Goal: Task Accomplishment & Management: Use online tool/utility

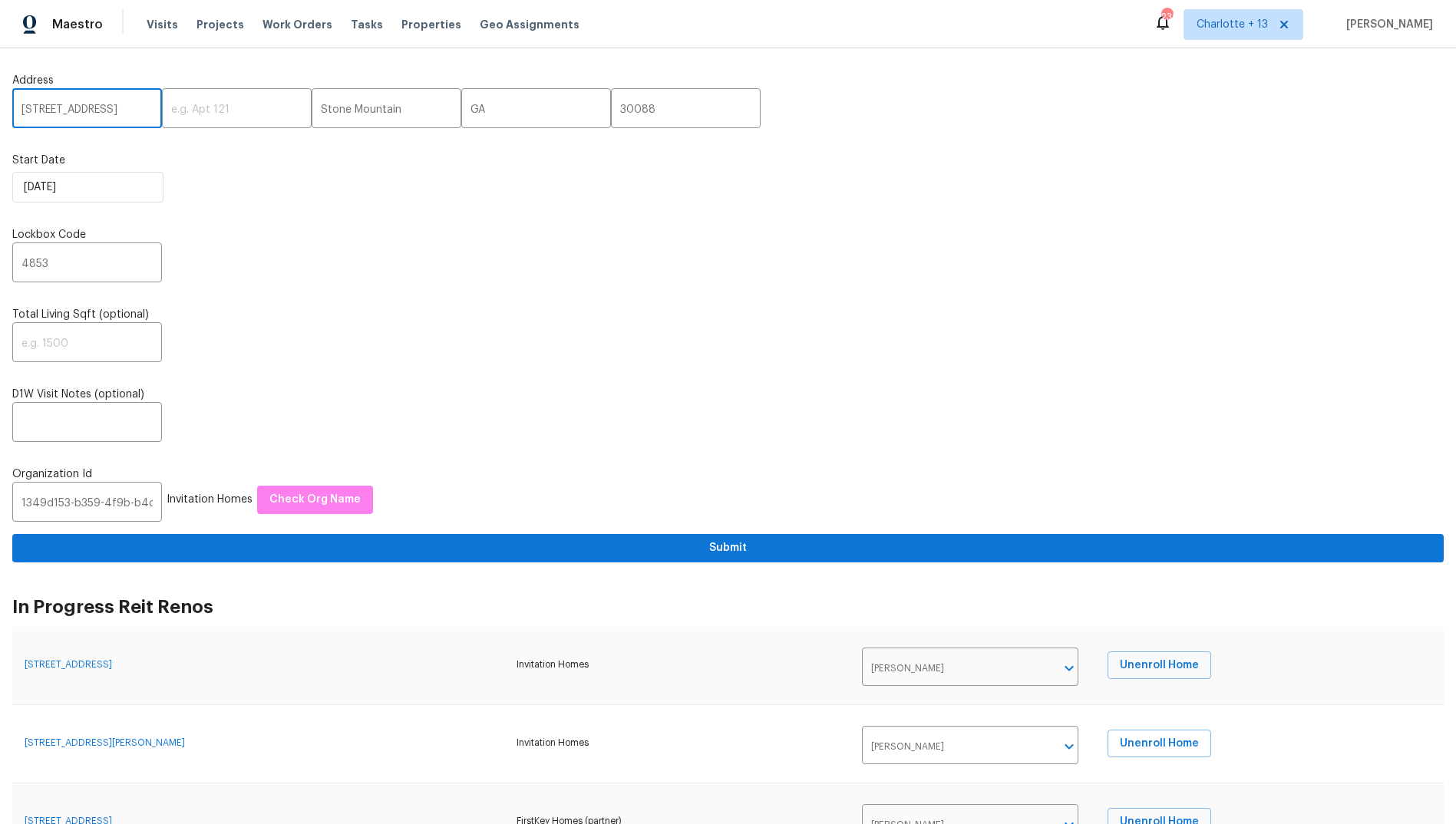
click at [79, 105] on input "1123 Redan Way" at bounding box center [87, 110] width 150 height 36
drag, startPoint x: 112, startPoint y: 110, endPoint x: 0, endPoint y: 114, distance: 112.1
paste input "5996 College Ave, San Diego, CA 92120"
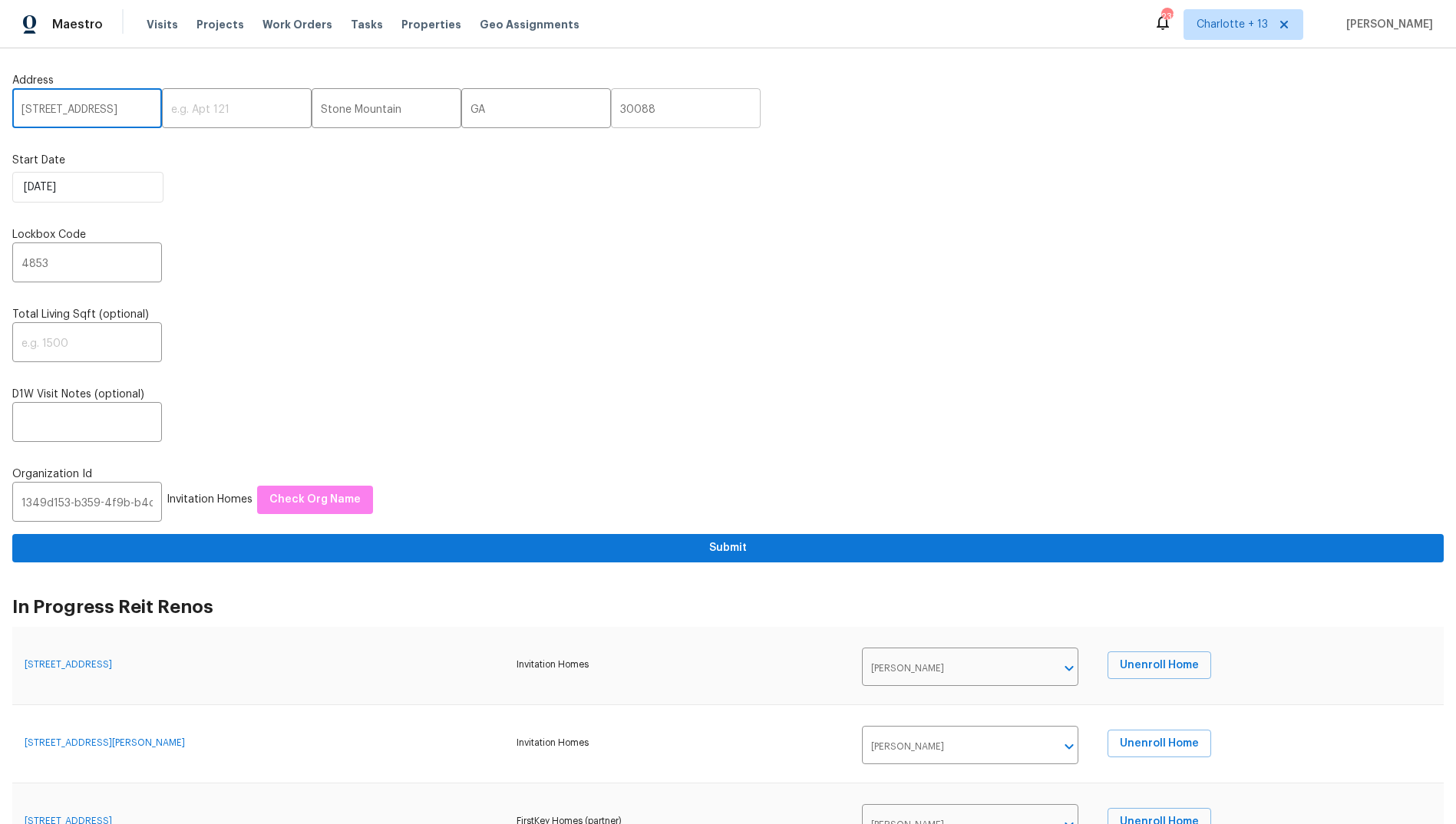
type input "5996 College Ave, San Diego, CA 92120"
drag, startPoint x: 606, startPoint y: 108, endPoint x: 518, endPoint y: 115, distance: 88.3
click at [519, 114] on div "5996 College Ave, San Diego, CA 92120 ​ ​ Stone Mountain ​ GA ​ 30088 ​" at bounding box center [728, 110] width 1431 height 36
type input "92120"
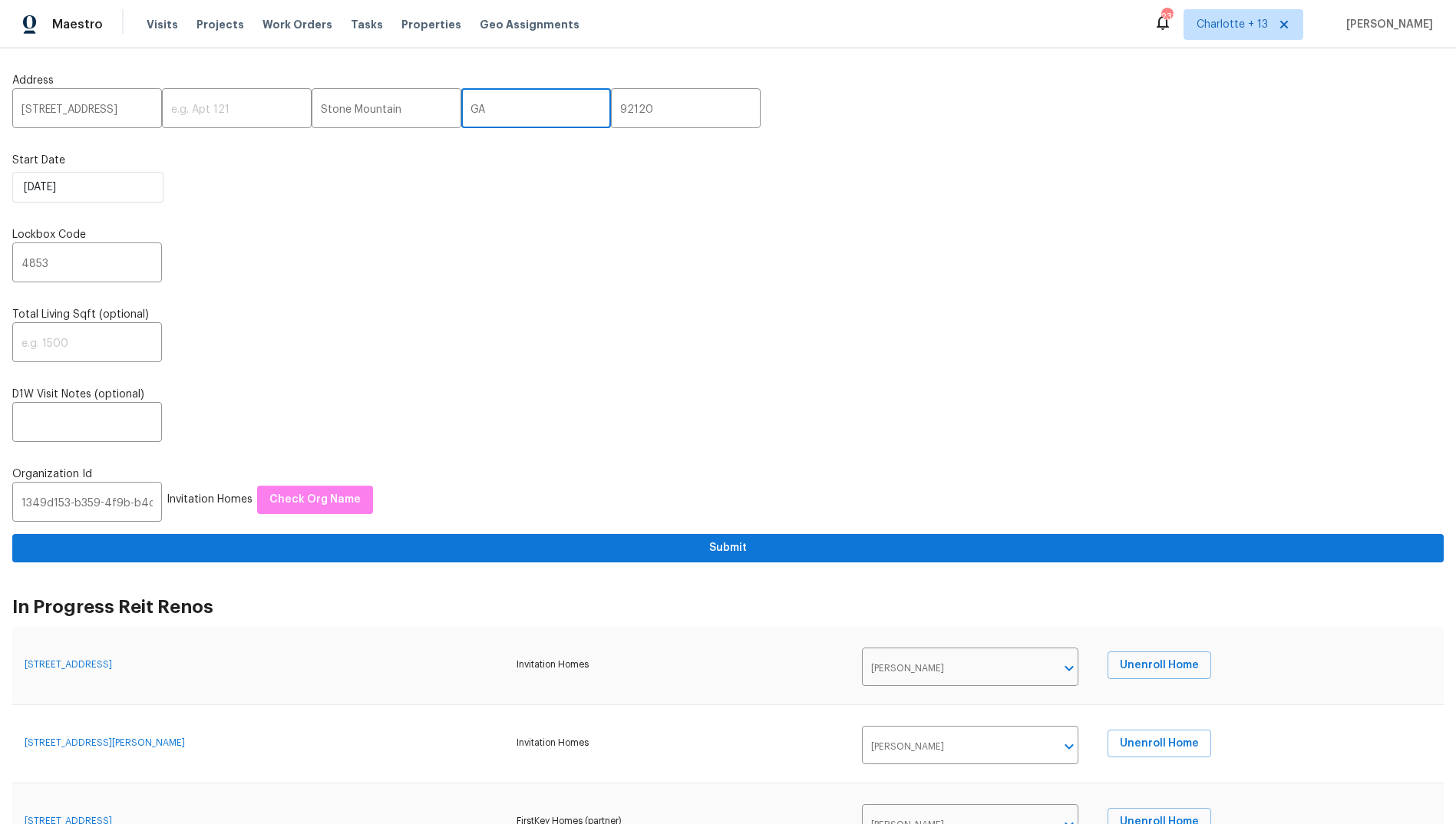
click at [475, 104] on input "GA" at bounding box center [536, 110] width 150 height 36
type input "CA"
click at [329, 111] on input "Stone Mountain" at bounding box center [386, 110] width 150 height 36
click at [332, 108] on input "Stone Mountain" at bounding box center [386, 110] width 150 height 36
click at [333, 108] on input "Stone Mountain" at bounding box center [386, 110] width 150 height 36
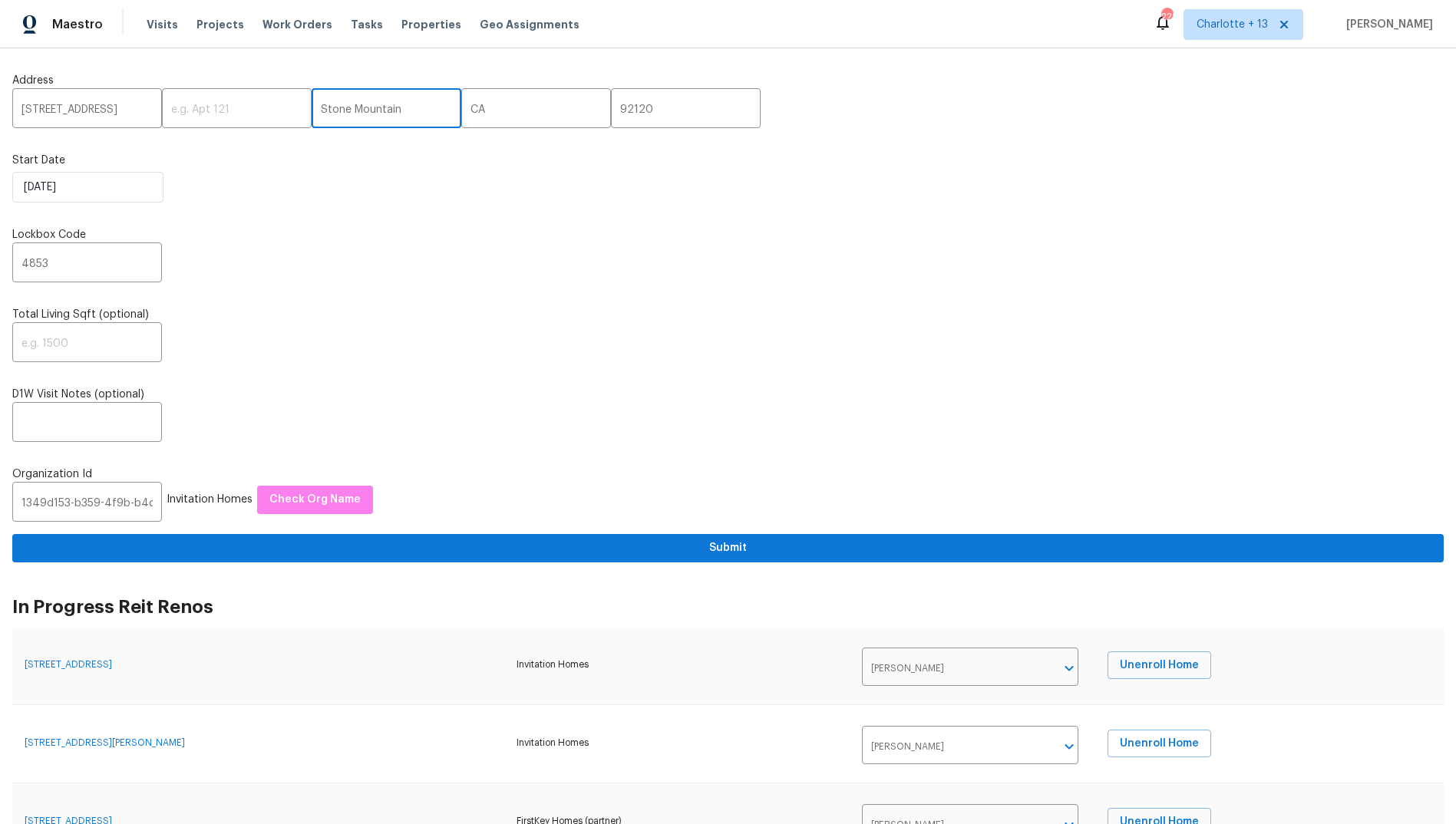
click at [333, 113] on input "Stone Mountain" at bounding box center [386, 110] width 150 height 36
click at [112, 109] on input "5996 College Ave, San Diego, CA 92120" at bounding box center [87, 110] width 150 height 36
click at [123, 109] on input "5996 College Ave, San Diego, CA 92120" at bounding box center [87, 110] width 150 height 36
drag, startPoint x: 117, startPoint y: 106, endPoint x: 84, endPoint y: 109, distance: 33.1
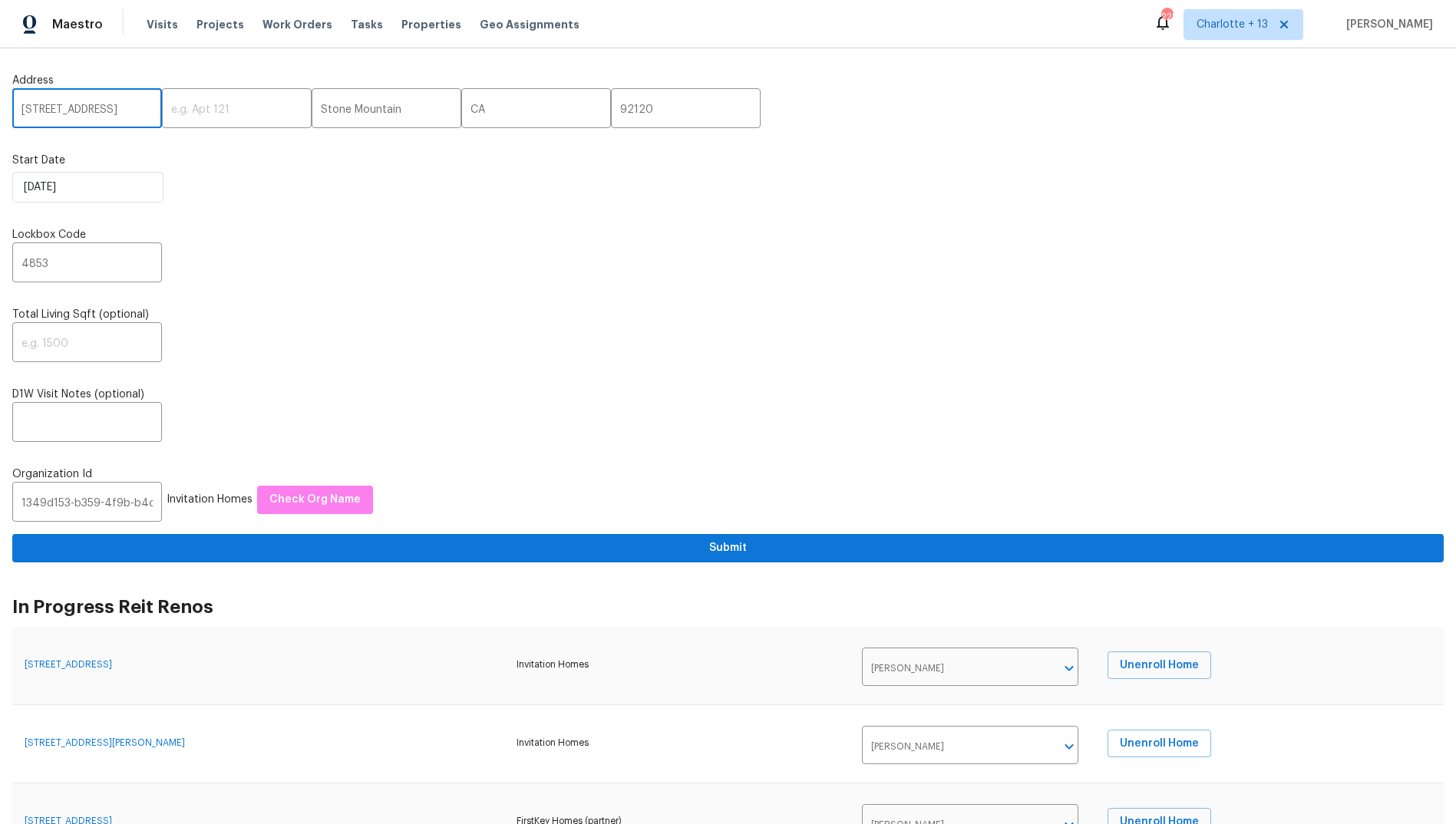
click at [84, 109] on input "5996 College Ave, San Diego, CA 92120" at bounding box center [87, 110] width 150 height 36
paste input "5996 College Ave, San Diego, CA 92120"
drag, startPoint x: 84, startPoint y: 106, endPoint x: 74, endPoint y: 107, distance: 10.0
click at [74, 107] on input "5996 College Ave, 5996 College Ave, San Diego, CA 92120, CA 92120" at bounding box center [87, 110] width 150 height 36
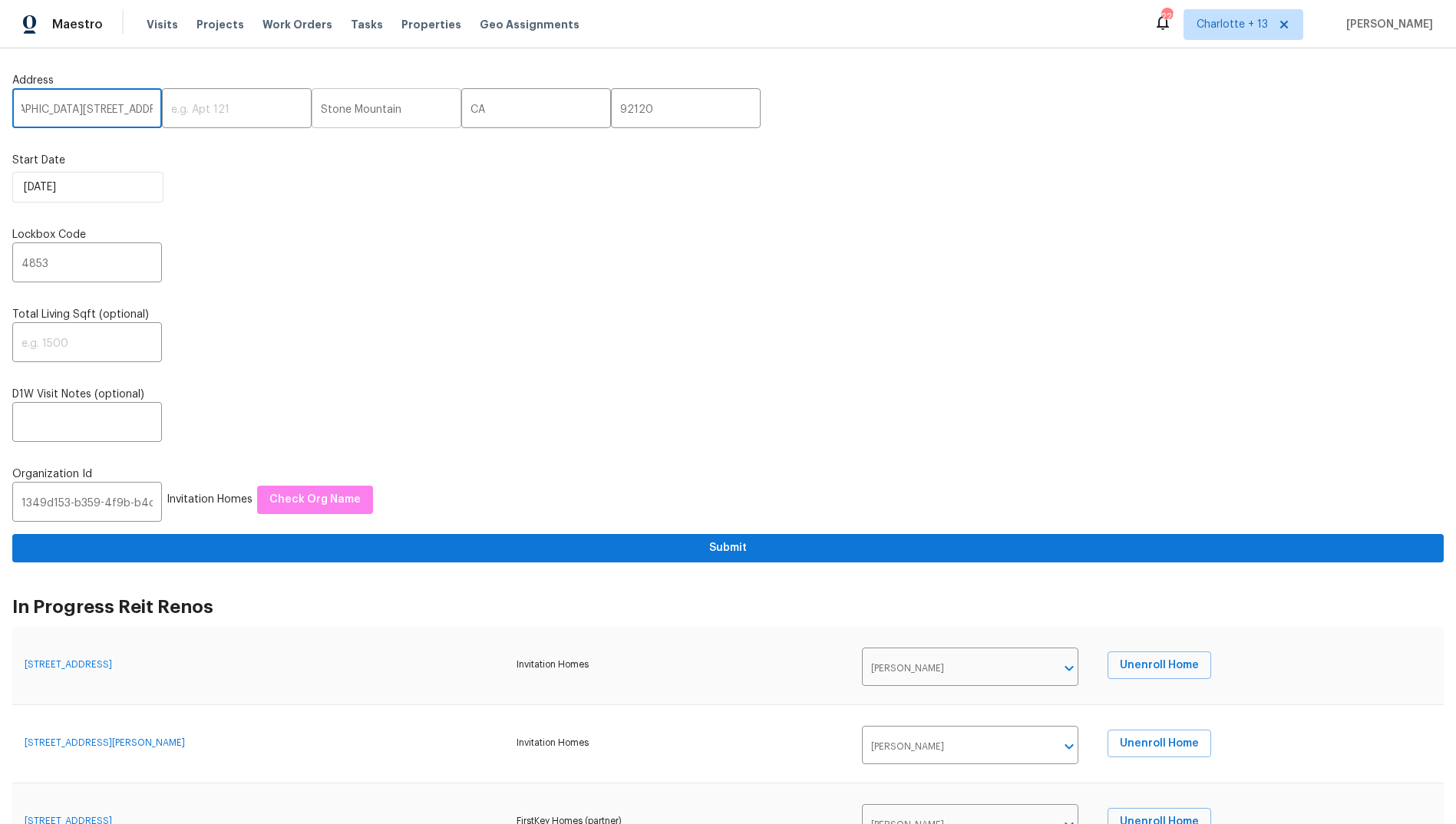
type input "5996 College Ave, 5996 College Ave, San Diego, CA 92120, CA 92120"
click at [345, 106] on input "Stone Mountain" at bounding box center [386, 110] width 150 height 36
click at [345, 107] on input "Stone Mountain" at bounding box center [386, 110] width 150 height 36
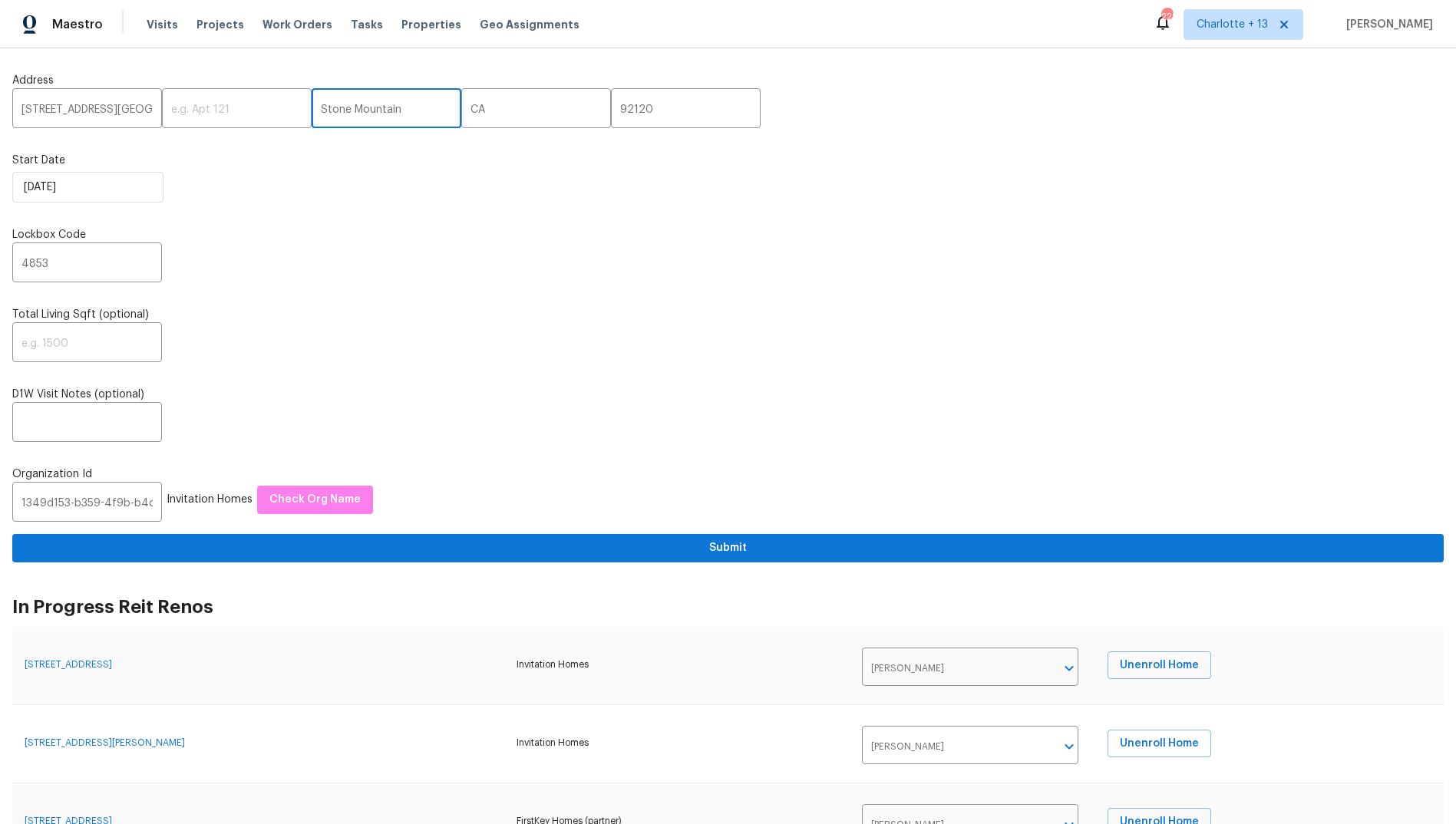
click at [344, 107] on input "Stone Mountain" at bounding box center [386, 110] width 150 height 36
paste input "an Diego"
type input "San Diego"
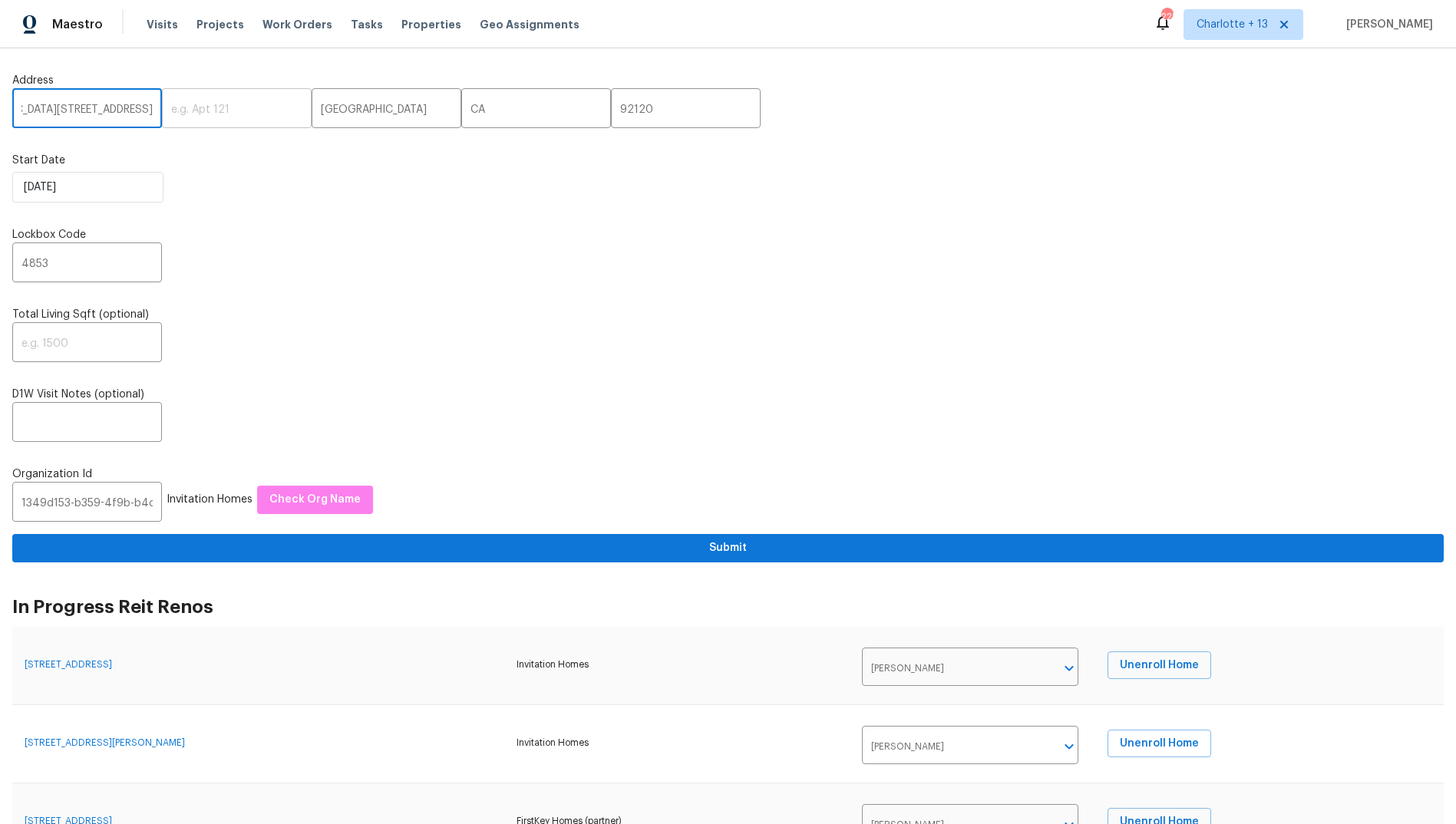
scroll to position [0, 231]
drag, startPoint x: 109, startPoint y: 112, endPoint x: 126, endPoint y: 125, distance: 21.4
click at [154, 116] on div "5996 College Ave, 5996 College Ave, San Diego, CA 92120, CA 92120 ​ ​ San Diego…" at bounding box center [728, 110] width 1431 height 36
type input "5996 College Ave"
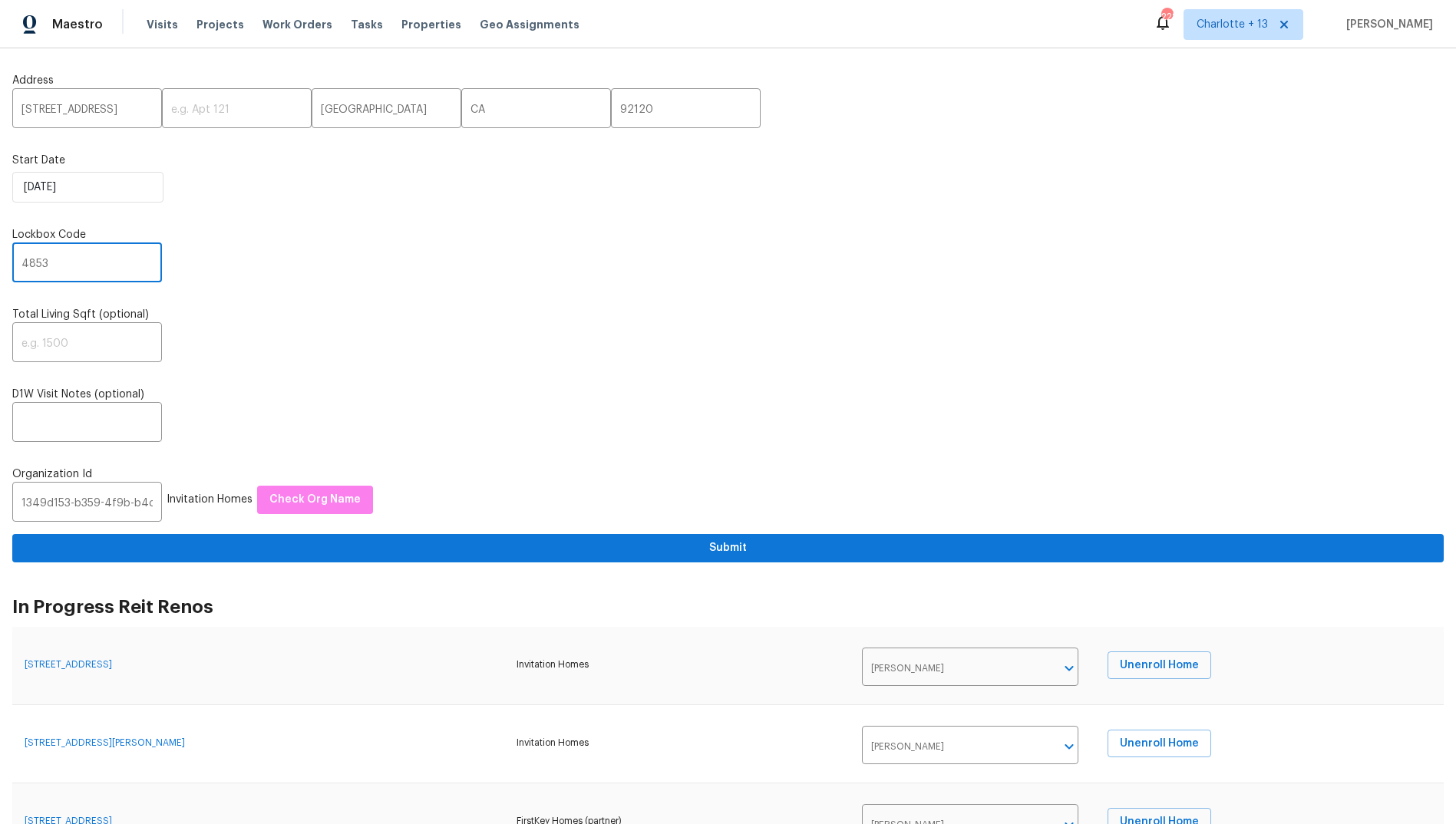
click at [47, 257] on input "4853" at bounding box center [87, 264] width 150 height 36
click at [47, 258] on input "4853" at bounding box center [87, 264] width 150 height 36
type input "1793"
click at [327, 502] on span "Check Org Name" at bounding box center [315, 500] width 92 height 19
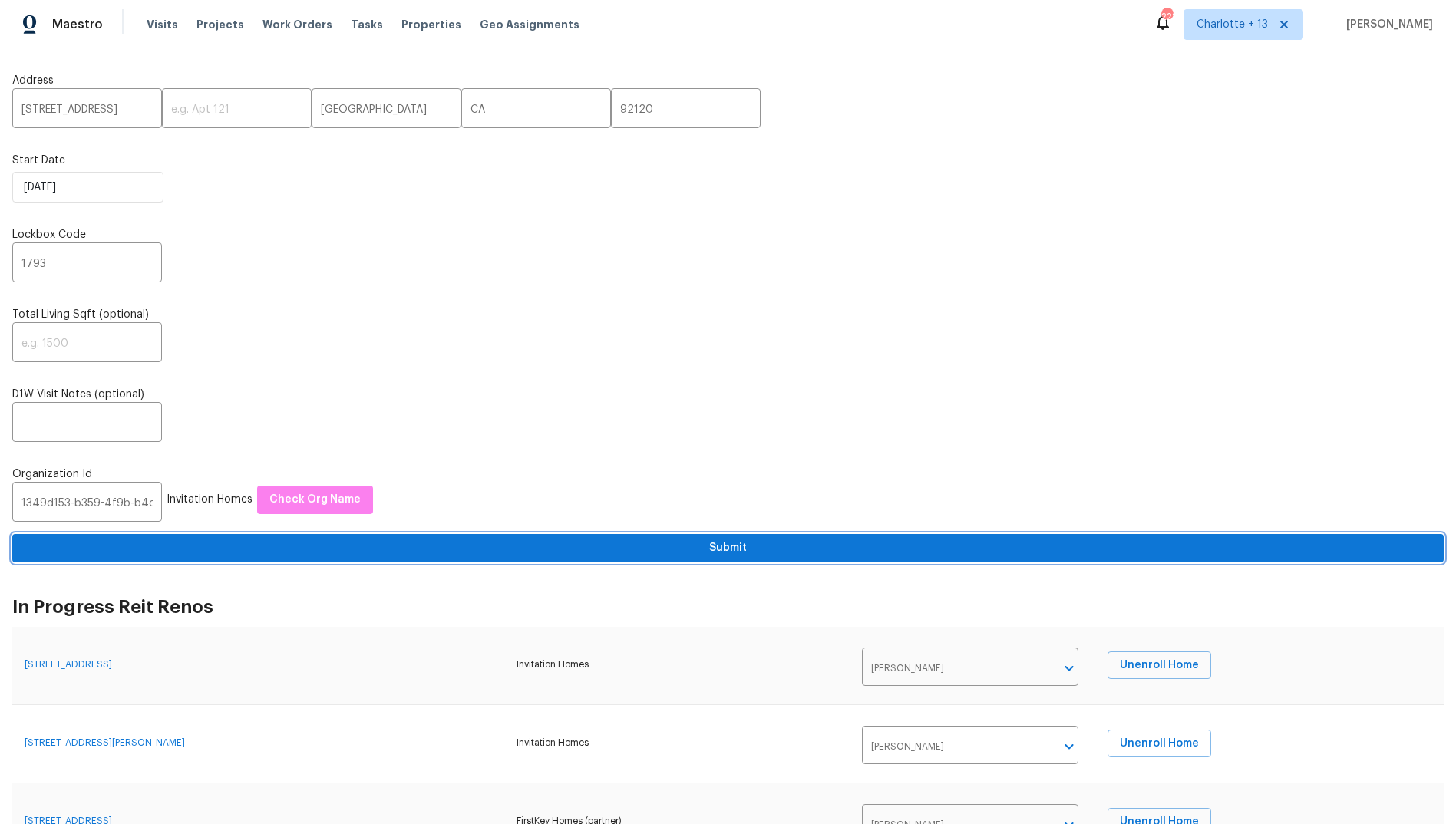
click at [729, 552] on span "Submit" at bounding box center [728, 548] width 1407 height 19
click at [84, 112] on input "5996 College Ave" at bounding box center [87, 110] width 150 height 36
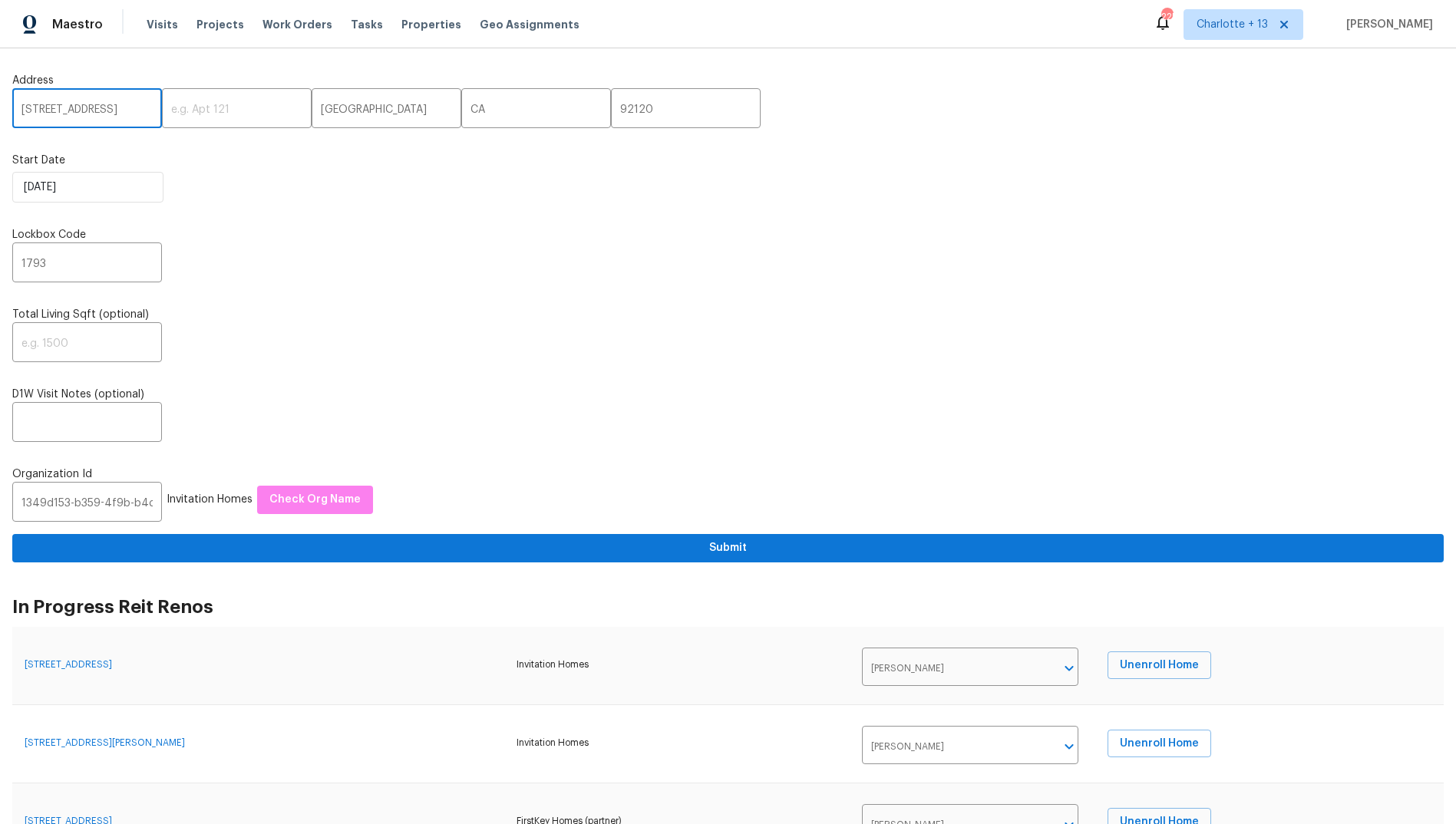
paste input "[STREET_ADDRESS]"
drag, startPoint x: 138, startPoint y: 109, endPoint x: 122, endPoint y: 112, distance: 16.3
click at [108, 109] on input "[STREET_ADDRESS]" at bounding box center [87, 110] width 150 height 36
drag, startPoint x: 140, startPoint y: 108, endPoint x: 107, endPoint y: 106, distance: 33.1
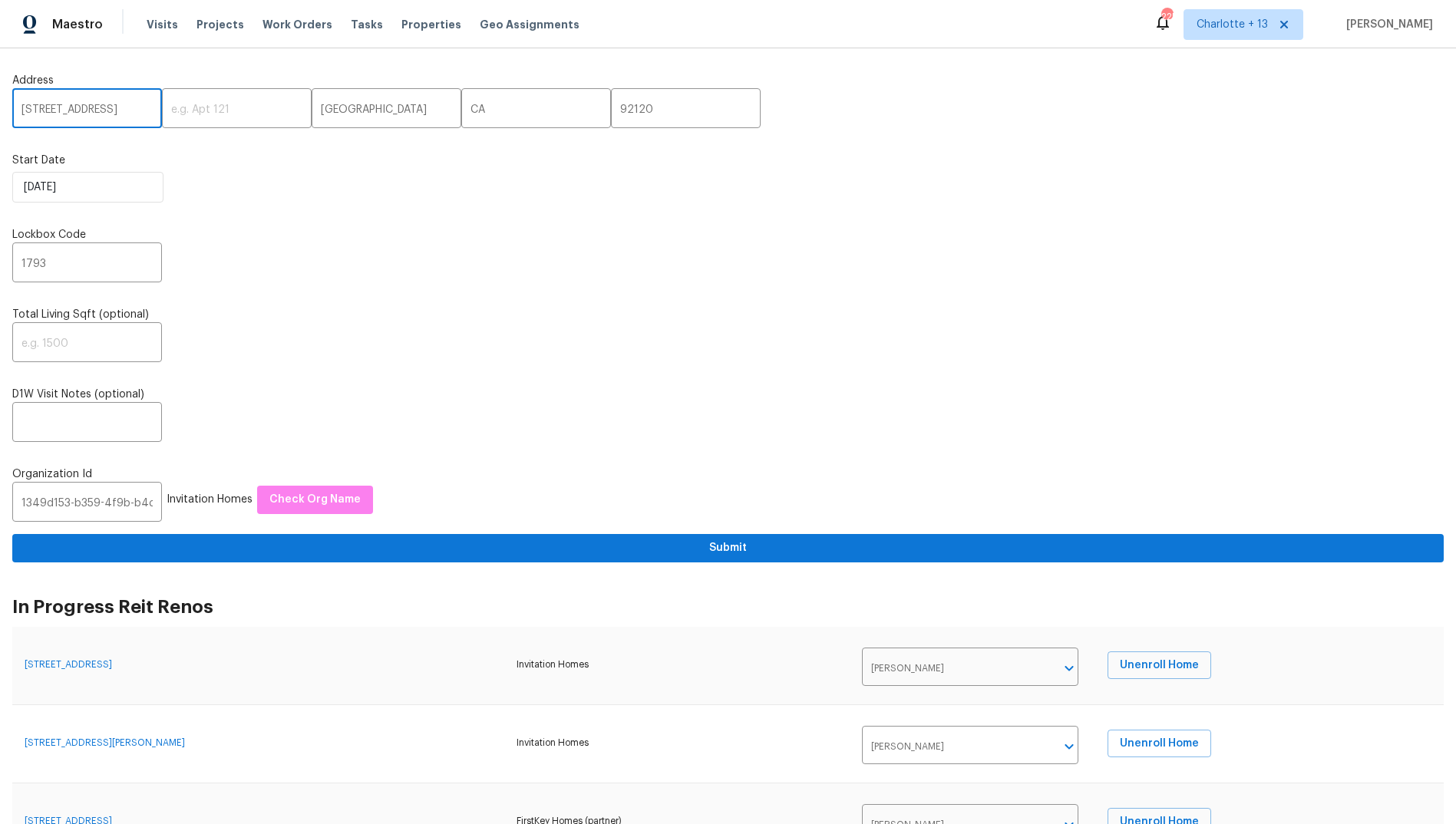
click at [107, 106] on input "[STREET_ADDRESS]" at bounding box center [87, 110] width 150 height 36
type input "[STREET_ADDRESS]"
click at [611, 108] on input "92120" at bounding box center [686, 110] width 150 height 36
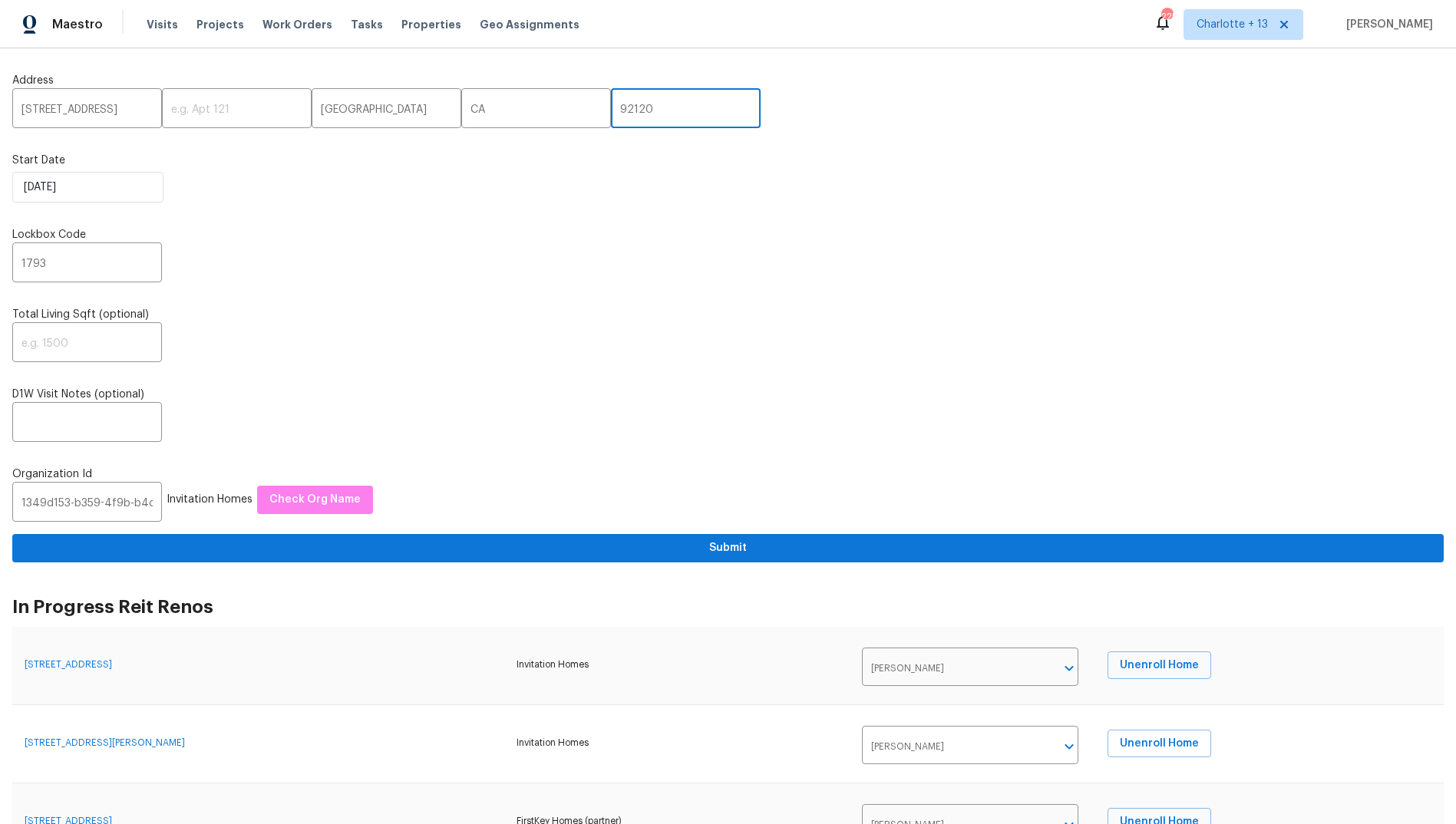
click at [611, 108] on input "92120" at bounding box center [686, 110] width 150 height 36
paste input "029"
type input "92029"
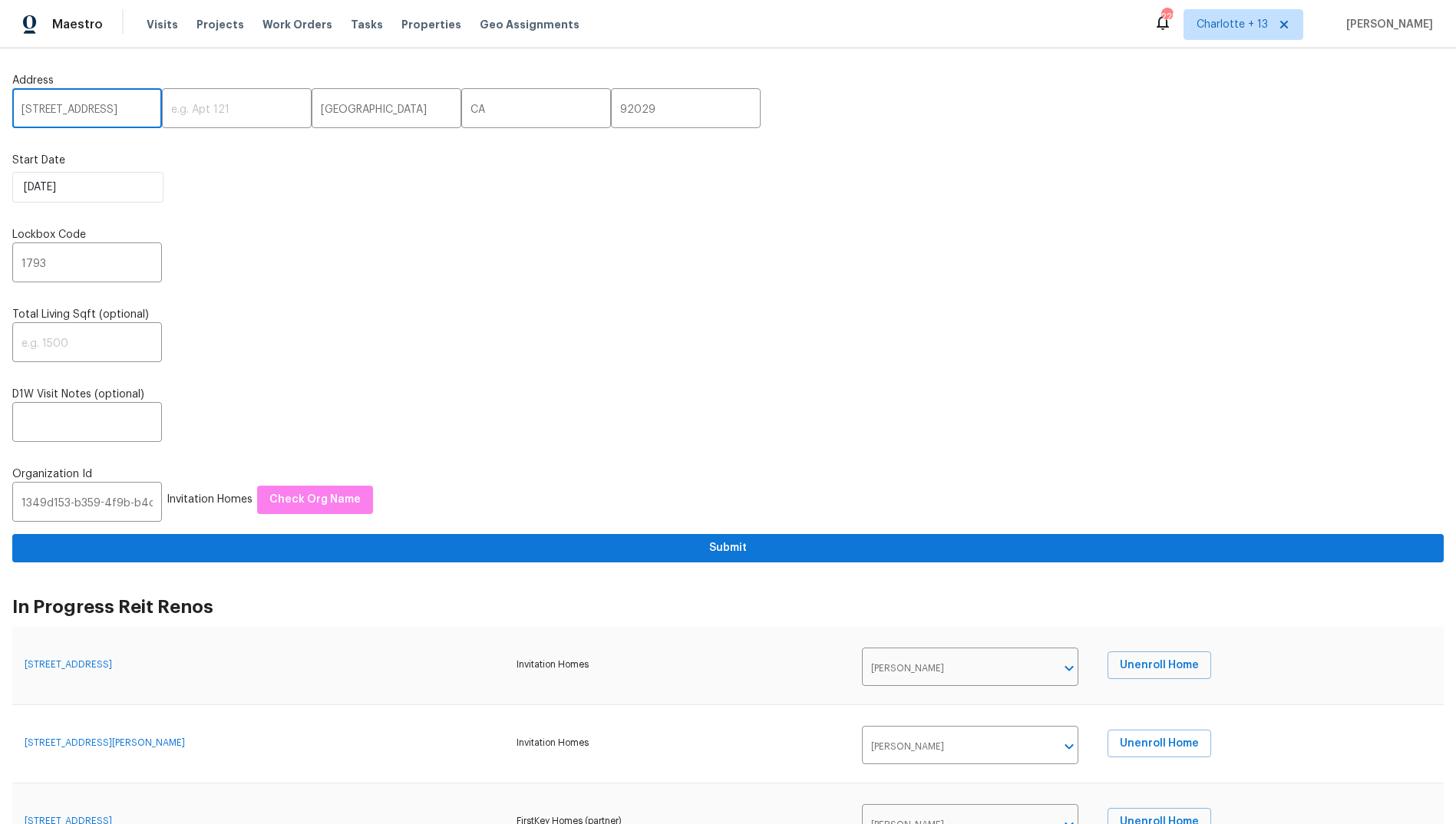
drag, startPoint x: 127, startPoint y: 114, endPoint x: 136, endPoint y: 112, distance: 9.2
click at [136, 112] on input "[STREET_ADDRESS]" at bounding box center [87, 110] width 150 height 36
click at [106, 116] on input "[STREET_ADDRESS]" at bounding box center [87, 110] width 150 height 36
drag, startPoint x: 104, startPoint y: 107, endPoint x: 90, endPoint y: 104, distance: 14.3
click at [90, 104] on input "[STREET_ADDRESS]" at bounding box center [87, 110] width 150 height 36
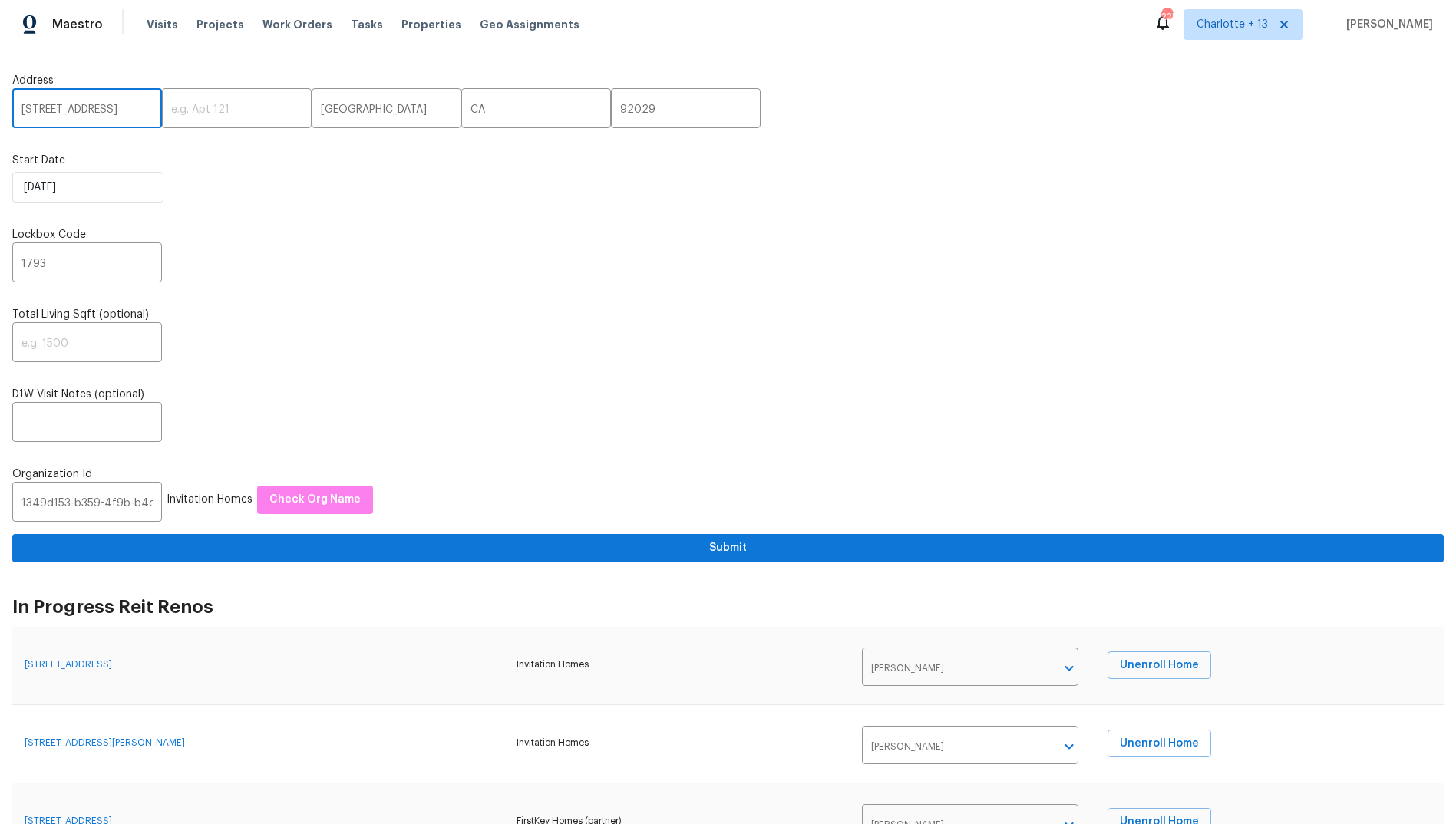
drag, startPoint x: 80, startPoint y: 107, endPoint x: 140, endPoint y: 108, distance: 60.0
click at [141, 108] on input "[STREET_ADDRESS]" at bounding box center [87, 110] width 150 height 36
click at [78, 105] on input "[STREET_ADDRESS]" at bounding box center [87, 110] width 150 height 36
drag, startPoint x: 81, startPoint y: 109, endPoint x: 93, endPoint y: 111, distance: 12.2
click at [93, 111] on input "[STREET_ADDRESS]" at bounding box center [87, 110] width 150 height 36
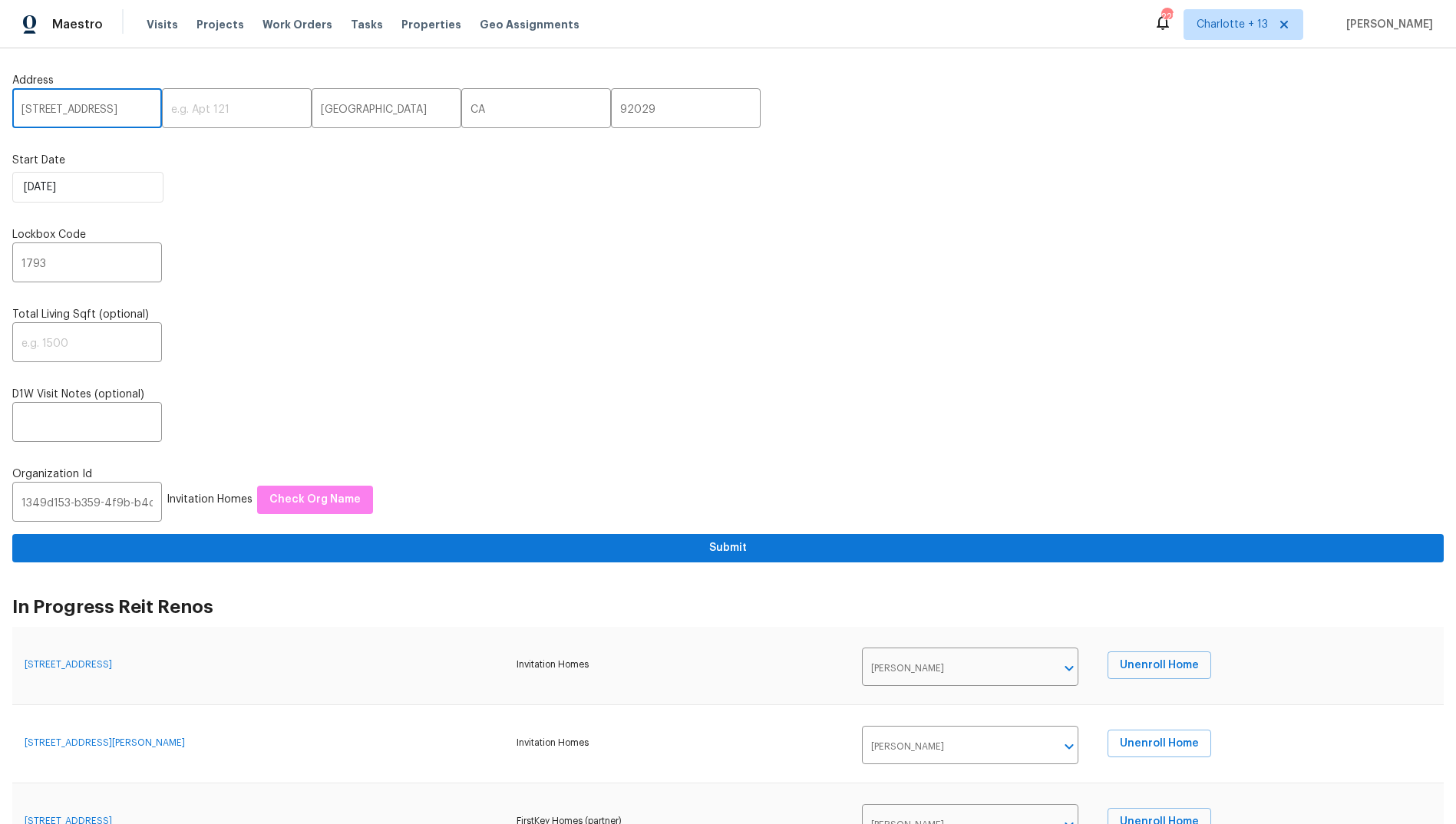
scroll to position [0, 112]
drag, startPoint x: 31, startPoint y: 105, endPoint x: 89, endPoint y: 108, distance: 58.1
click at [89, 108] on input "[STREET_ADDRESS]" at bounding box center [87, 110] width 150 height 36
click at [322, 115] on input "San Diego" at bounding box center [386, 110] width 150 height 36
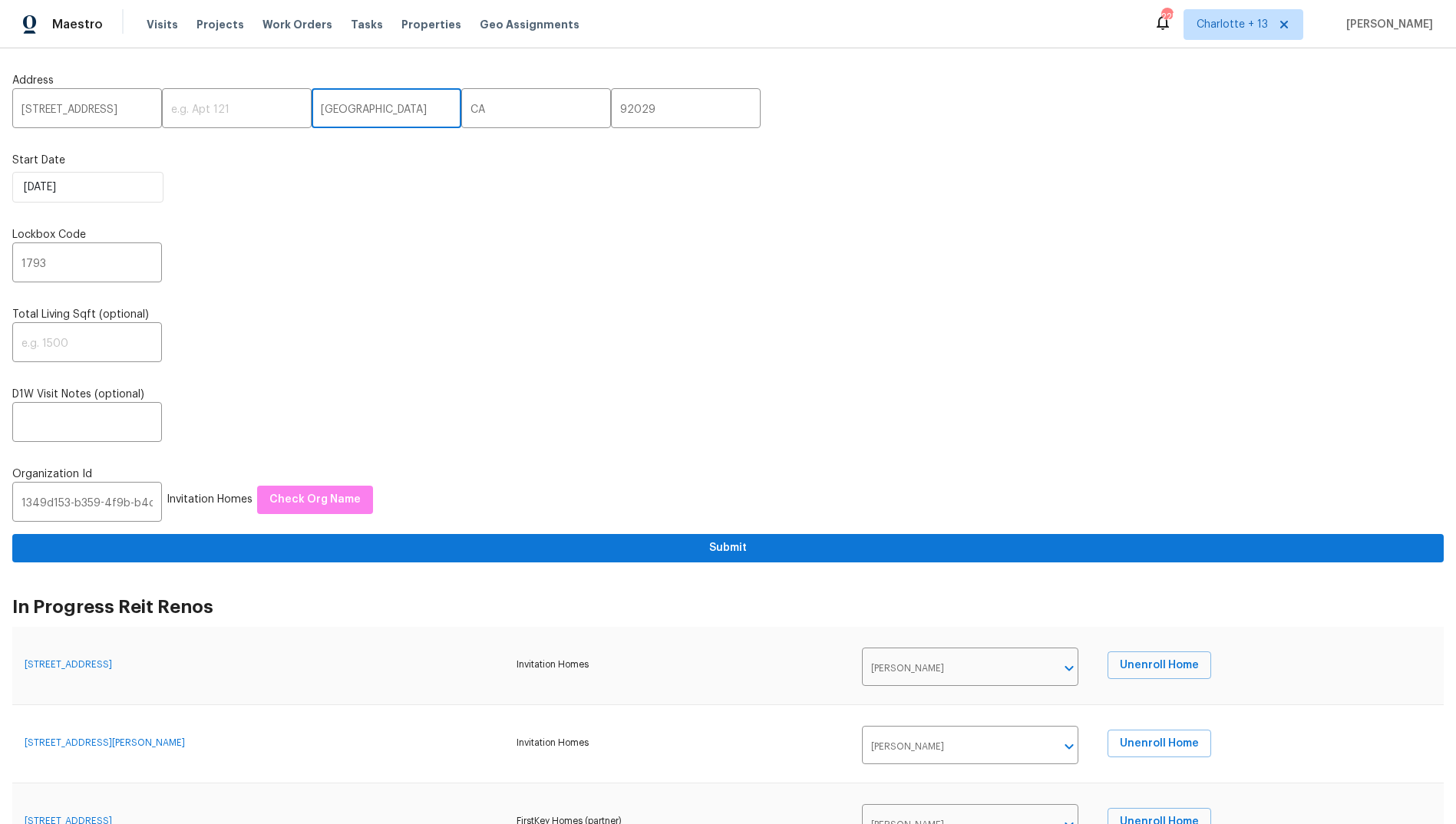
click at [322, 115] on input "San Diego" at bounding box center [386, 110] width 150 height 36
paste input "Escondid"
type input "Escondido"
click at [348, 279] on div "1793 ​" at bounding box center [728, 264] width 1431 height 36
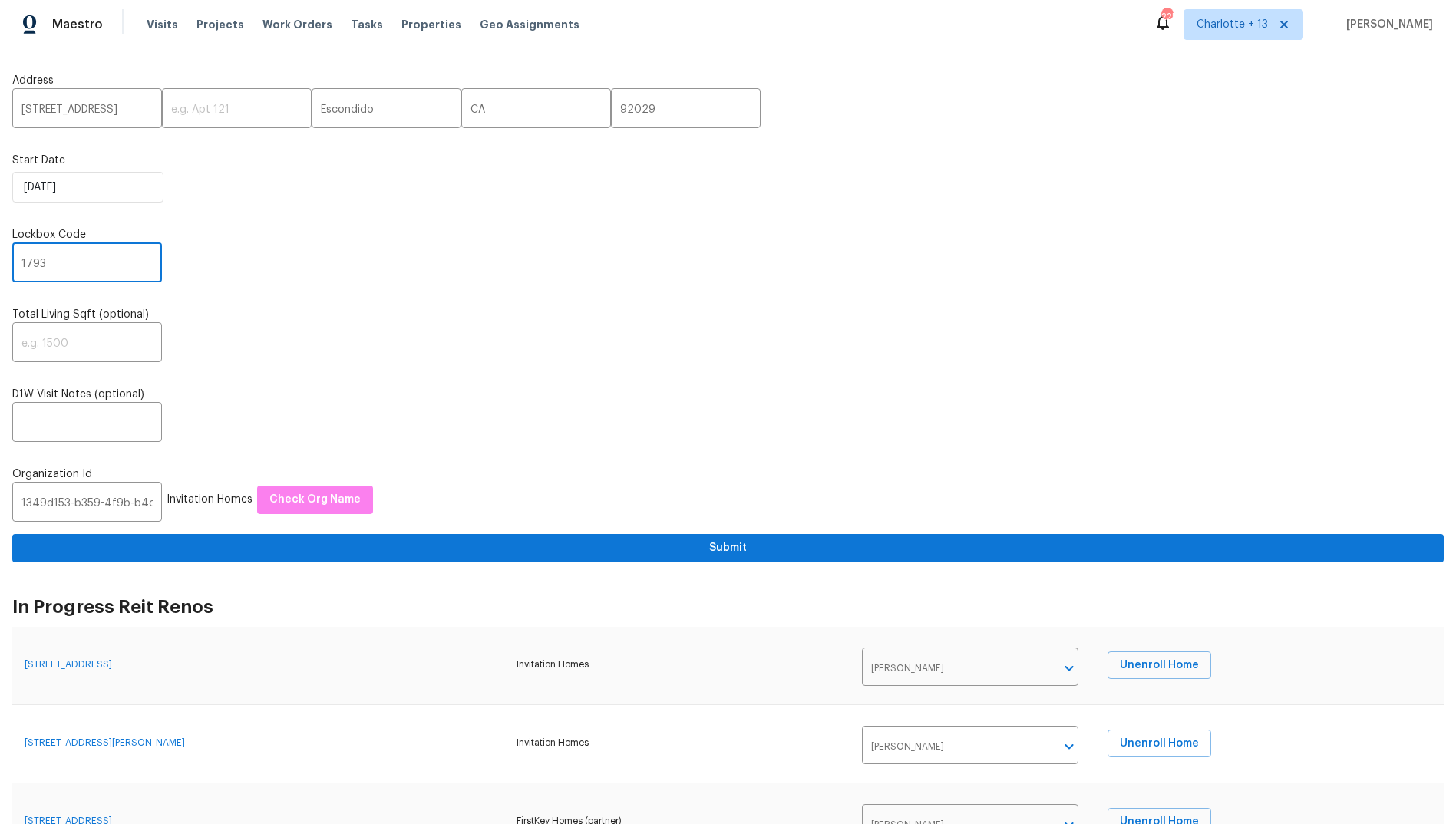
click at [109, 256] on input "1793" at bounding box center [87, 264] width 150 height 36
click at [109, 254] on input "1793" at bounding box center [87, 264] width 150 height 36
click at [71, 262] on input "1793" at bounding box center [87, 264] width 150 height 36
type input "1765"
click at [258, 511] on button "Check Org Name" at bounding box center [315, 500] width 116 height 28
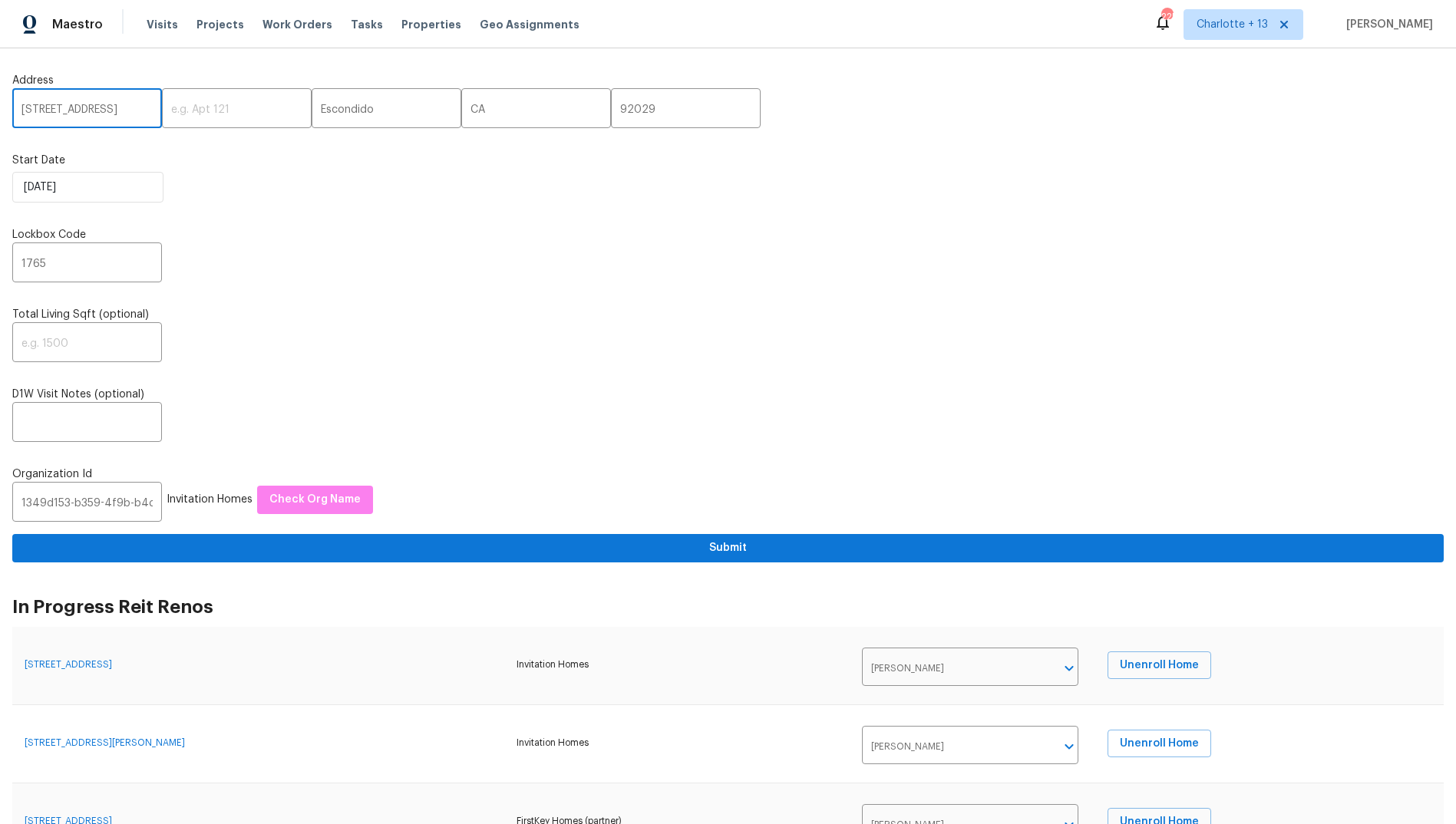
click at [104, 107] on input "[STREET_ADDRESS]" at bounding box center [87, 110] width 150 height 36
drag, startPoint x: 120, startPoint y: 108, endPoint x: 144, endPoint y: 108, distance: 24.0
click at [148, 106] on div "2243 Avenida Del Diablo, Escondido, CA 92029 ​ ​ Escondido ​ CA ​ 92029 ​" at bounding box center [728, 110] width 1431 height 36
click at [143, 109] on input "[STREET_ADDRESS]" at bounding box center [87, 110] width 150 height 36
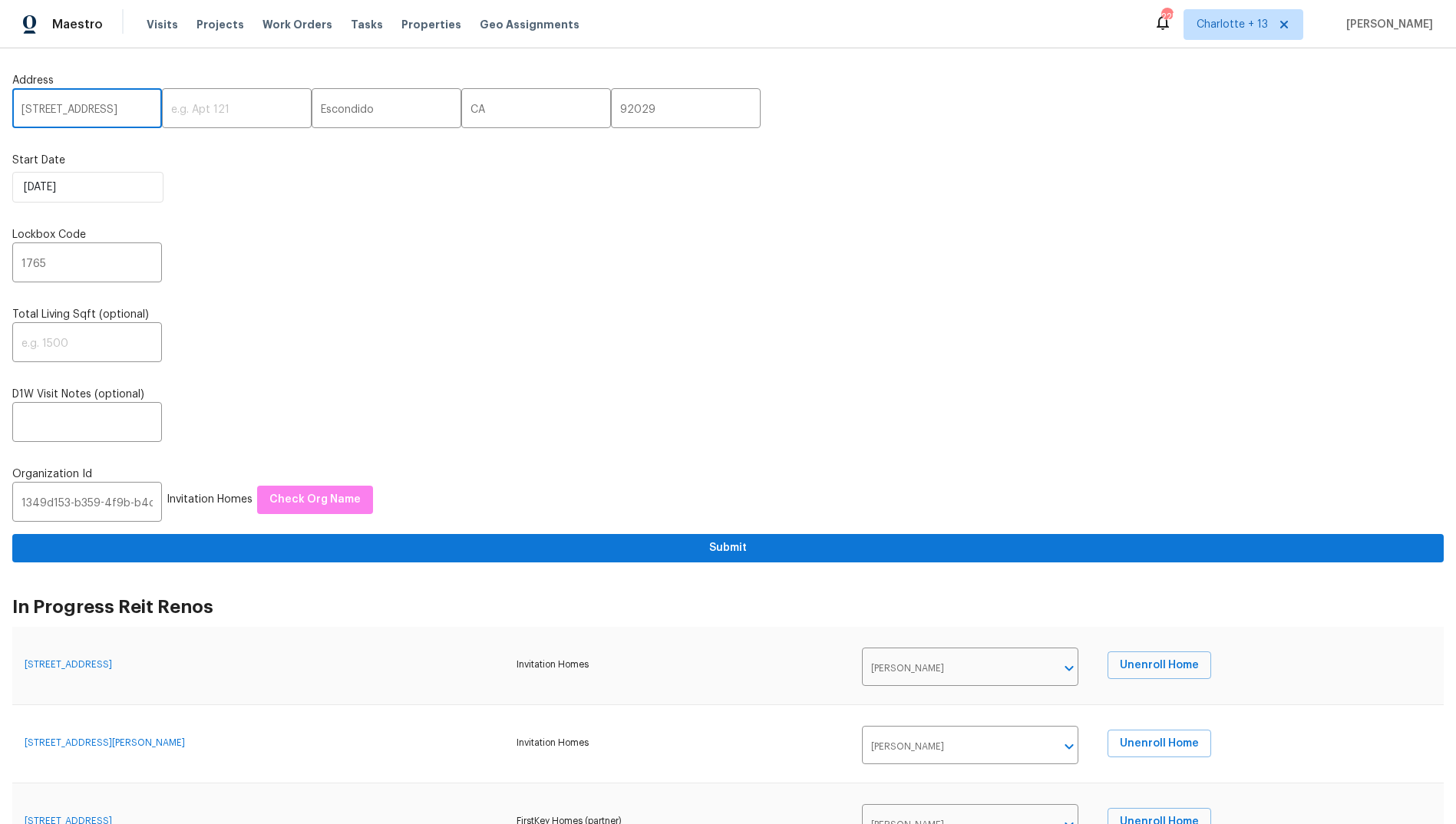
drag, startPoint x: 141, startPoint y: 110, endPoint x: 84, endPoint y: 108, distance: 57.0
click at [84, 108] on input "[STREET_ADDRESS]" at bounding box center [87, 110] width 150 height 36
click at [290, 235] on label "Lockbox Code" at bounding box center [728, 234] width 1431 height 15
drag, startPoint x: 279, startPoint y: 507, endPoint x: 290, endPoint y: 504, distance: 11.4
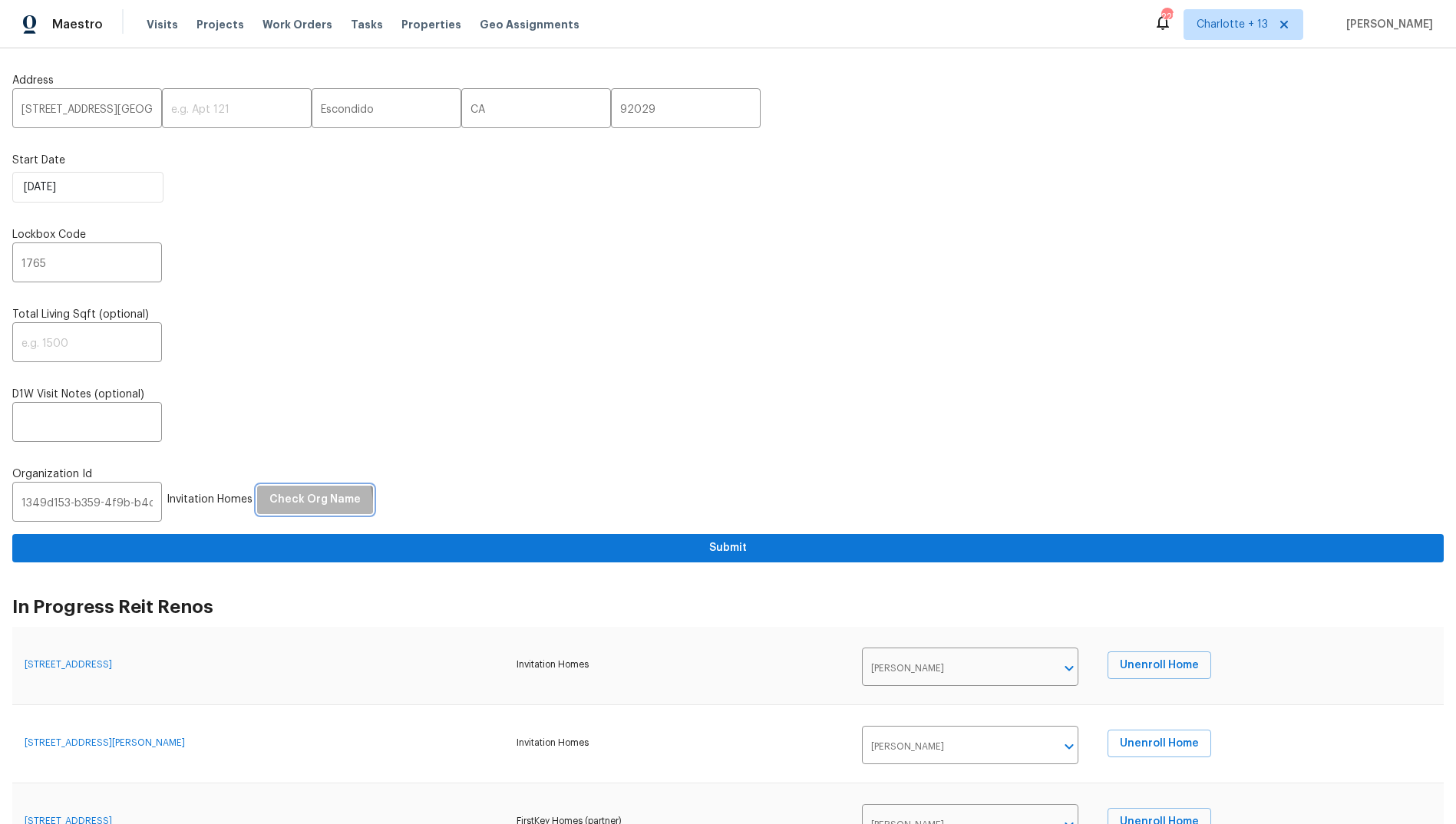
click at [278, 507] on span "Check Org Name" at bounding box center [315, 500] width 92 height 19
click at [711, 552] on span "Submit" at bounding box center [728, 548] width 1407 height 19
drag, startPoint x: 21, startPoint y: 107, endPoint x: 134, endPoint y: 109, distance: 113.0
click at [139, 111] on input "[STREET_ADDRESS][GEOGRAPHIC_DATA]" at bounding box center [87, 110] width 150 height 36
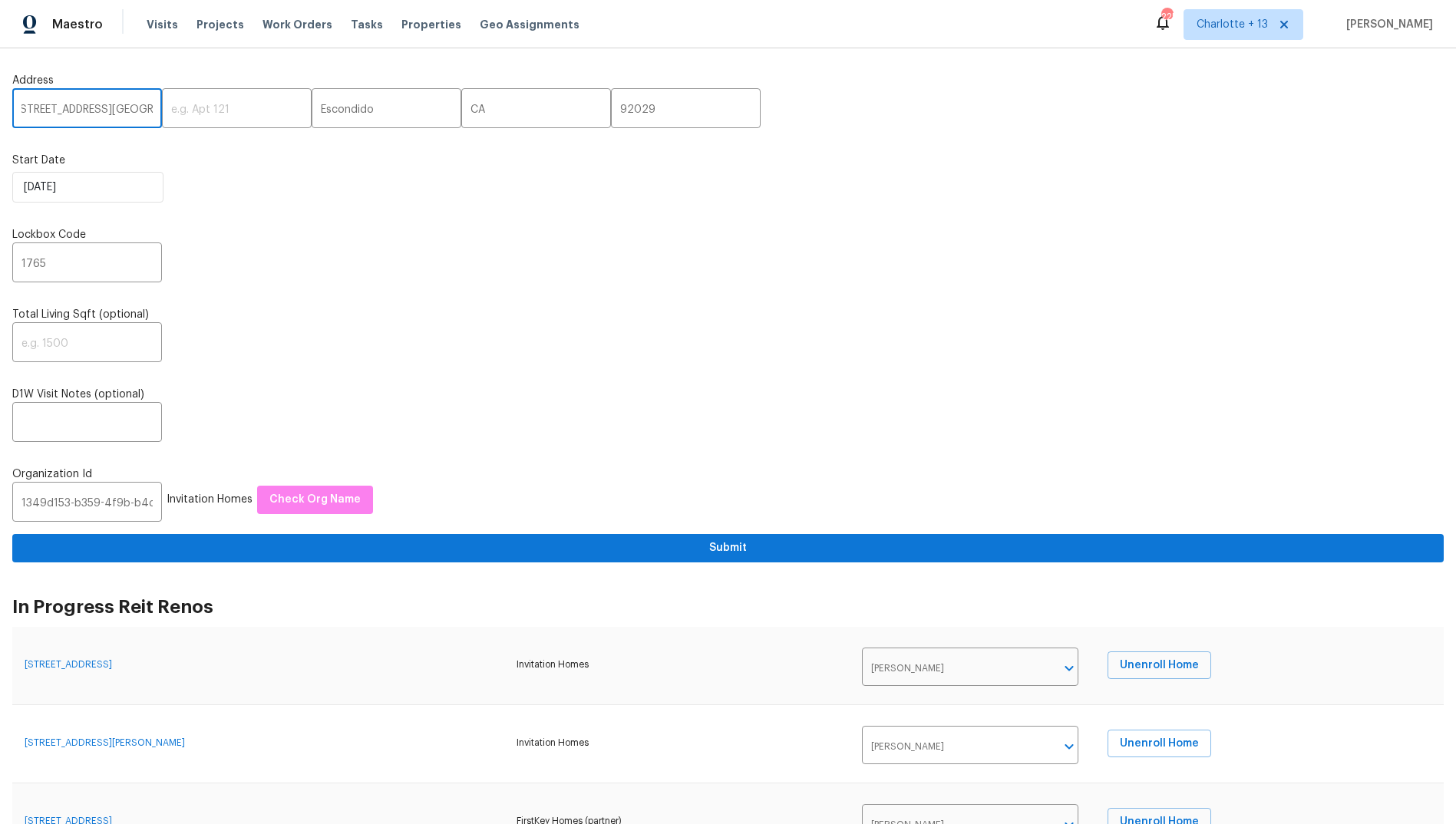
scroll to position [0, 0]
paste input "16121 Filbert St, Rancho Cascades, CA 91342."
click at [106, 105] on input "16121 Filbert St, Rancho Cascades, CA 91342." at bounding box center [87, 110] width 150 height 36
drag, startPoint x: 106, startPoint y: 107, endPoint x: 134, endPoint y: 112, distance: 28.4
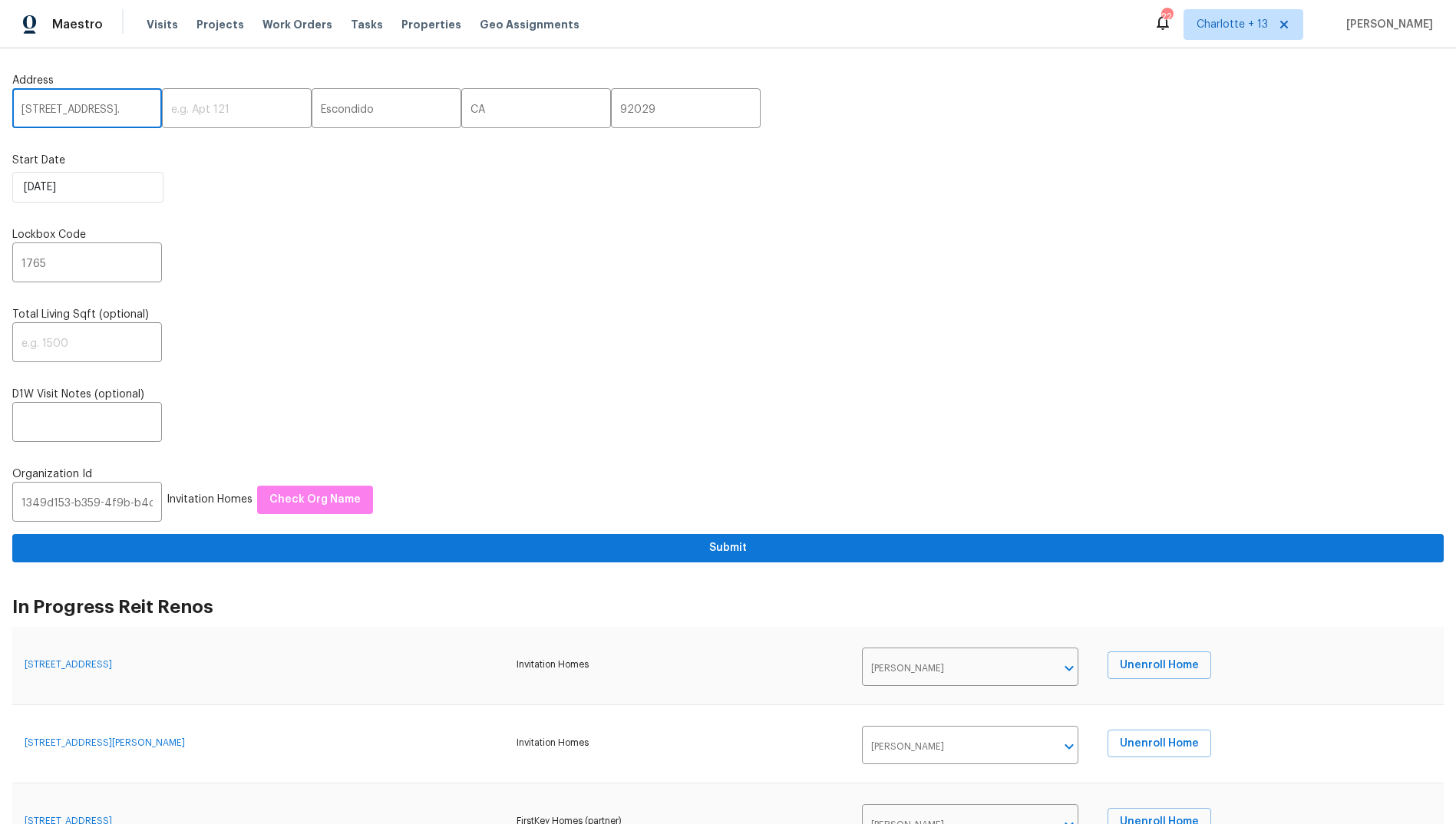
click at [134, 112] on input "16121 Filbert St, Rancho Cascades, CA 91342." at bounding box center [87, 110] width 150 height 36
type input "16121 Filbert St, Rancho Cascades, CA 91342."
click at [611, 110] on input "92029" at bounding box center [686, 110] width 150 height 36
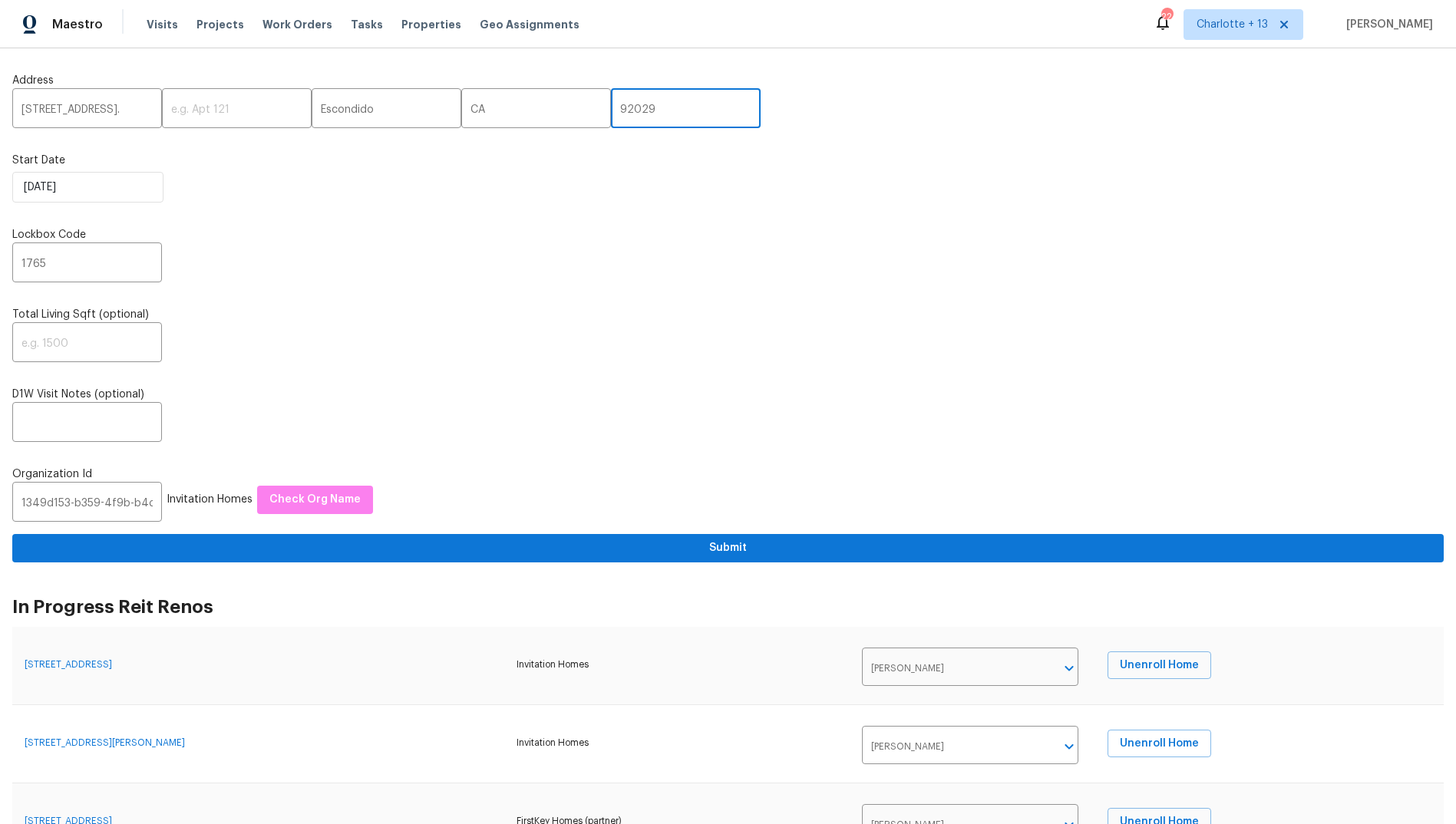
click at [611, 110] on input "92029" at bounding box center [686, 110] width 150 height 36
paste input "1342"
type input "91342"
drag, startPoint x: 101, startPoint y: 107, endPoint x: 82, endPoint y: 114, distance: 20.2
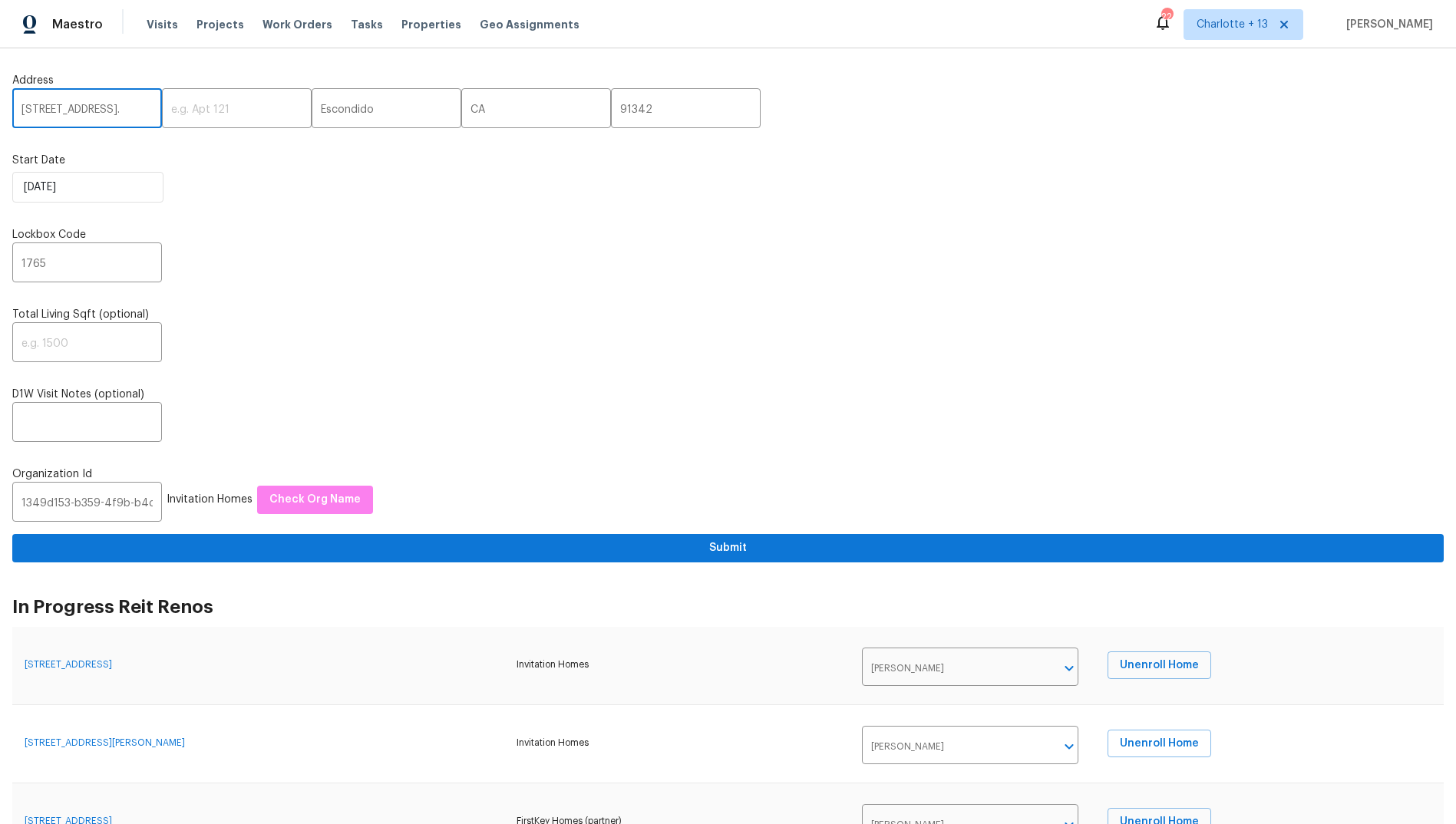
click at [82, 114] on input "16121 Filbert St, Rancho Cascades, CA 91342." at bounding box center [87, 110] width 150 height 36
click at [321, 110] on input "Escondido" at bounding box center [386, 110] width 150 height 36
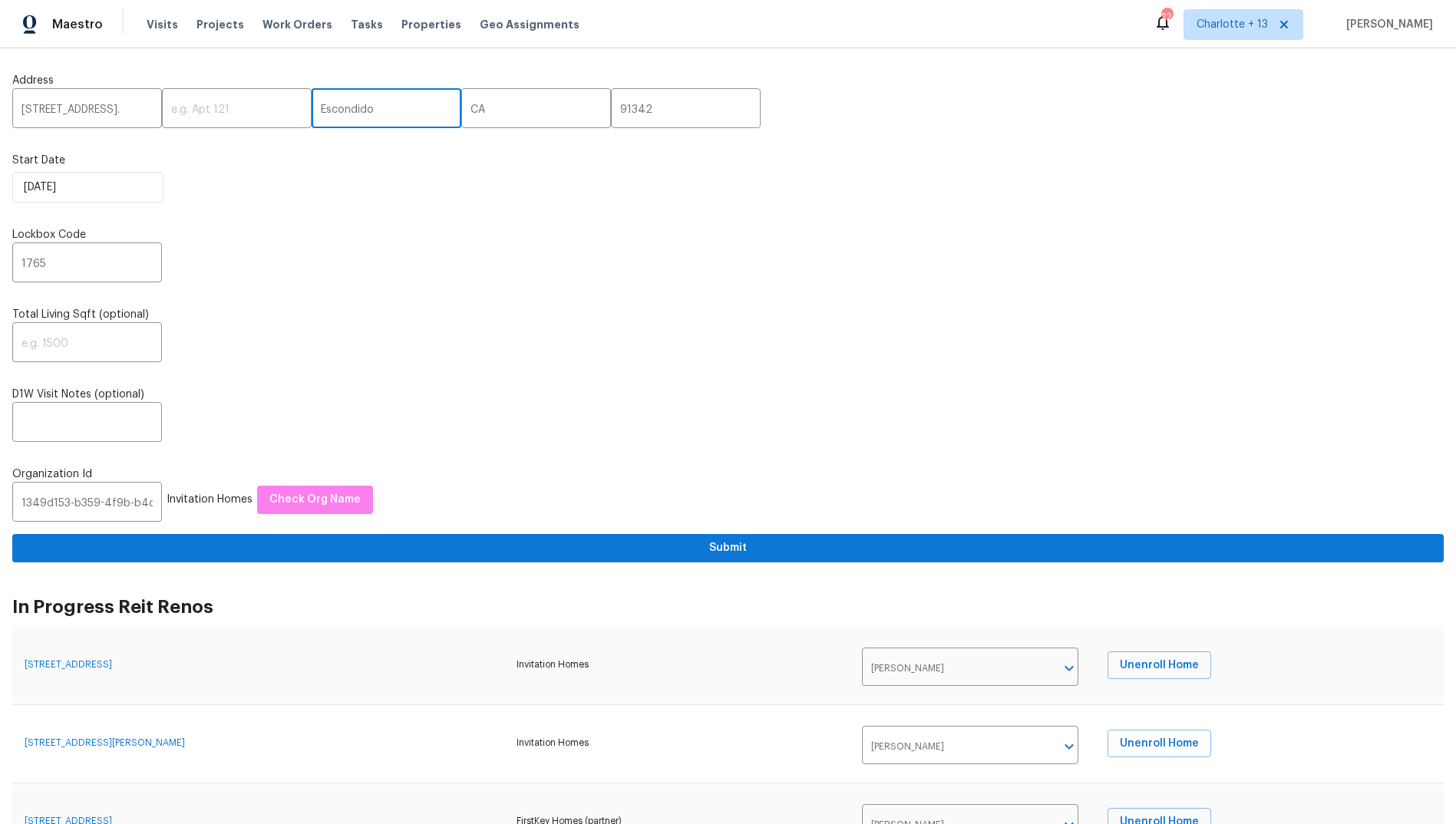
paste input "Rancho Cascades"
type input "Rancho Cascades"
drag, startPoint x: 100, startPoint y: 106, endPoint x: 129, endPoint y: 118, distance: 31.4
click at [129, 118] on input "16121 Filbert St, Rancho Cascades, CA 91342." at bounding box center [87, 110] width 150 height 36
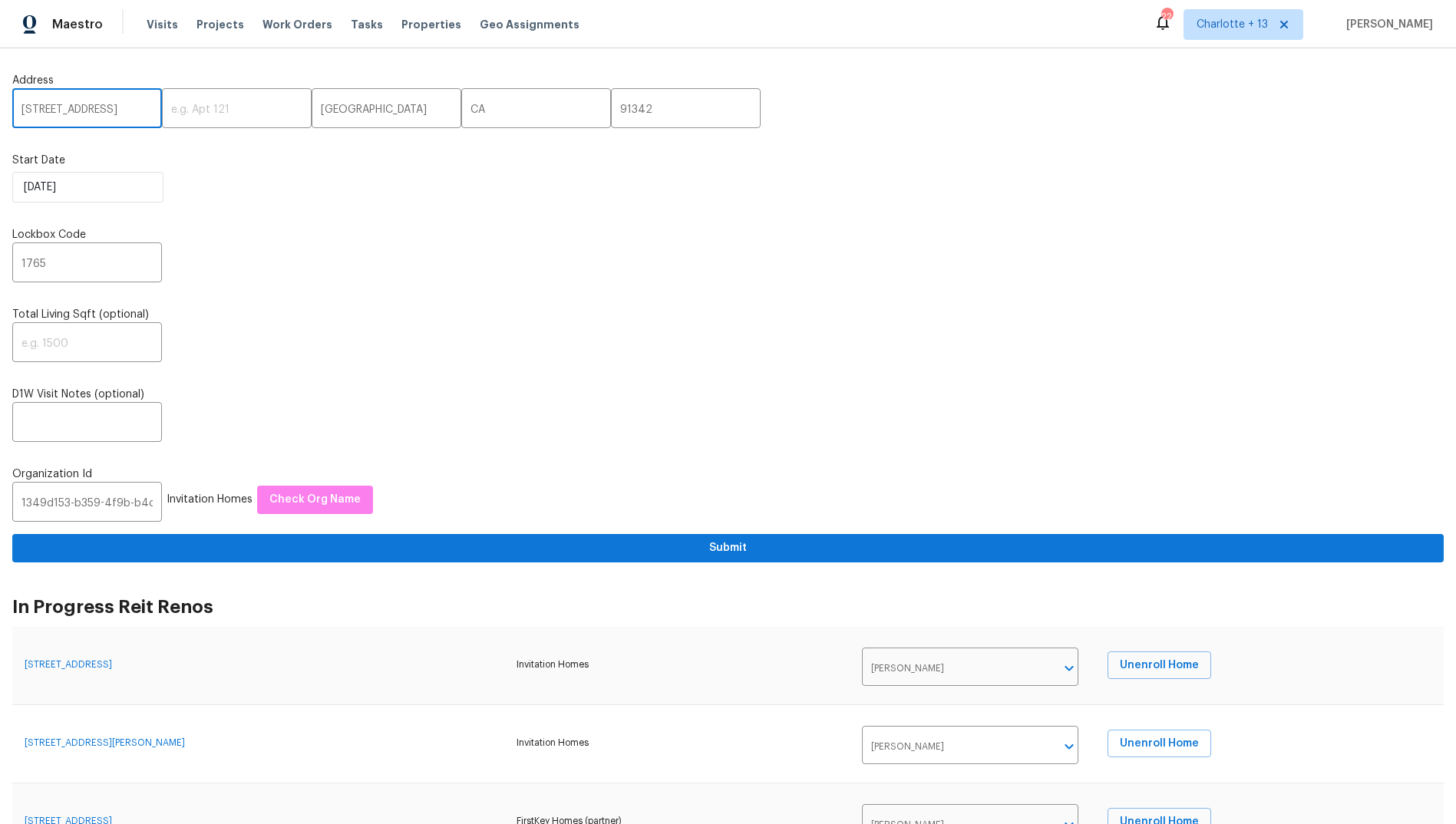
scroll to position [0, 0]
type input "[STREET_ADDRESS]"
drag, startPoint x: 97, startPoint y: 262, endPoint x: 108, endPoint y: 260, distance: 11.2
click at [97, 263] on input "1765" at bounding box center [87, 264] width 150 height 36
type input "1"
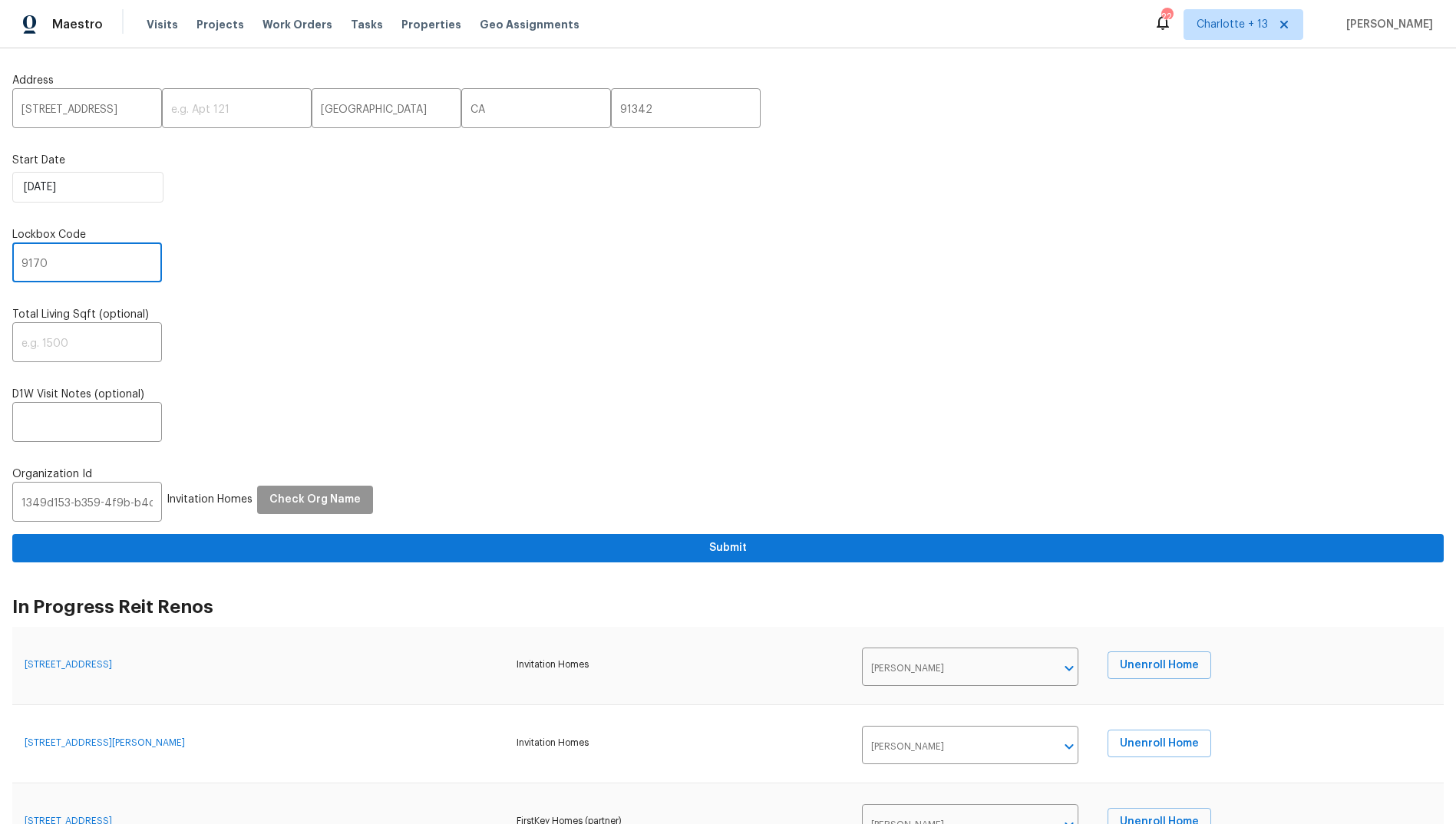
type input "9170"
click at [308, 499] on span "Check Org Name" at bounding box center [315, 500] width 92 height 19
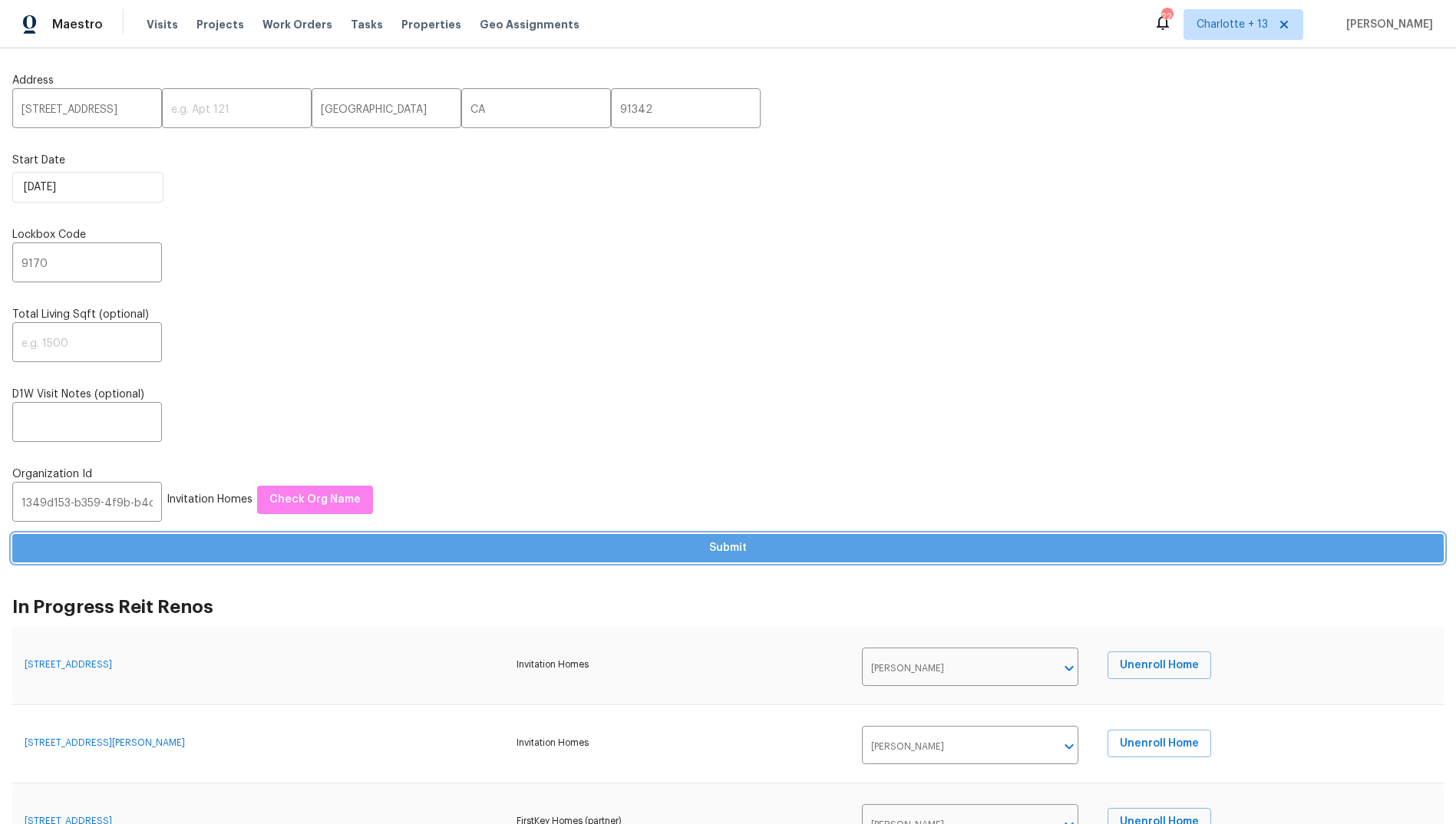
click at [726, 542] on span "Submit" at bounding box center [728, 548] width 1407 height 19
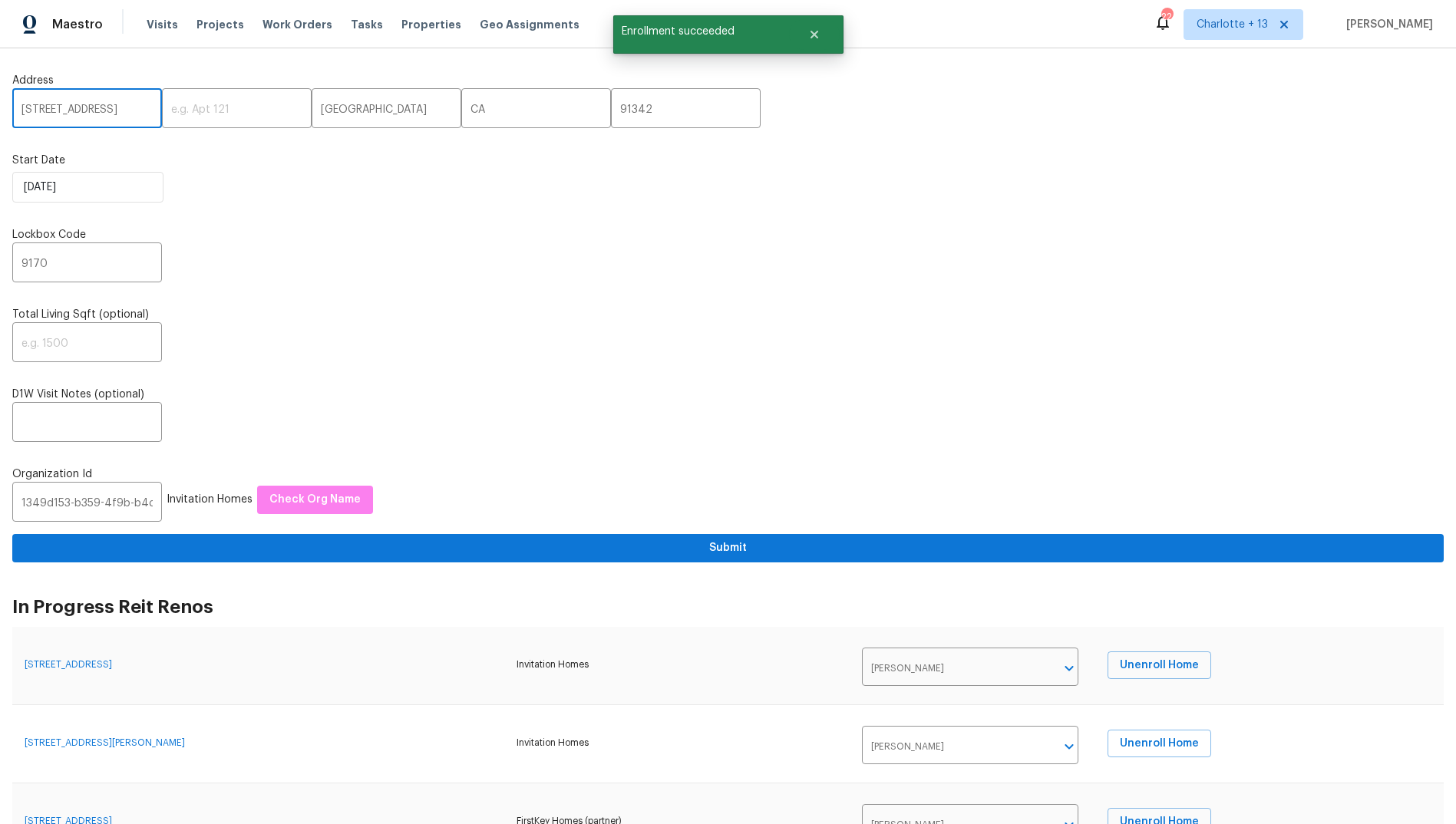
click at [77, 109] on input "[STREET_ADDRESS]" at bounding box center [87, 110] width 150 height 36
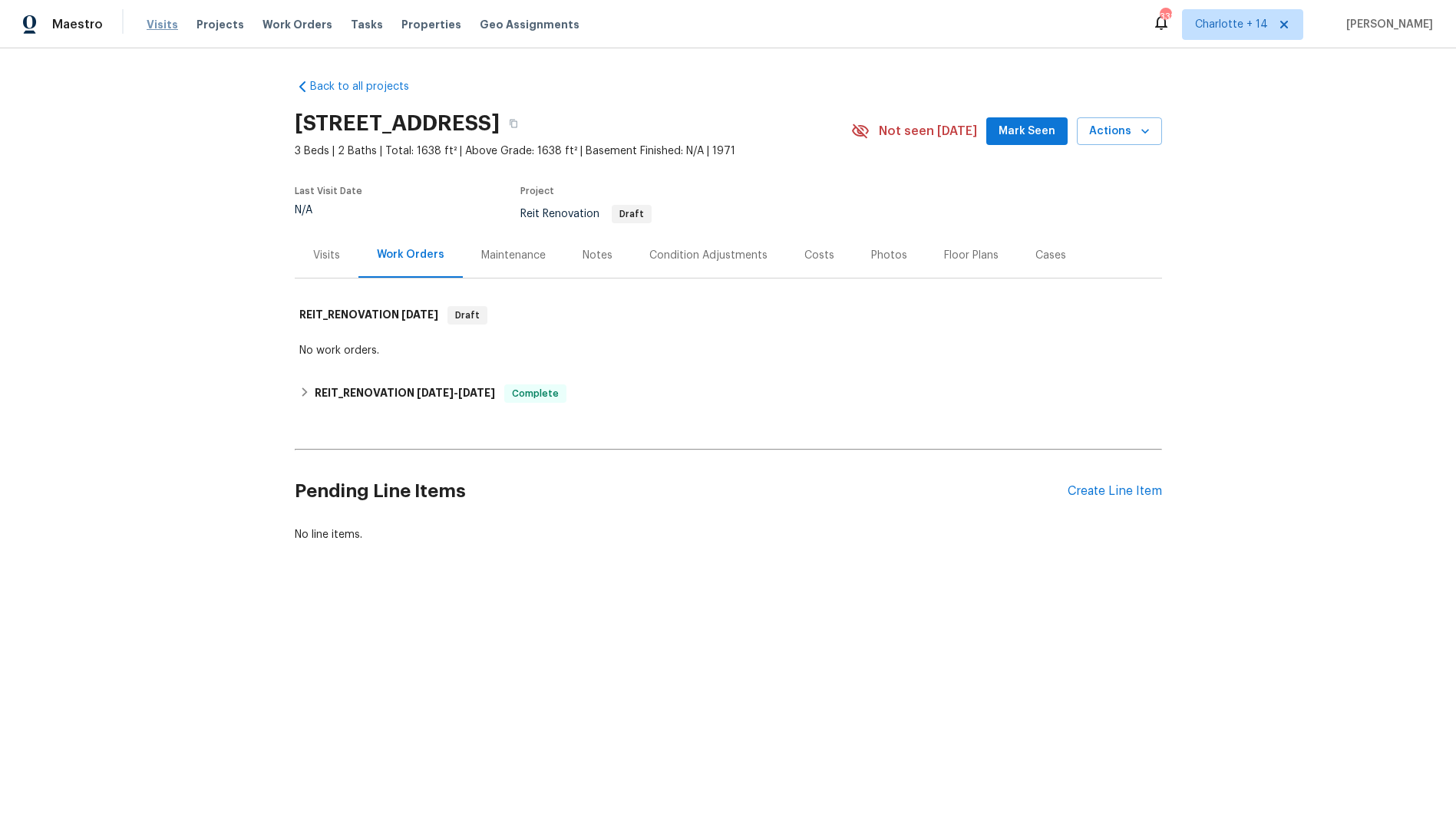
click at [161, 25] on span "Visits" at bounding box center [162, 25] width 32 height 15
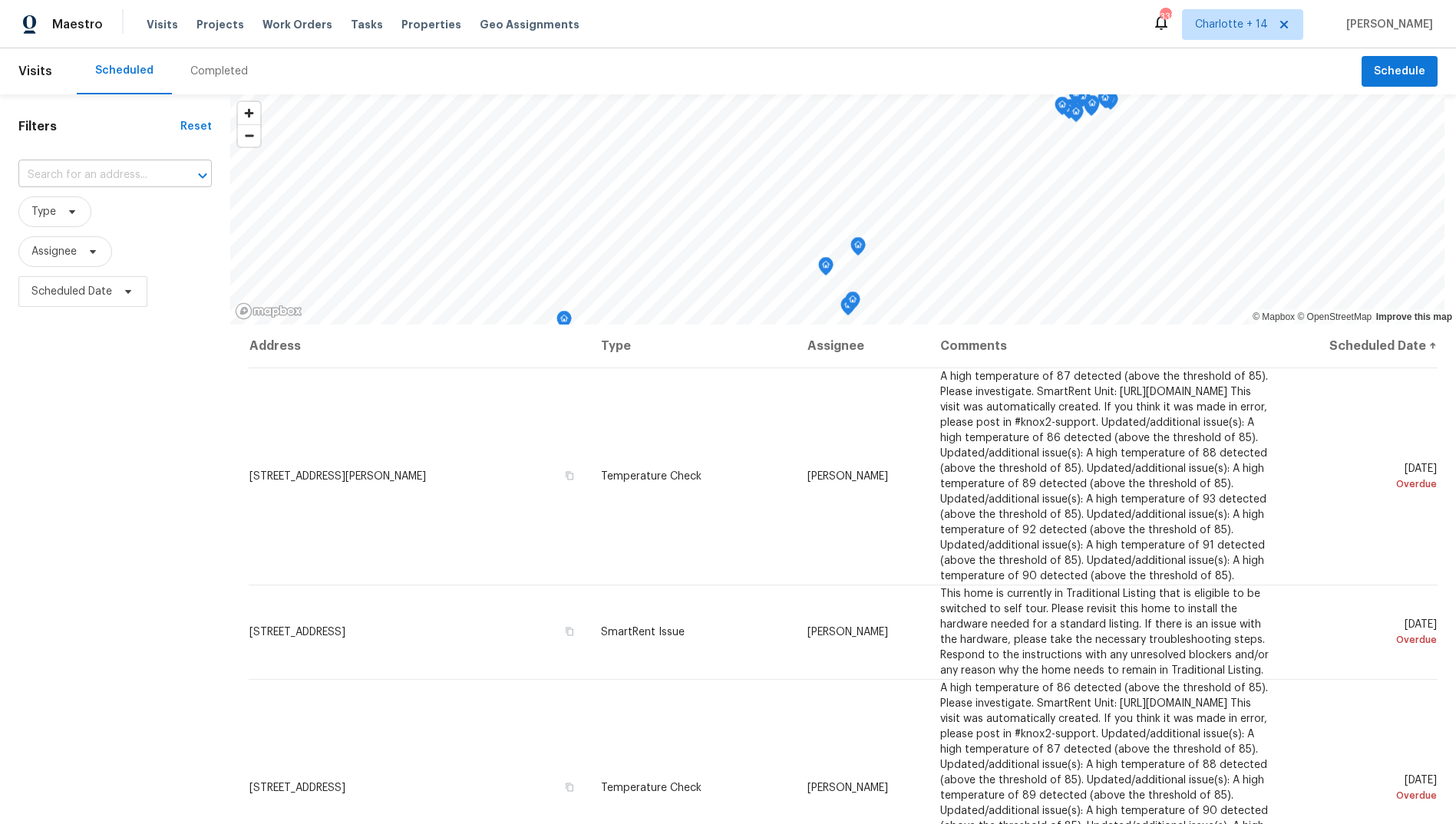
click at [68, 174] on input "text" at bounding box center [94, 175] width 151 height 24
paste input "[STREET_ADDRESS][GEOGRAPHIC_DATA]"
type input "[STREET_ADDRESS][GEOGRAPHIC_DATA]"
click at [1260, 28] on span "Charlotte + 14" at bounding box center [1232, 25] width 73 height 15
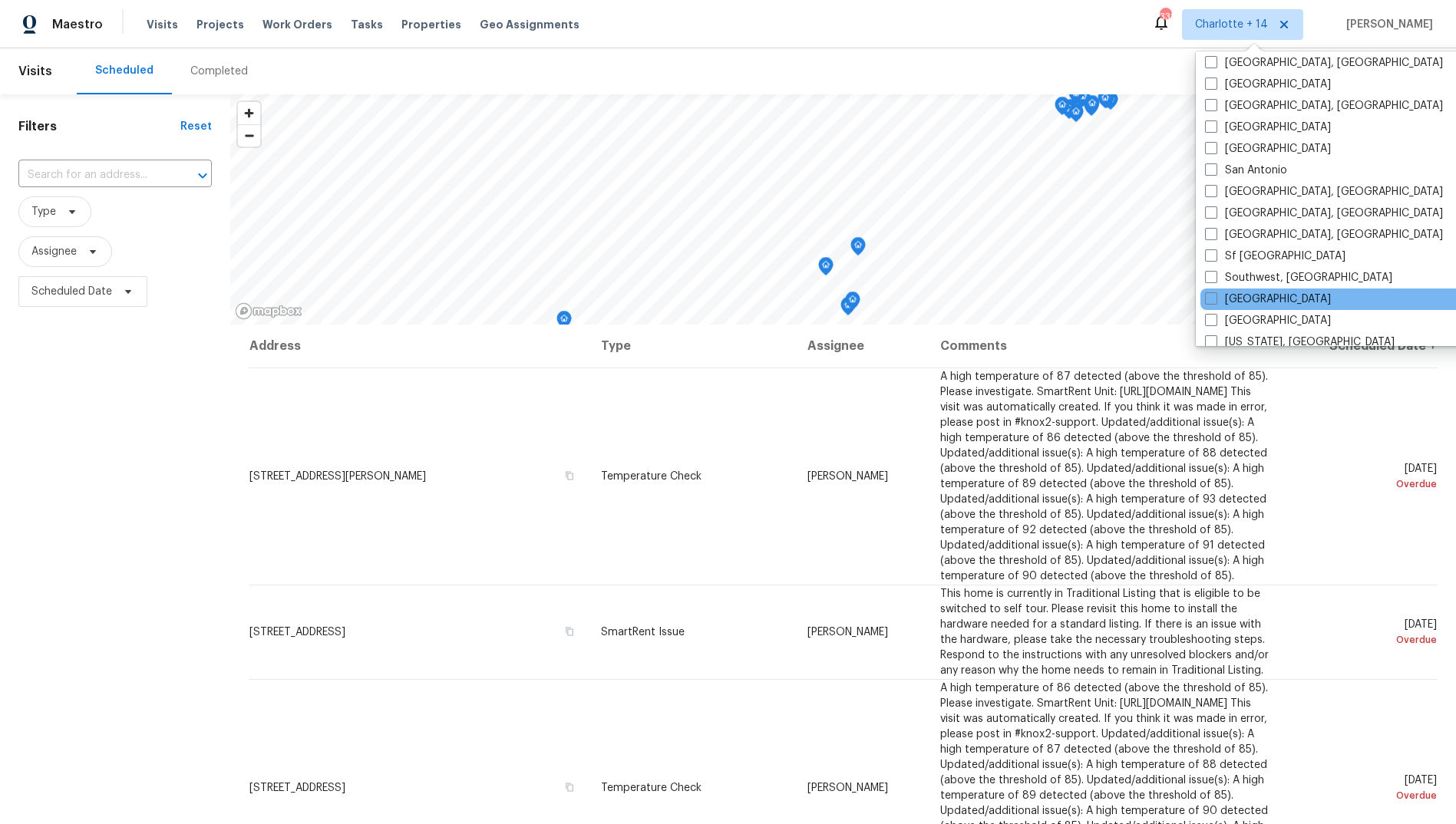
scroll to position [1015, 0]
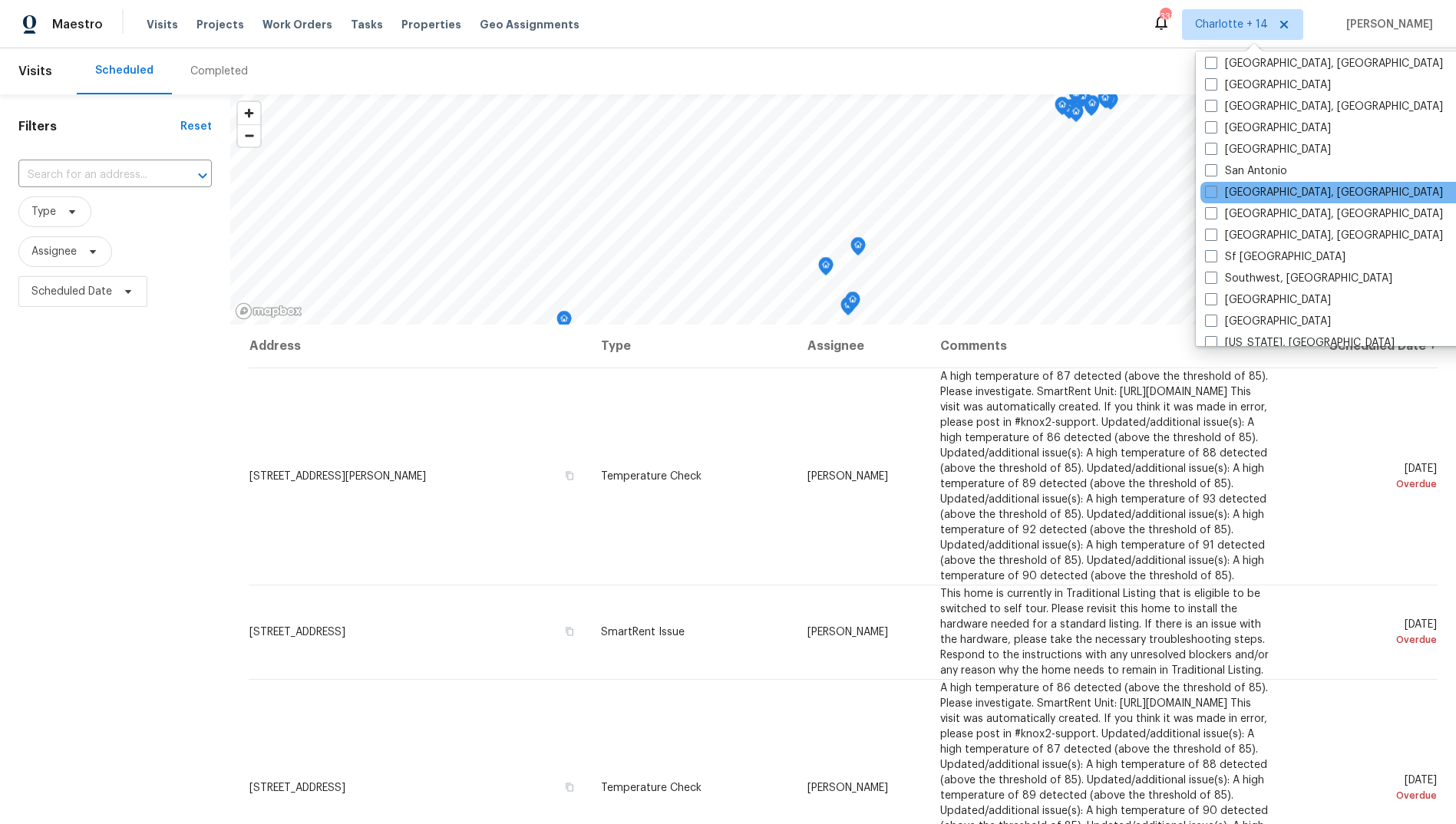
click at [1239, 184] on div "[GEOGRAPHIC_DATA], [GEOGRAPHIC_DATA]" at bounding box center [1354, 193] width 309 height 22
click at [1210, 192] on span at bounding box center [1212, 192] width 13 height 13
click at [1210, 192] on input "[GEOGRAPHIC_DATA], [GEOGRAPHIC_DATA]" at bounding box center [1210, 190] width 10 height 10
checkbox input "true"
click at [74, 175] on input "text" at bounding box center [94, 175] width 151 height 24
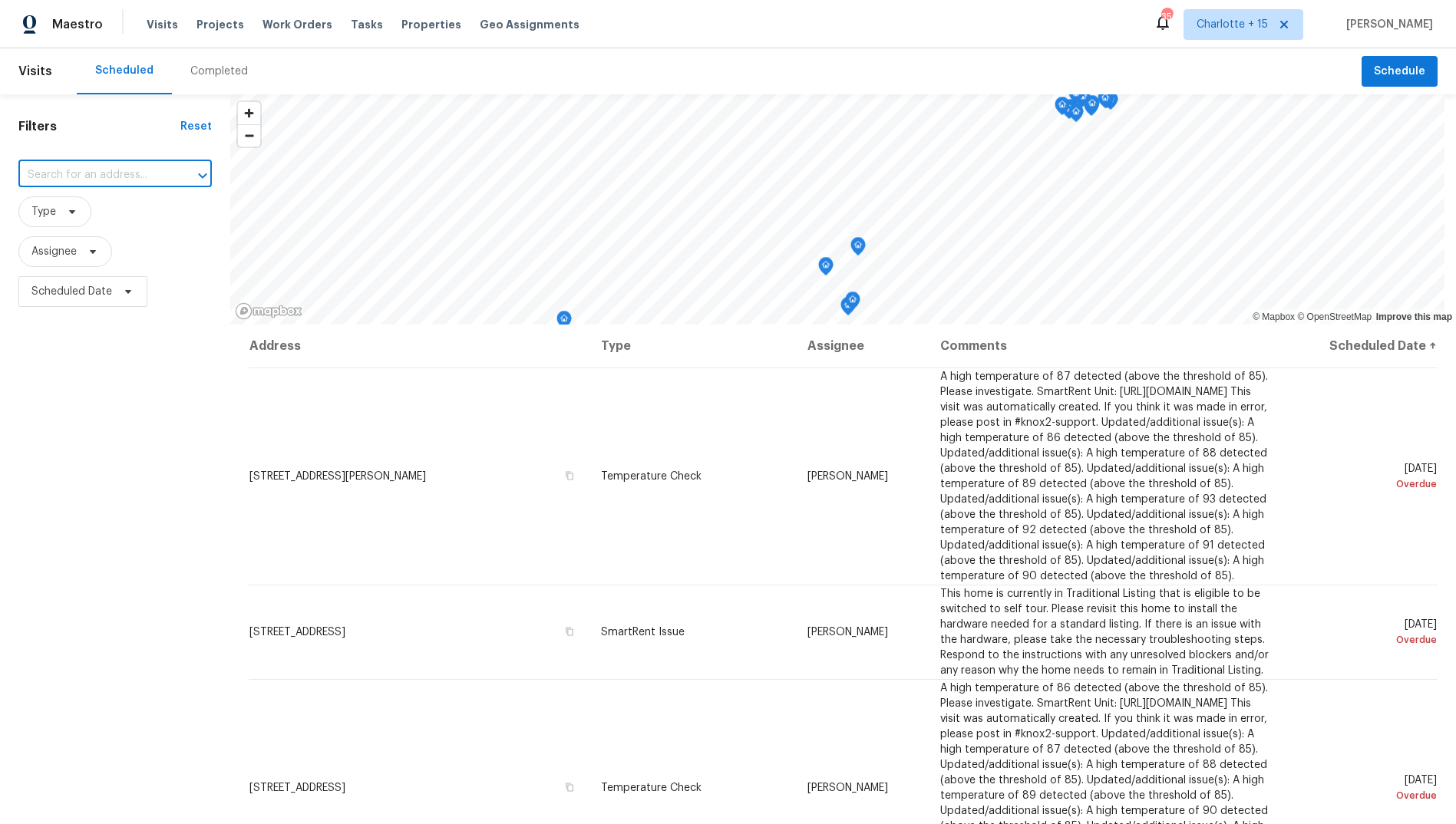
paste input "[STREET_ADDRESS][GEOGRAPHIC_DATA]"
type input "[STREET_ADDRESS][GEOGRAPHIC_DATA]"
click at [78, 211] on li "[STREET_ADDRESS]" at bounding box center [114, 209] width 193 height 25
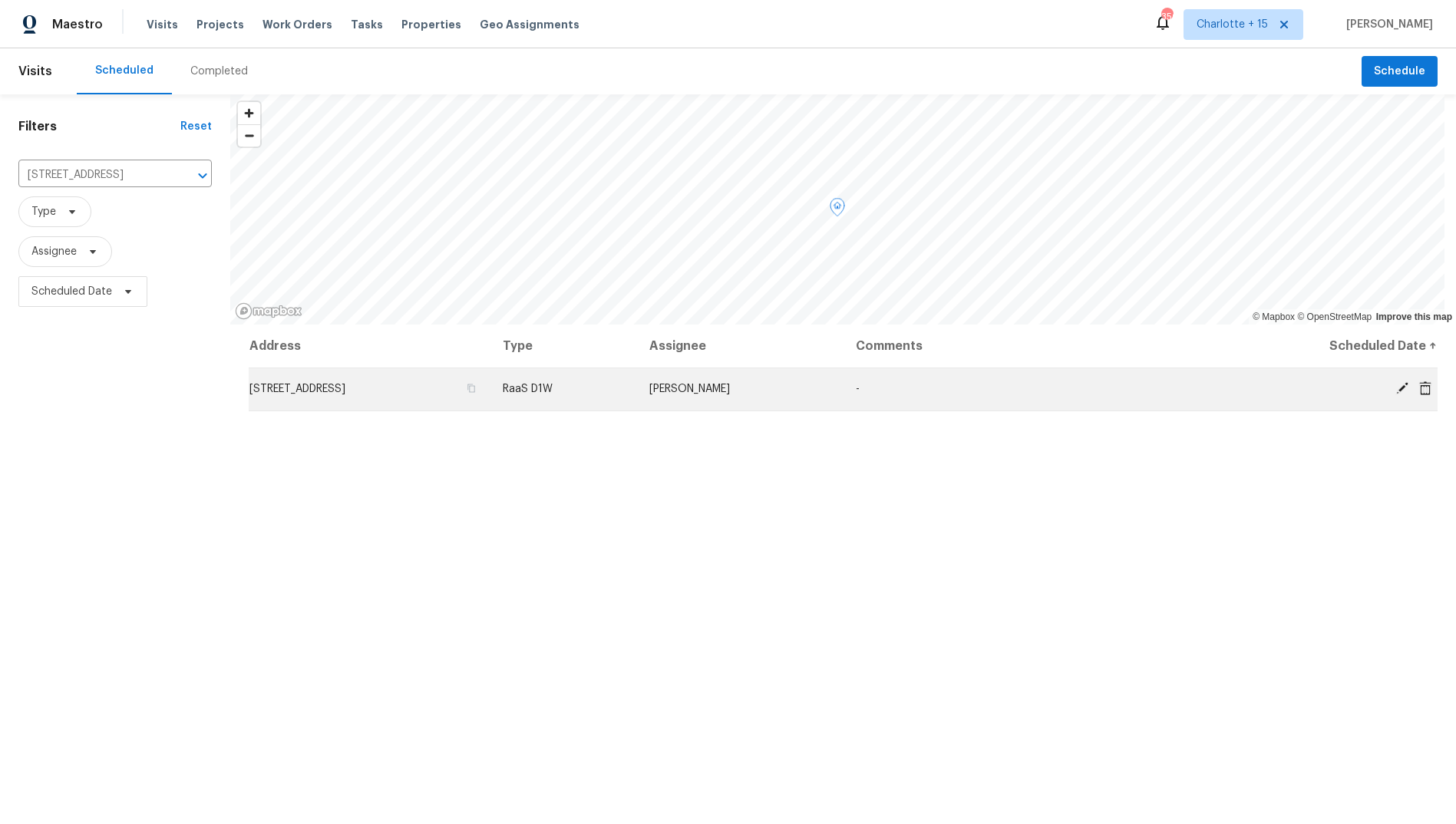
click at [349, 395] on td "[STREET_ADDRESS]" at bounding box center [370, 389] width 242 height 43
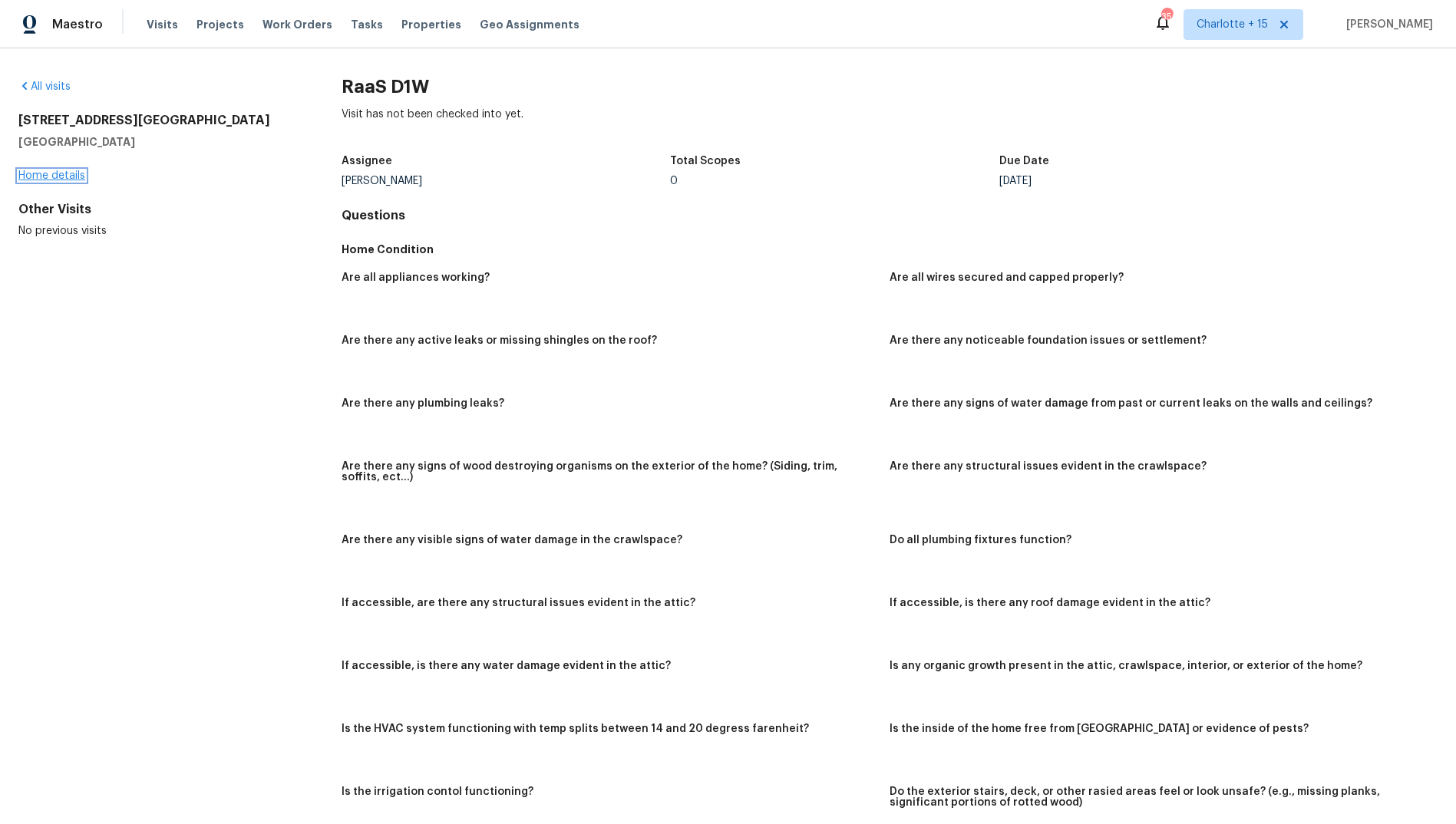
click at [76, 174] on link "Home details" at bounding box center [52, 176] width 67 height 11
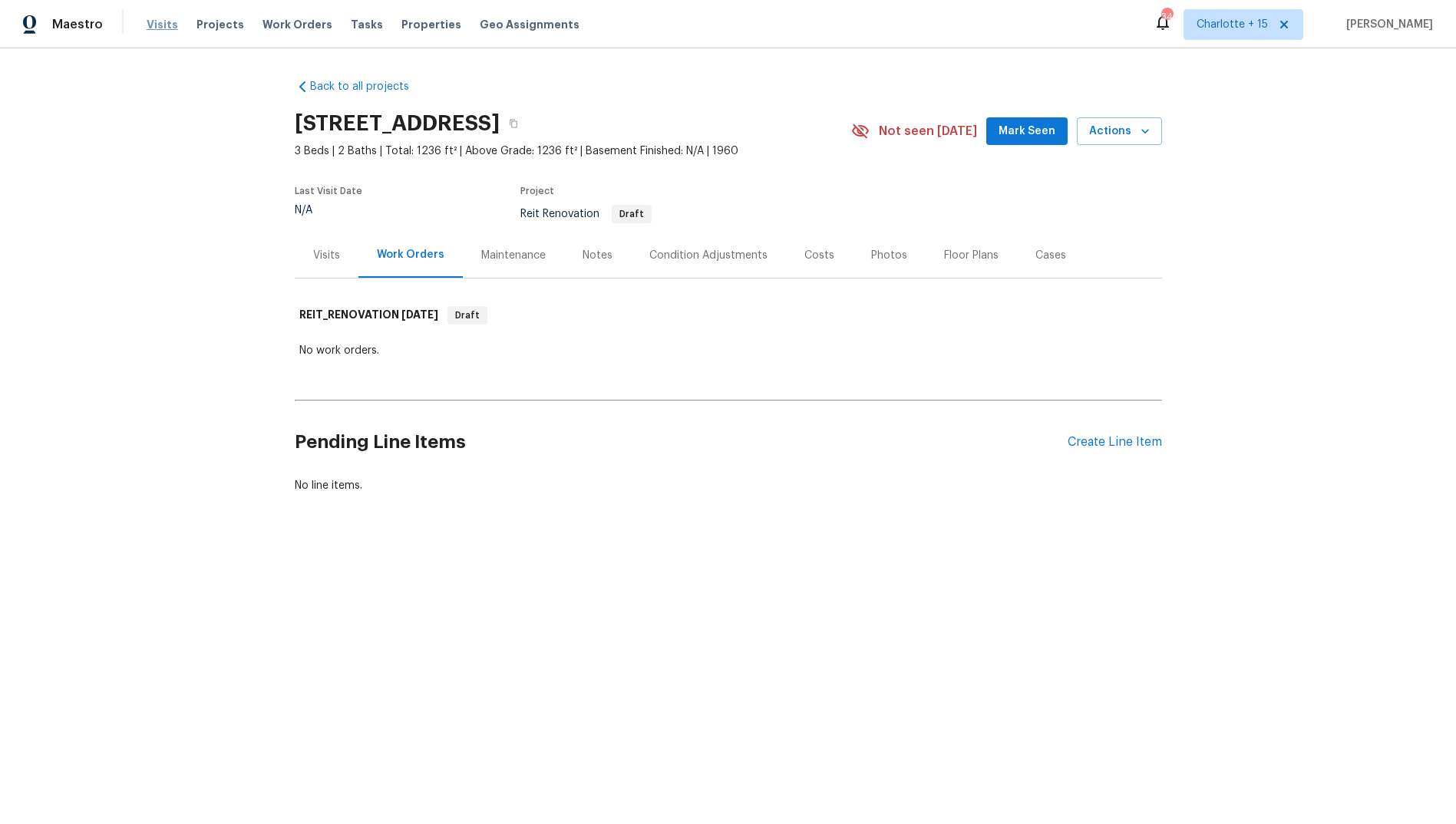
click at [151, 25] on span "Visits" at bounding box center [162, 25] width 32 height 15
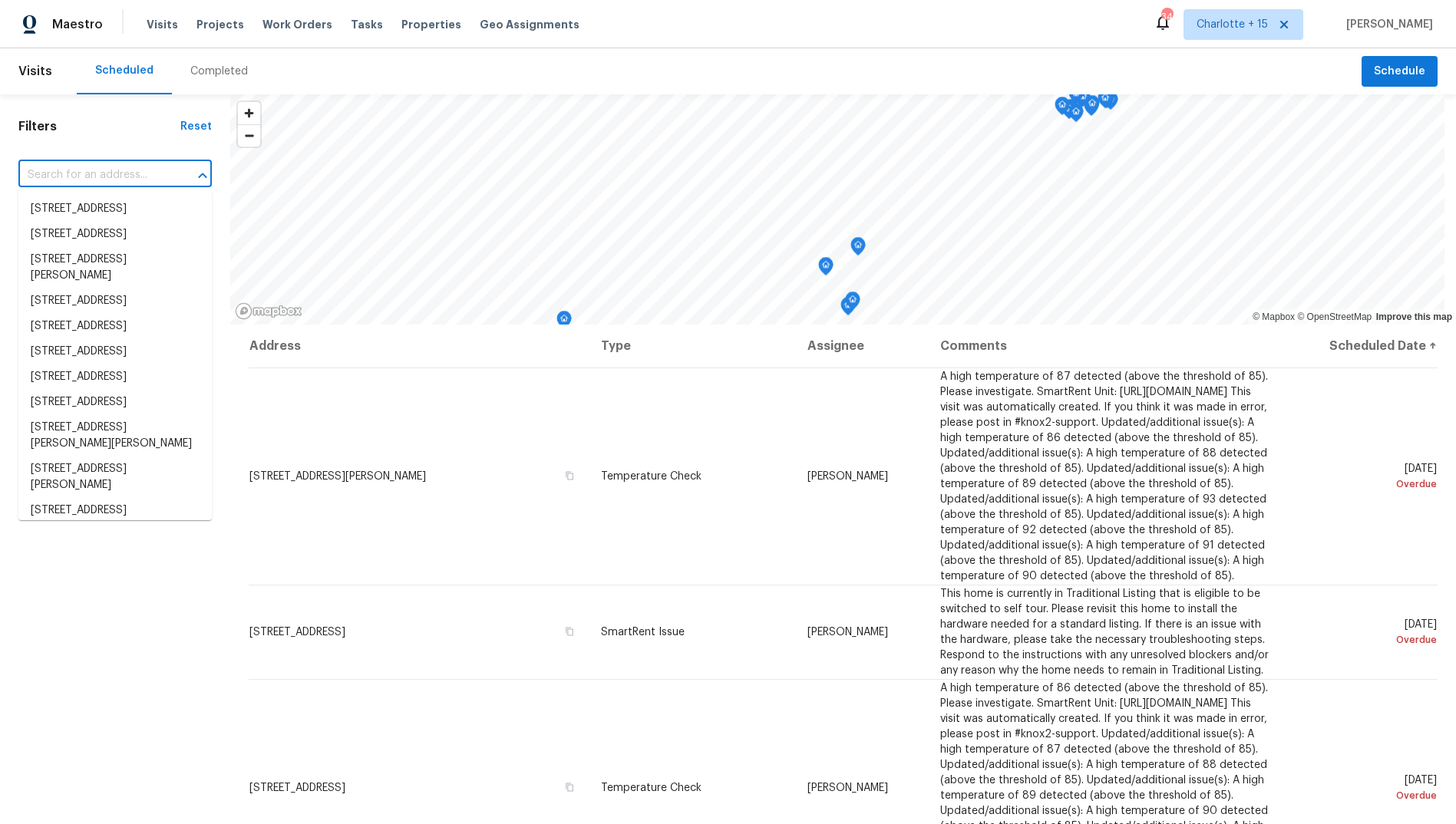
click at [91, 181] on input "text" at bounding box center [94, 175] width 151 height 24
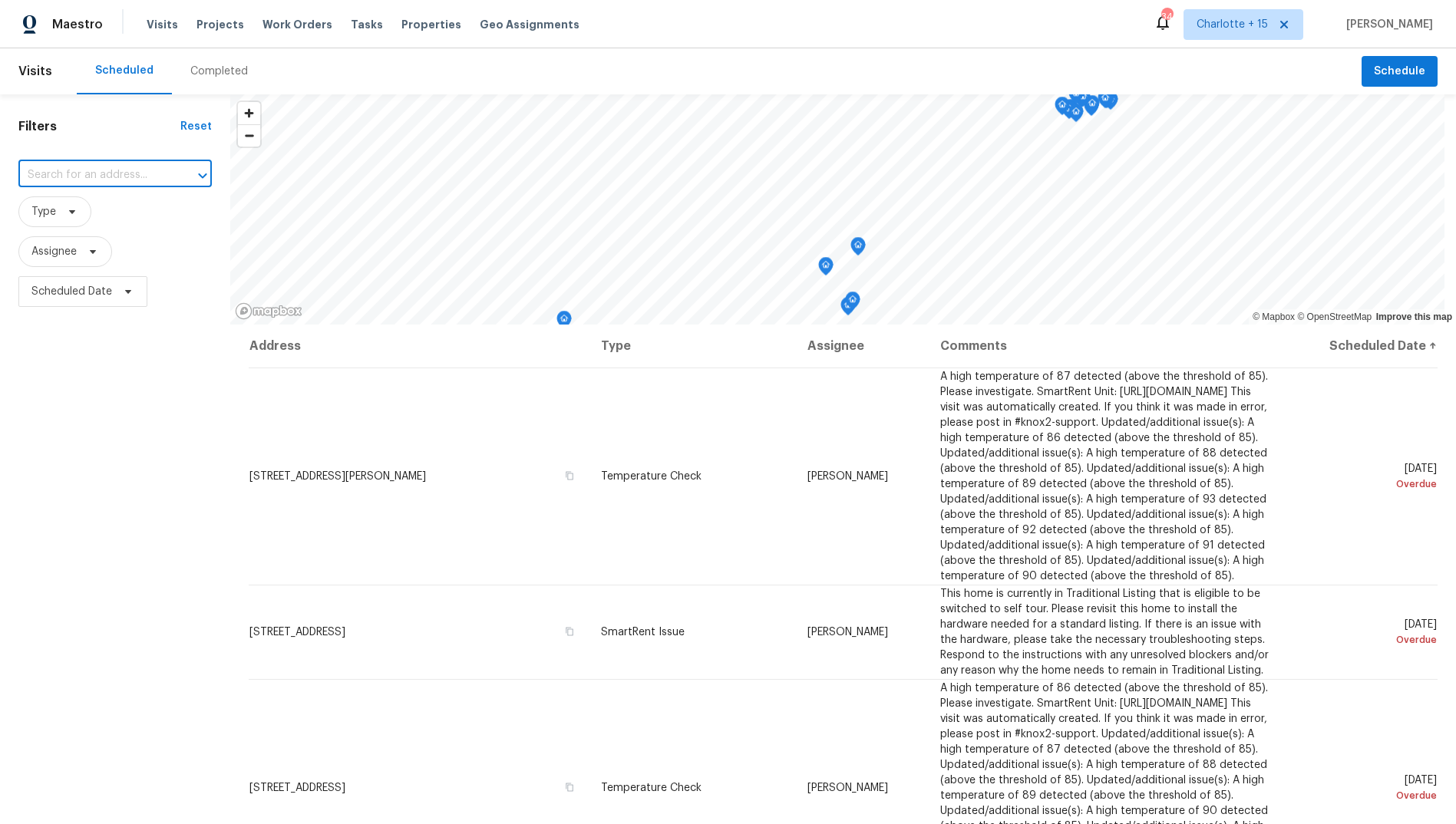
paste input "[STREET_ADDRESS]"
type input "[STREET_ADDRESS]"
click at [76, 213] on li "[STREET_ADDRESS]" at bounding box center [114, 209] width 193 height 25
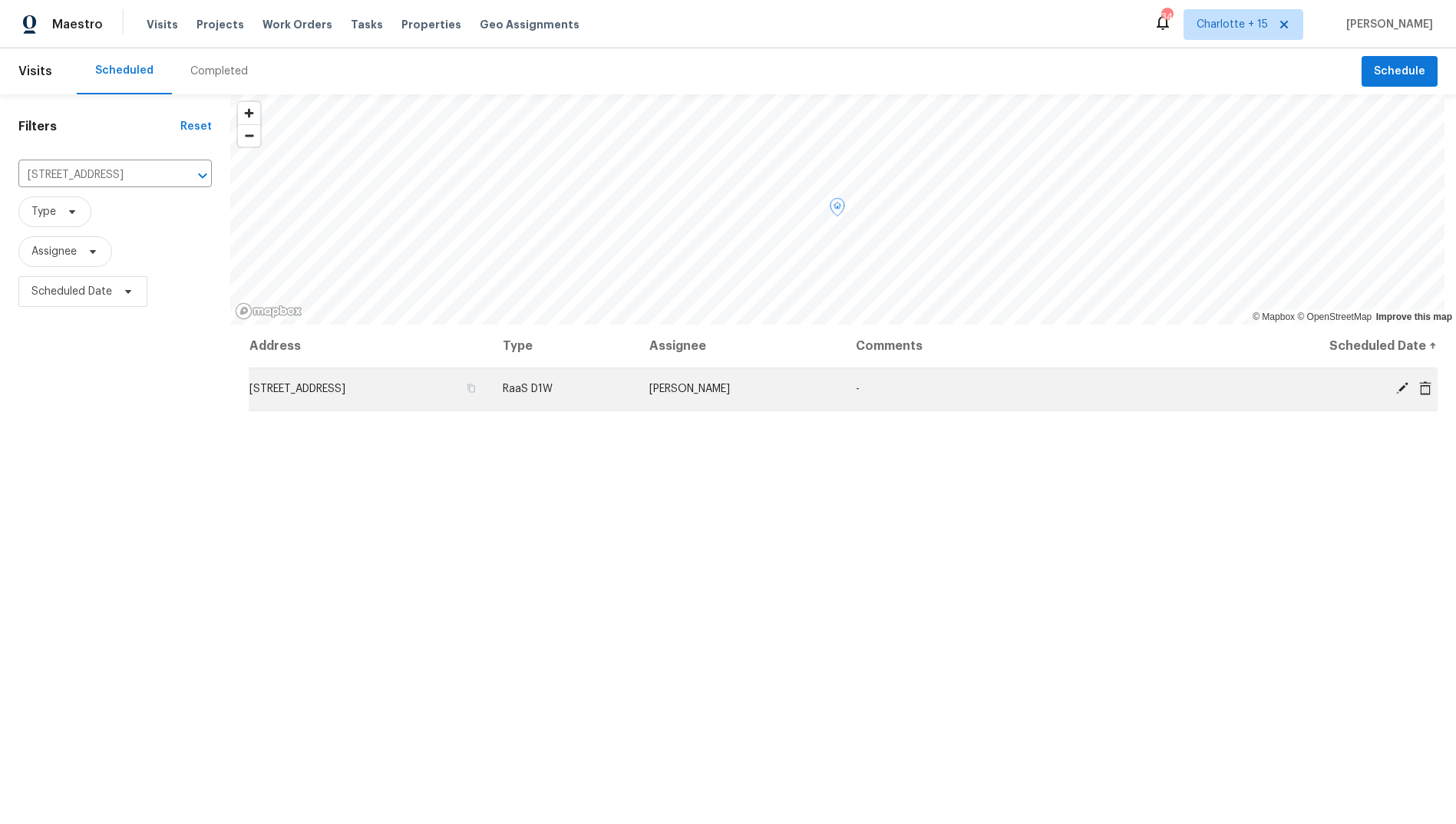
click at [1395, 389] on icon at bounding box center [1402, 388] width 14 height 14
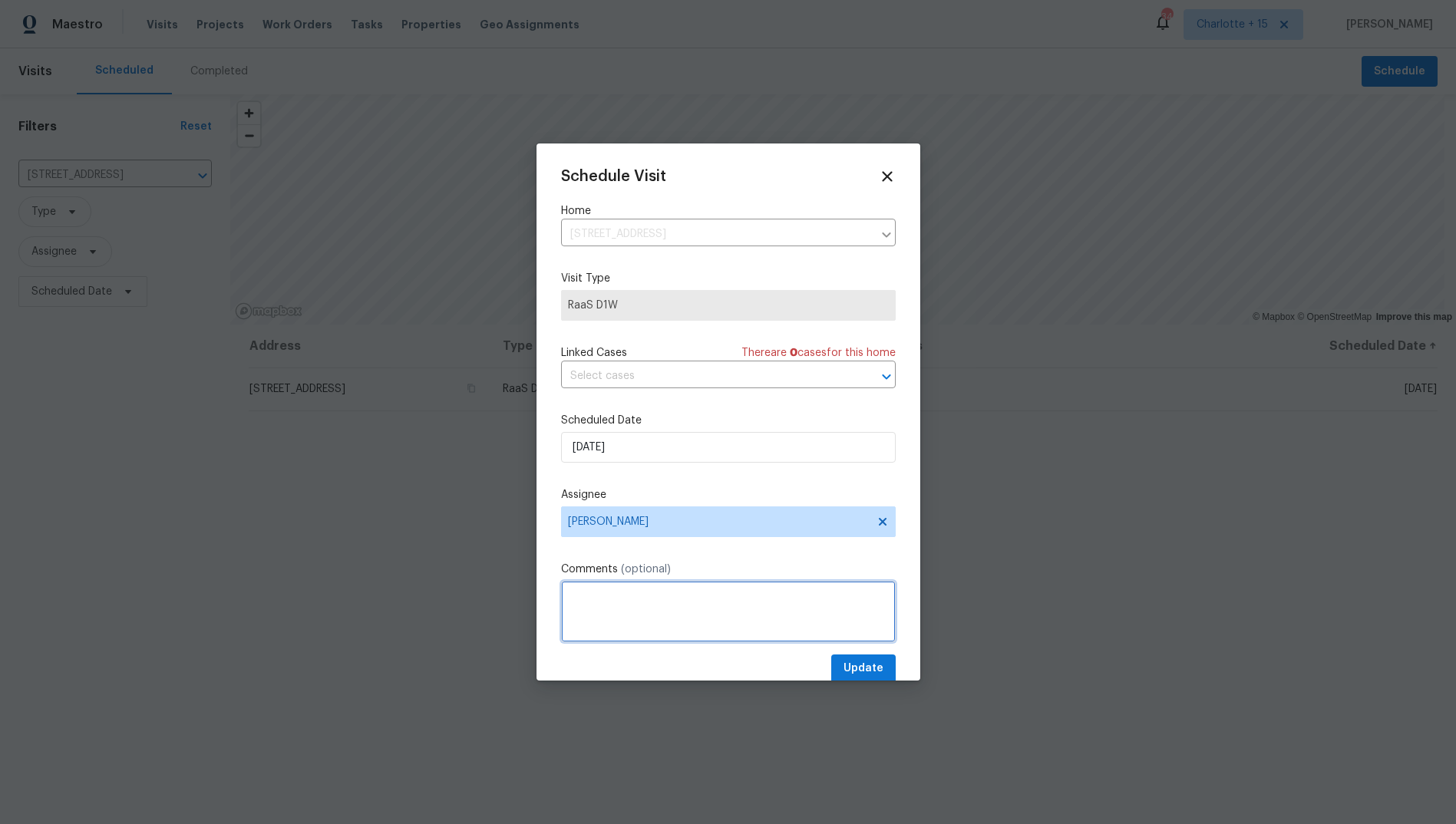
click at [611, 603] on textarea at bounding box center [728, 612] width 334 height 62
paste textarea "[URL][DOMAIN_NAME]"
type textarea "[URL][DOMAIN_NAME]"
click at [658, 610] on textarea "[URL][DOMAIN_NAME]" at bounding box center [728, 612] width 334 height 62
drag, startPoint x: 658, startPoint y: 610, endPoint x: 555, endPoint y: 602, distance: 103.3
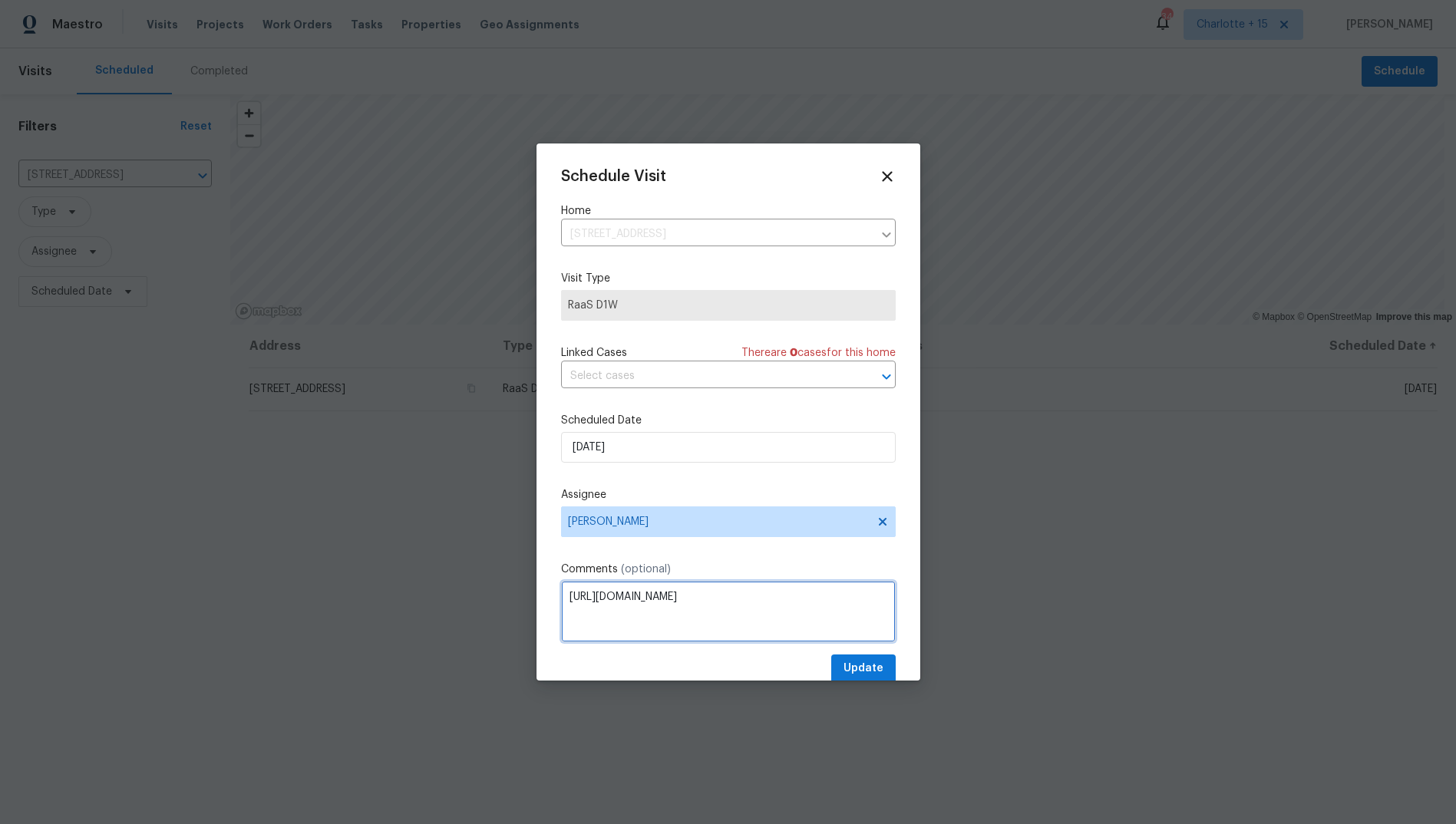
click at [555, 602] on div "Schedule Visit Home [STREET_ADDRESS] ​ Visit Type RaaS D1W Linked Cases There a…" at bounding box center [728, 412] width 383 height 537
click at [620, 601] on textarea at bounding box center [728, 612] width 334 height 62
paste textarea "Loremip: 73691 Dolor Si, Ametcon, AD 20318 Elit se Doeiusmo: Tempori Utlaboreet…"
type textarea "Loremip: 73691 Dolor Si, Ametcon, AD 20318 Elit se Doeiusmo: Tempori Utlaboreet…"
click at [857, 664] on span "Update" at bounding box center [864, 669] width 40 height 19
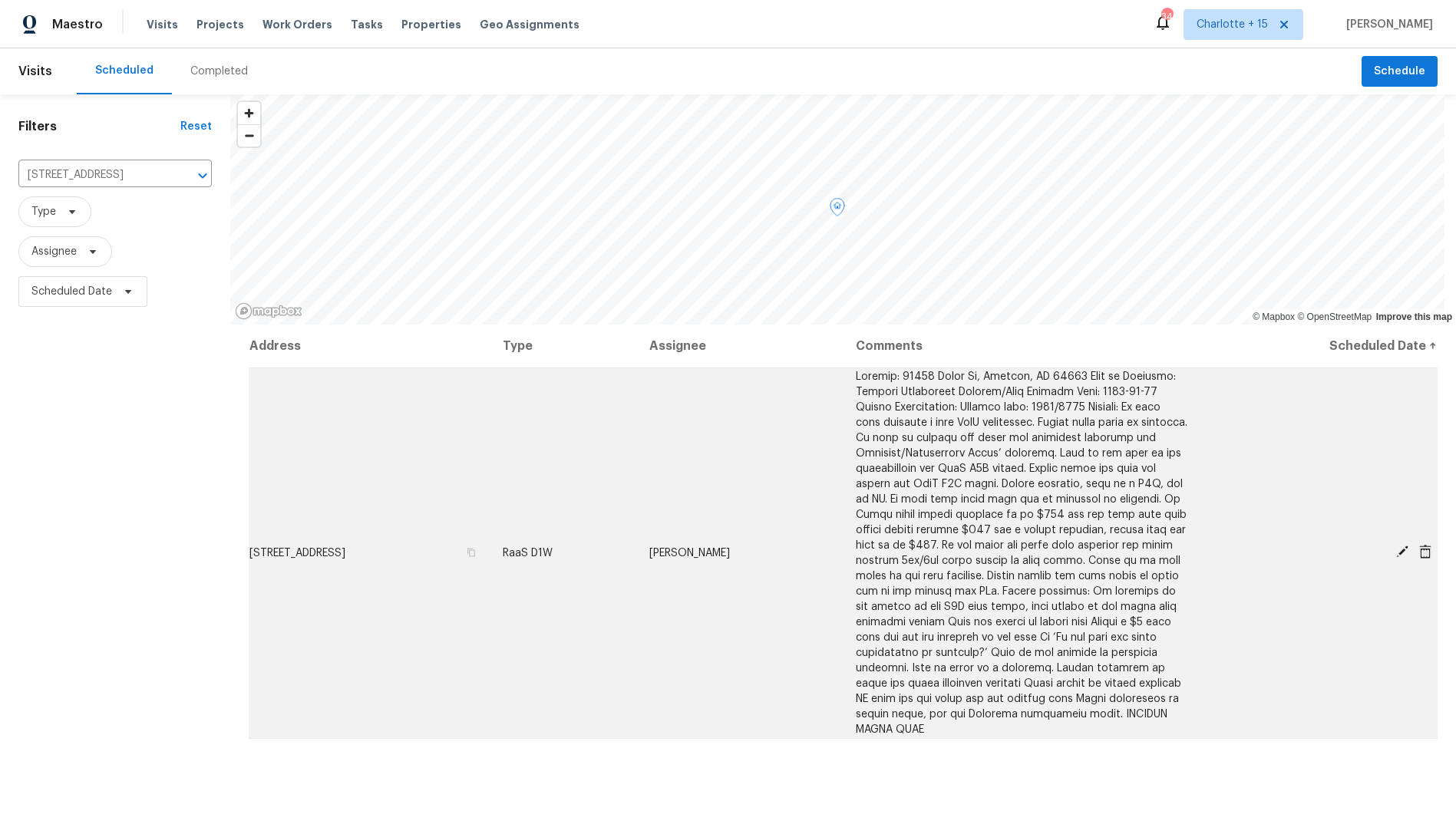
click at [1396, 553] on icon at bounding box center [1402, 552] width 13 height 13
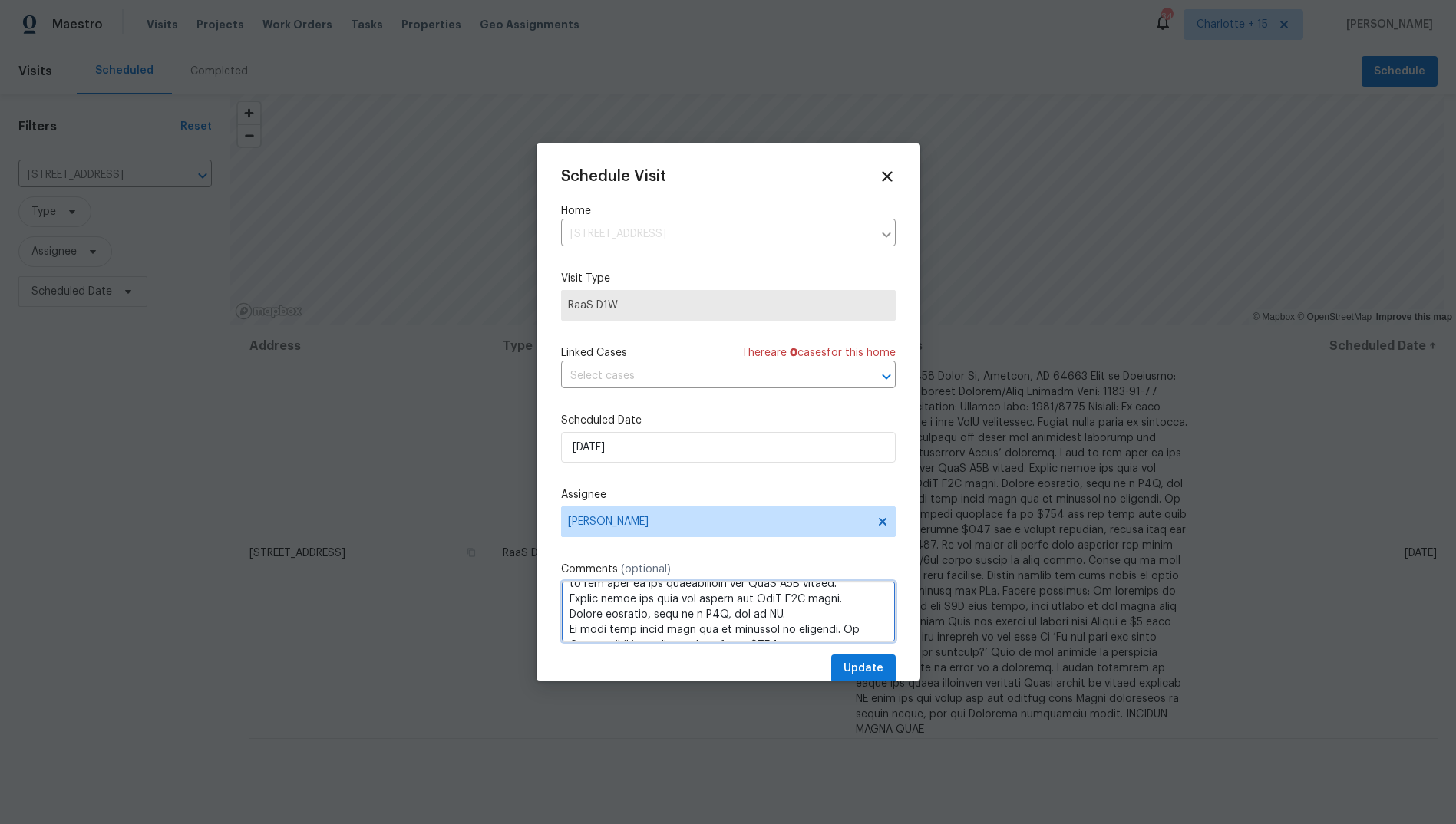
scroll to position [539, 0]
drag, startPoint x: 569, startPoint y: 598, endPoint x: 690, endPoint y: 663, distance: 137.4
click at [691, 662] on div "Schedule Visit Home [STREET_ADDRESS] ​ Visit Type RaaS D1W Linked Cases There a…" at bounding box center [728, 425] width 334 height 515
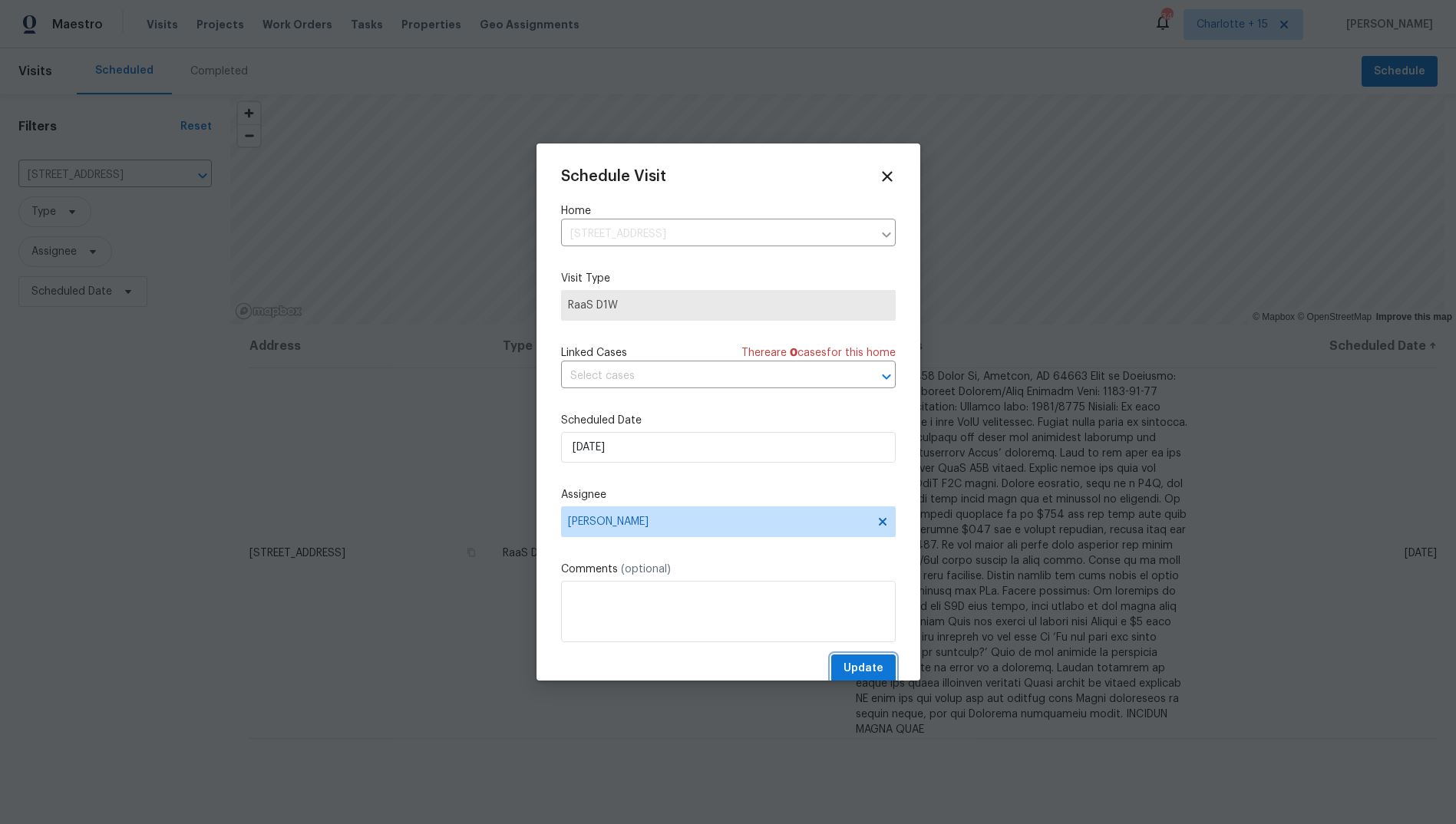
click at [847, 666] on span "Update" at bounding box center [864, 669] width 40 height 19
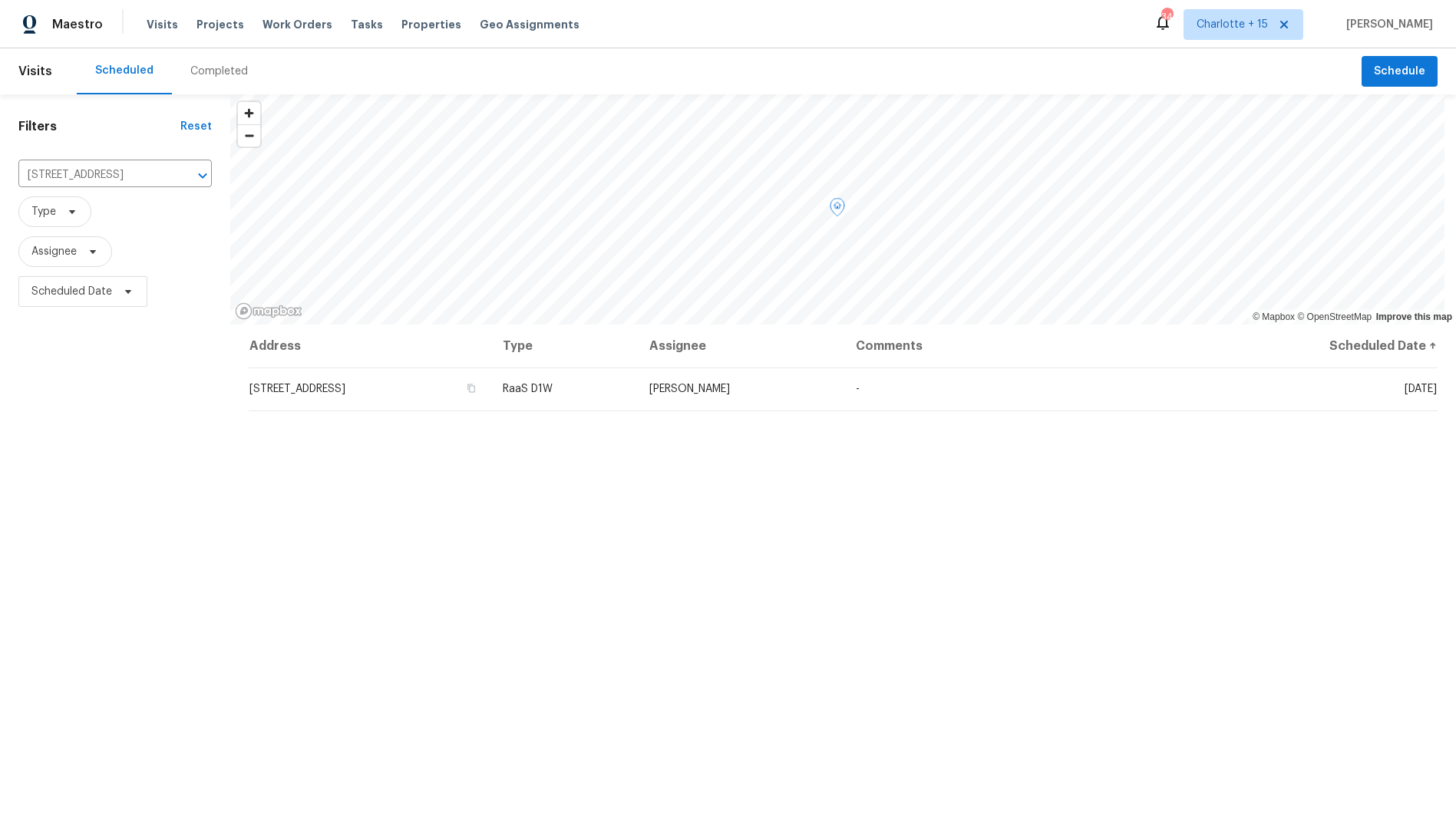
click at [345, 384] on span "[STREET_ADDRESS]" at bounding box center [298, 389] width 96 height 11
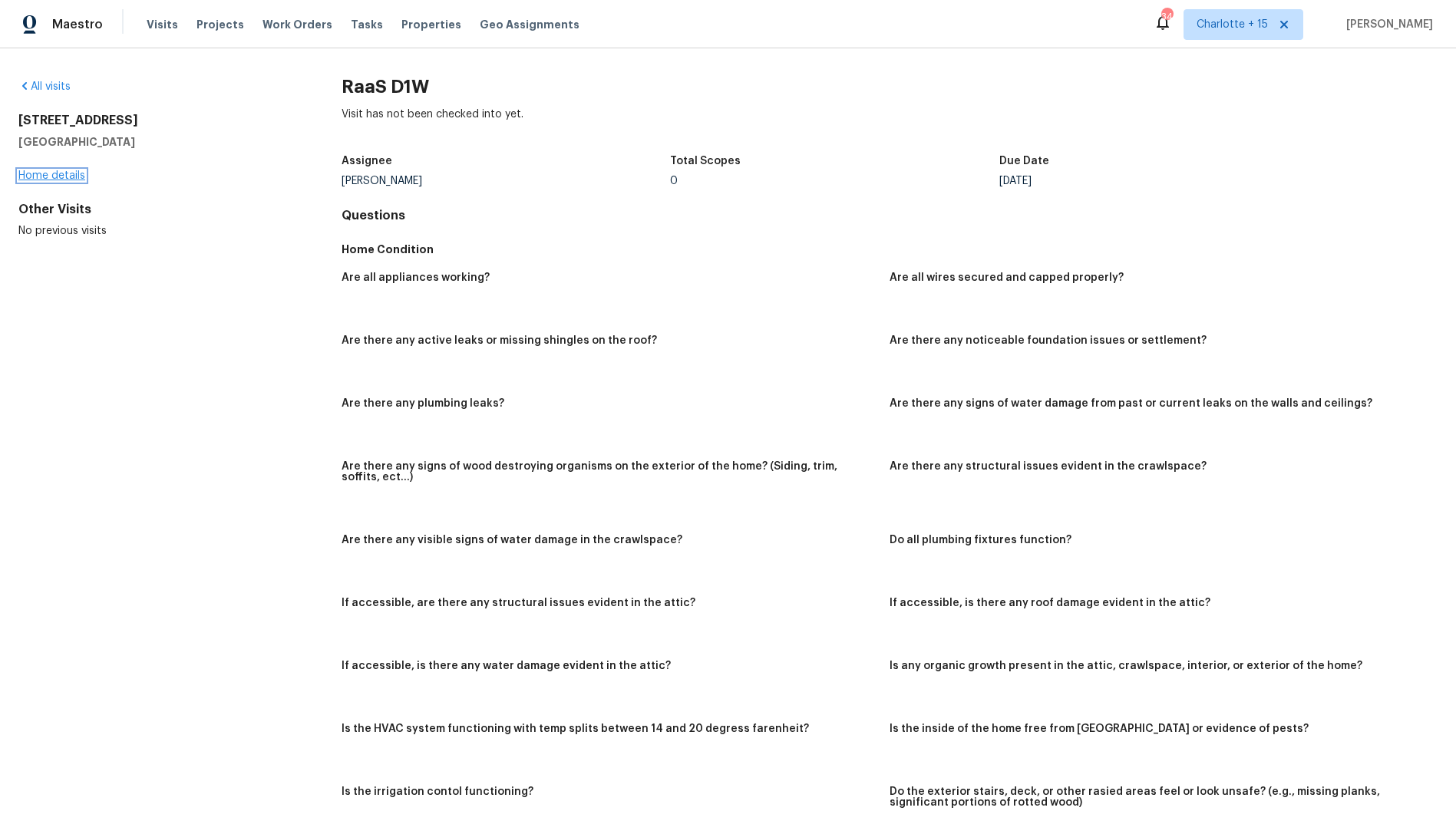
click at [71, 175] on link "Home details" at bounding box center [52, 176] width 67 height 11
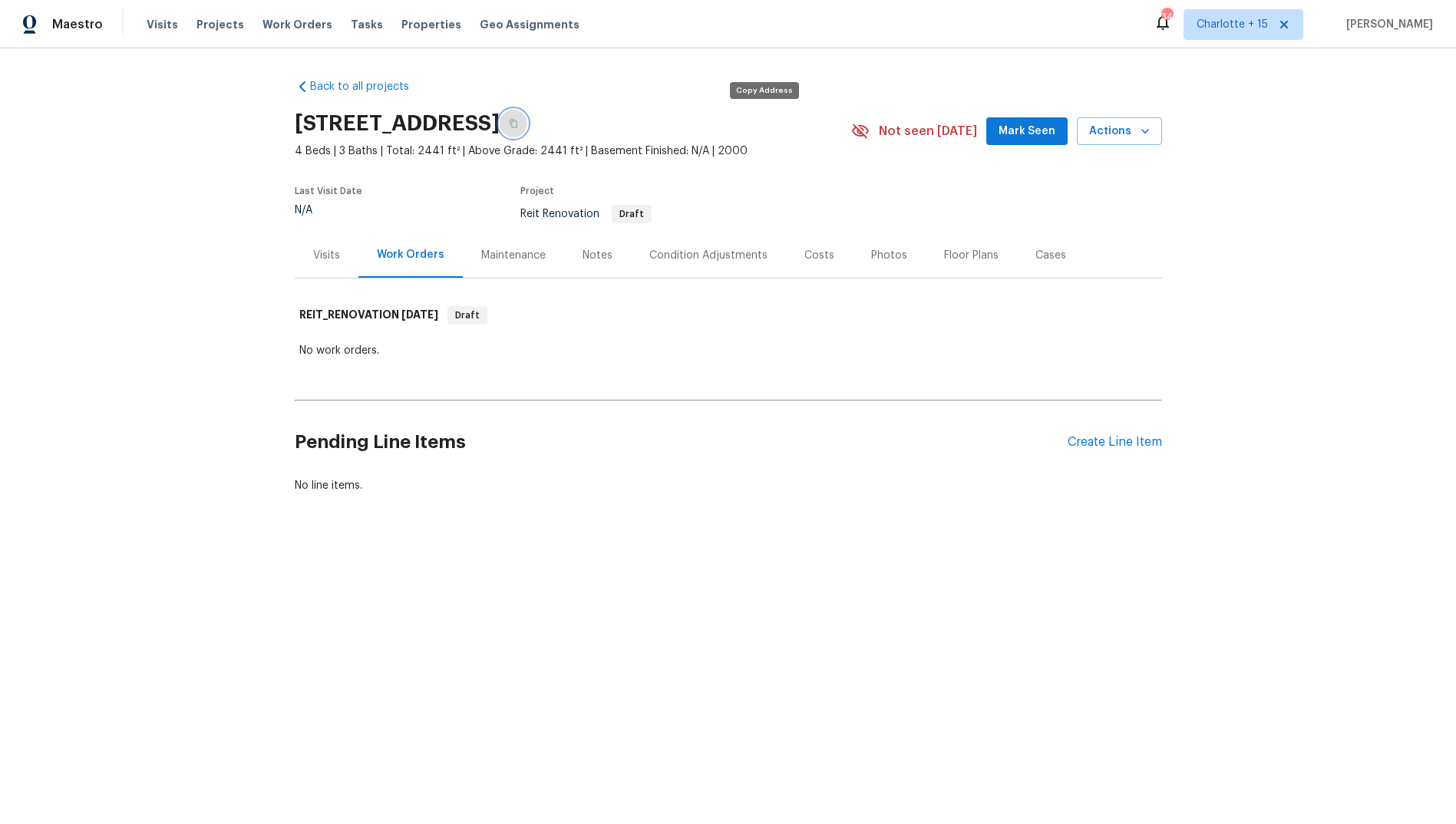
drag, startPoint x: 758, startPoint y: 121, endPoint x: 554, endPoint y: 83, distance: 207.5
click at [517, 121] on icon "button" at bounding box center [513, 124] width 7 height 8
click at [165, 23] on span "Visits" at bounding box center [162, 25] width 32 height 15
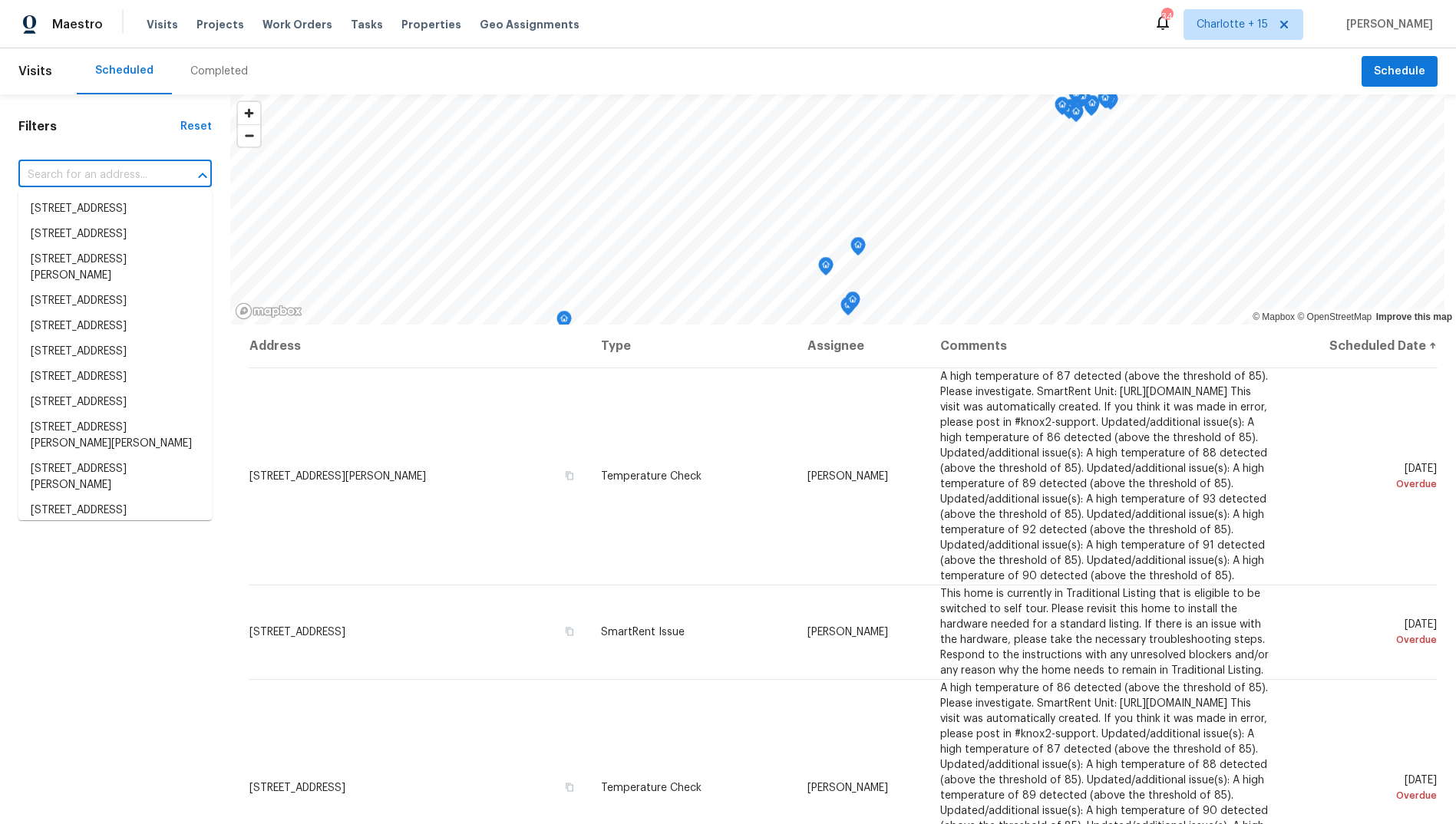
click at [74, 167] on input "text" at bounding box center [94, 175] width 151 height 24
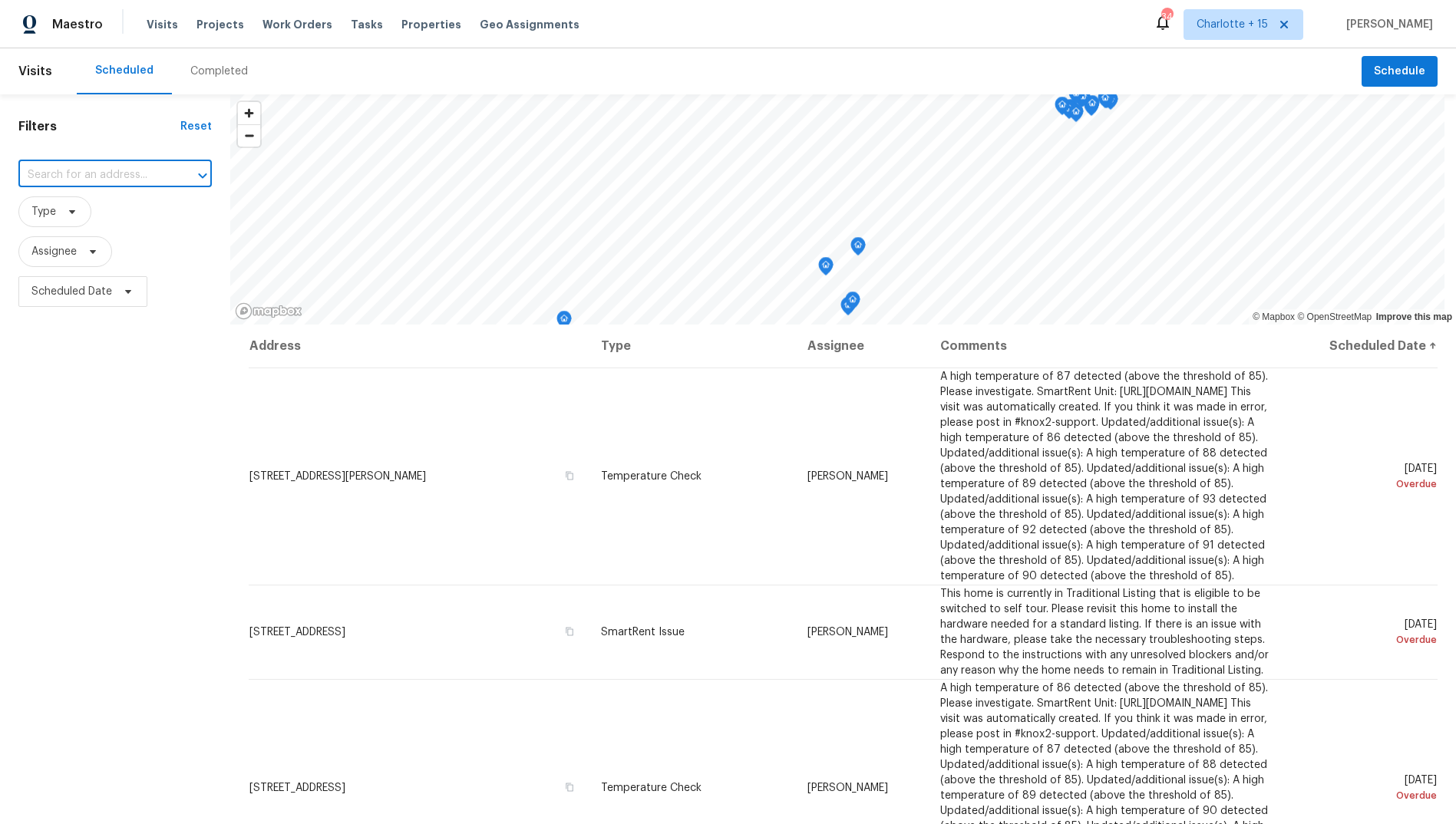
paste input "[STREET_ADDRESS]"
type input "[STREET_ADDRESS]"
click at [72, 212] on li "[STREET_ADDRESS]" at bounding box center [114, 209] width 193 height 25
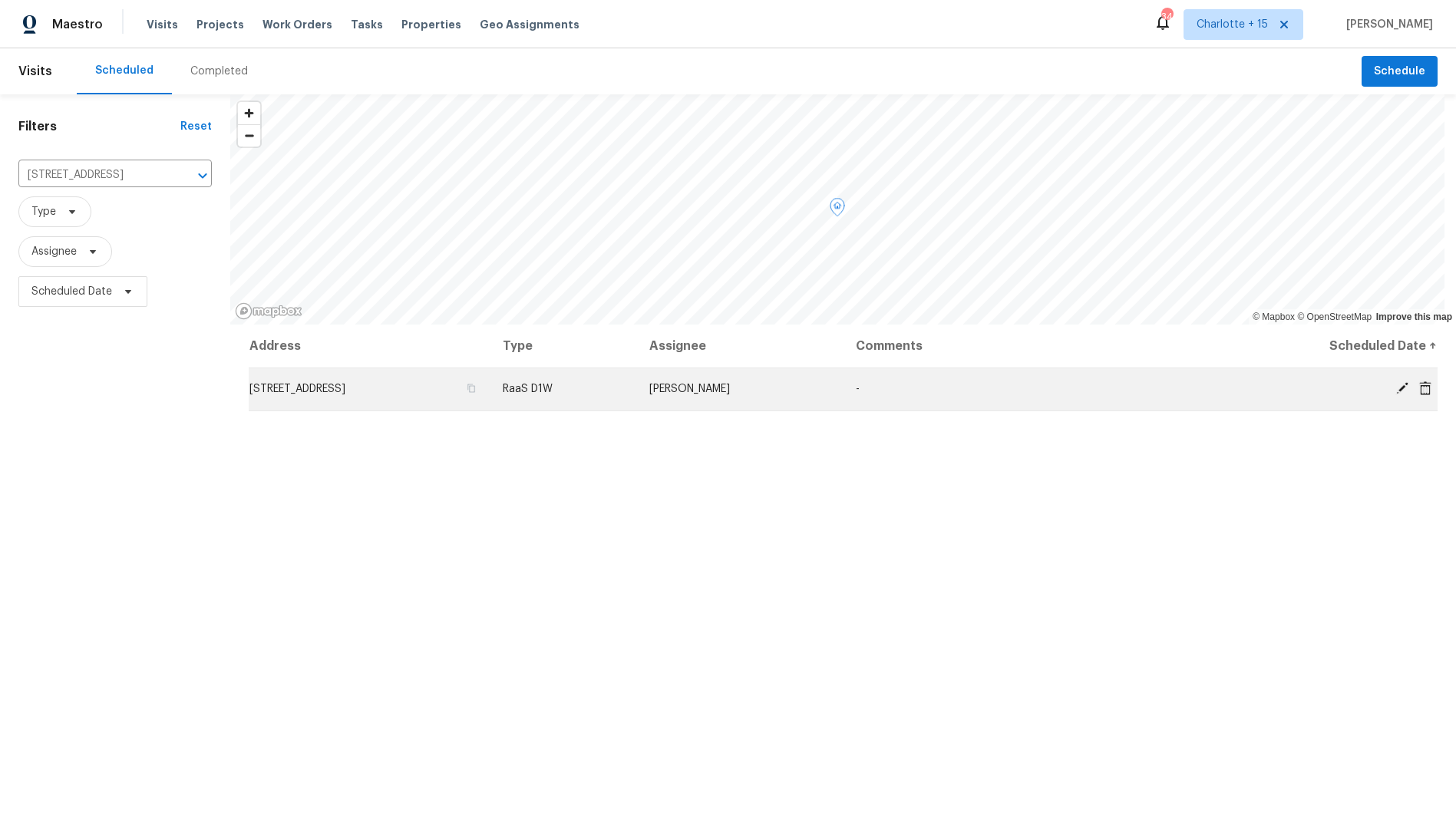
click at [345, 389] on span "[STREET_ADDRESS]" at bounding box center [298, 389] width 96 height 11
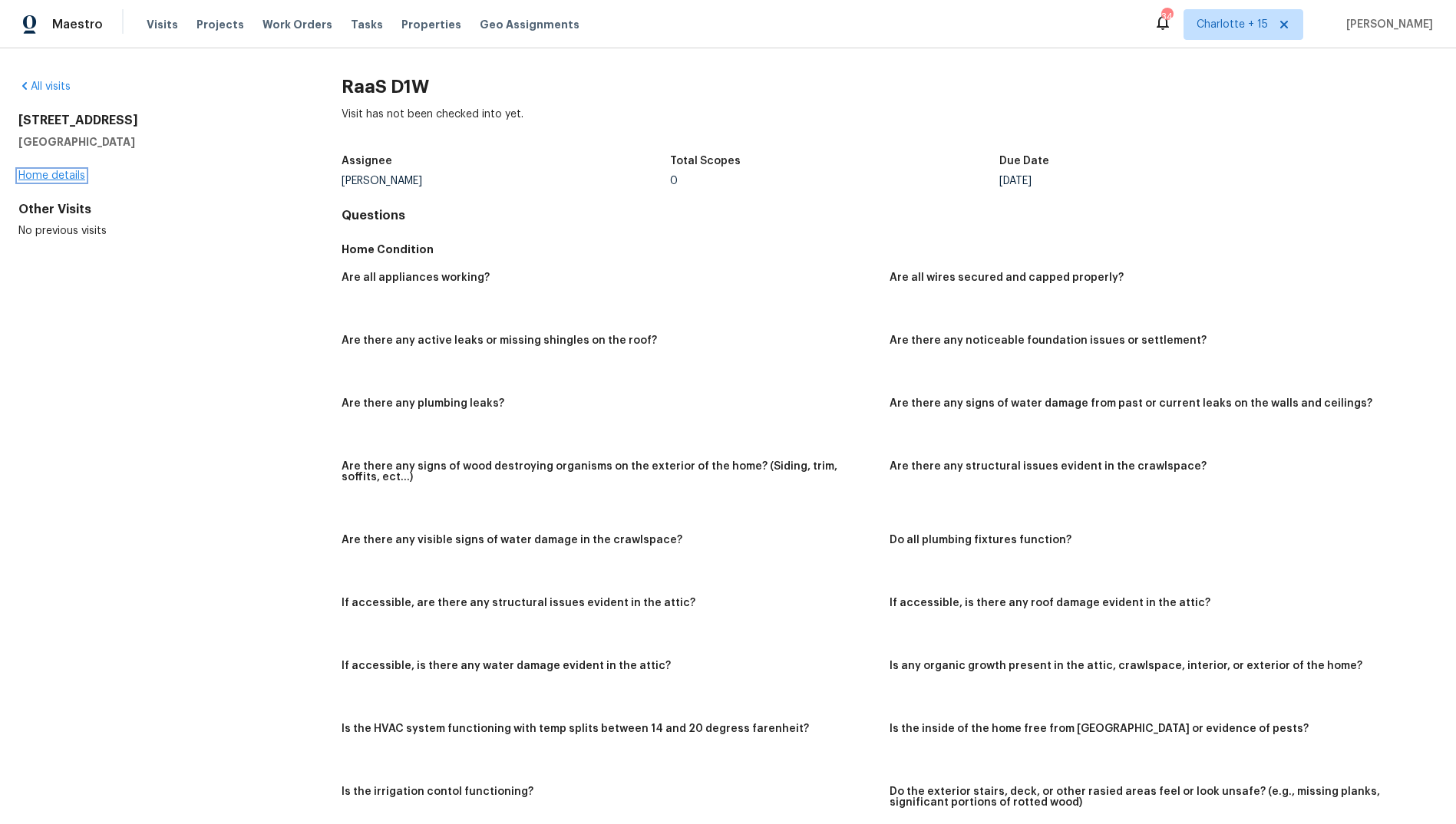
click at [60, 174] on link "Home details" at bounding box center [52, 176] width 67 height 11
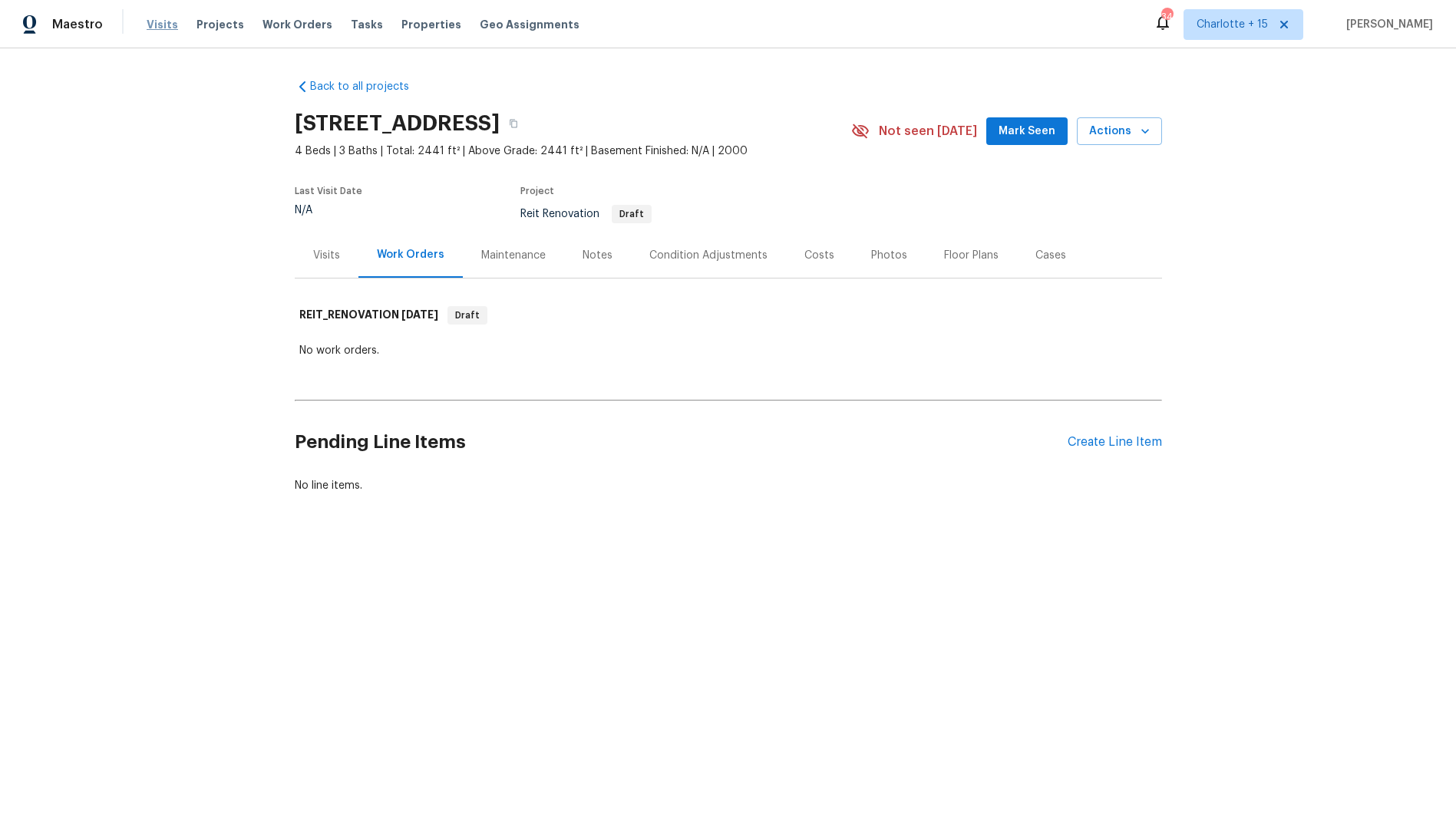
click at [156, 25] on span "Visits" at bounding box center [162, 25] width 32 height 15
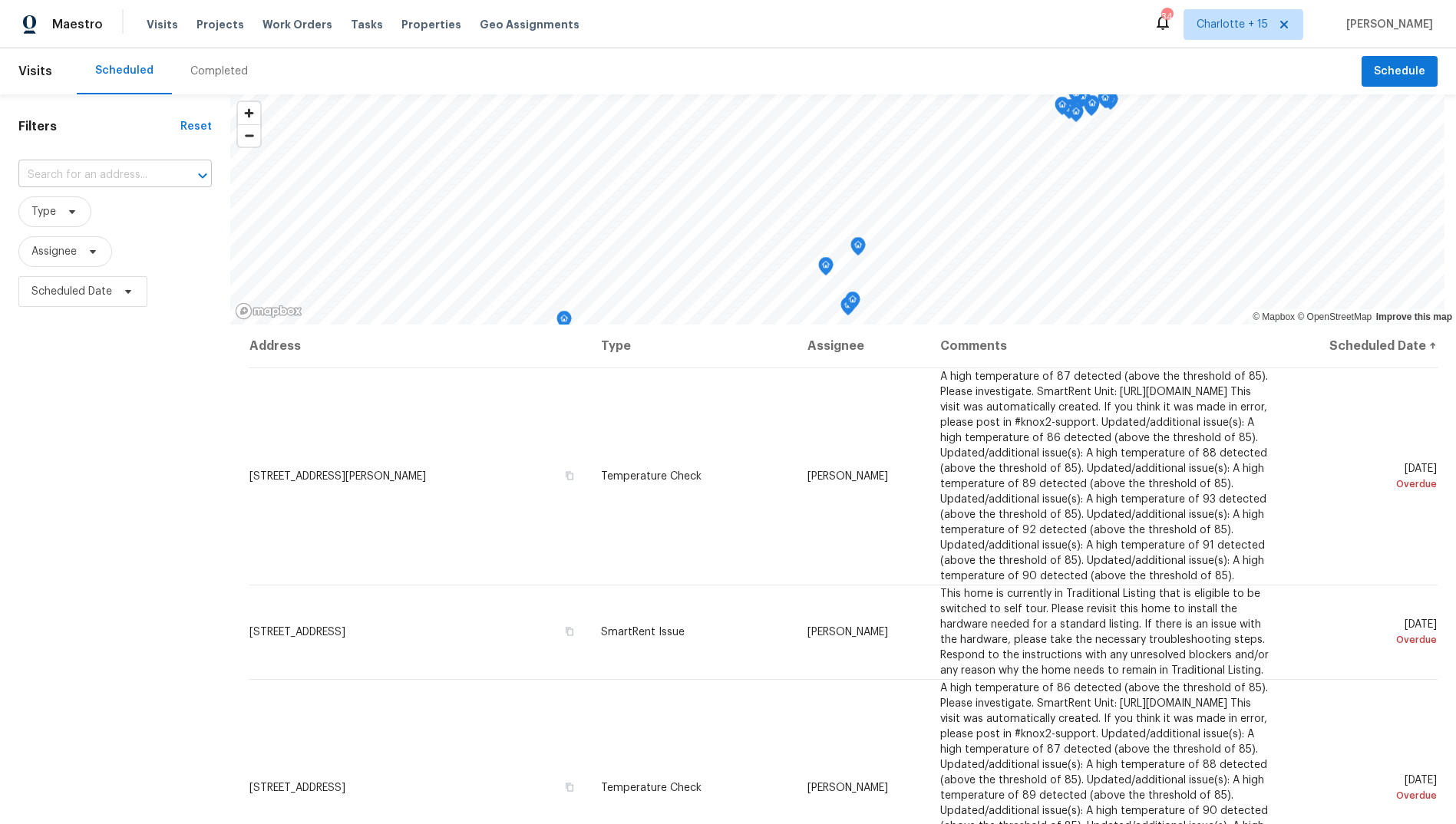
click at [86, 183] on input "text" at bounding box center [94, 175] width 151 height 24
paste input "[STREET_ADDRESS]"
type input "[STREET_ADDRESS]"
click at [89, 210] on li "[STREET_ADDRESS]" at bounding box center [114, 209] width 193 height 25
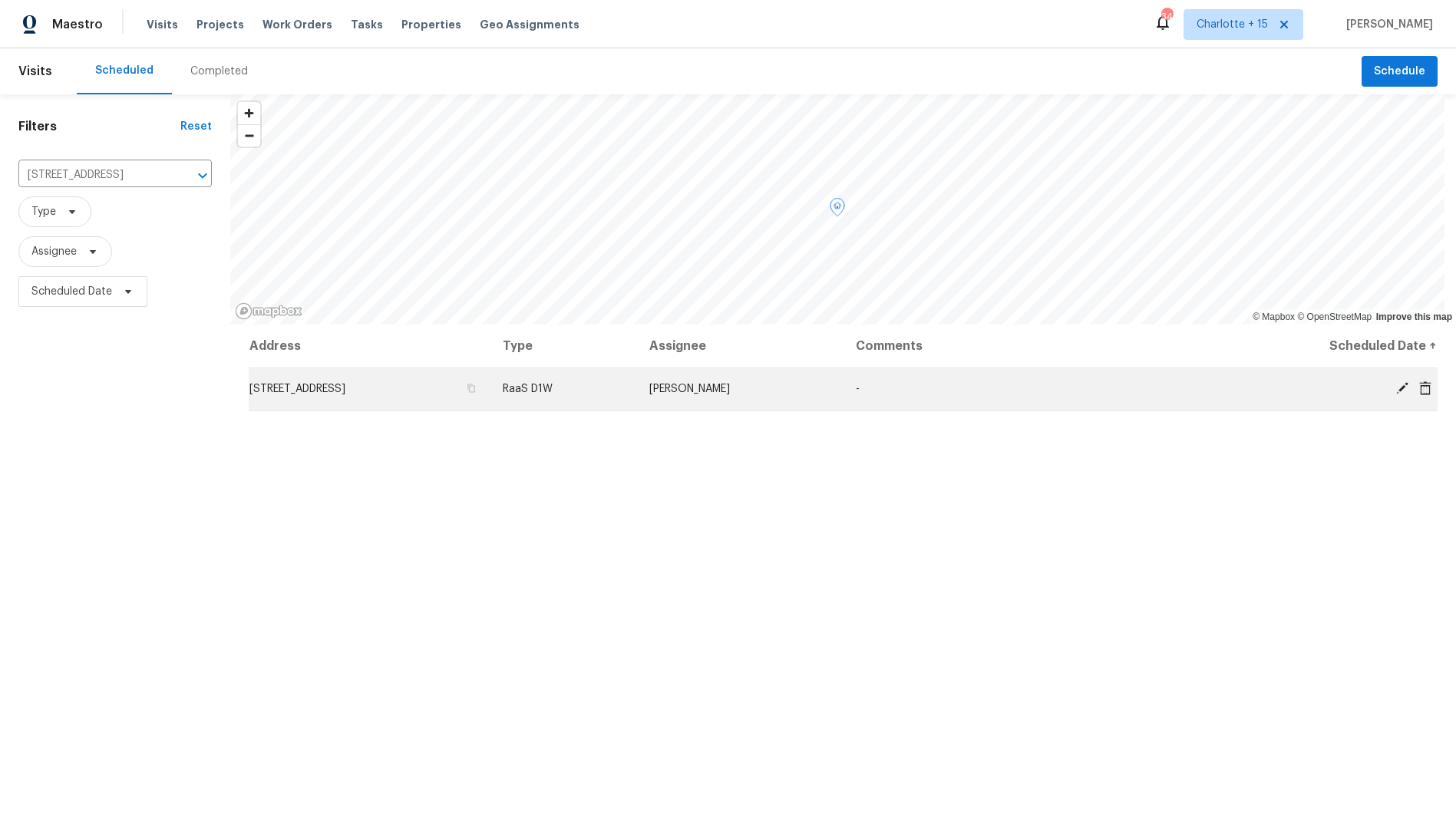
click at [1396, 392] on icon at bounding box center [1402, 389] width 13 height 13
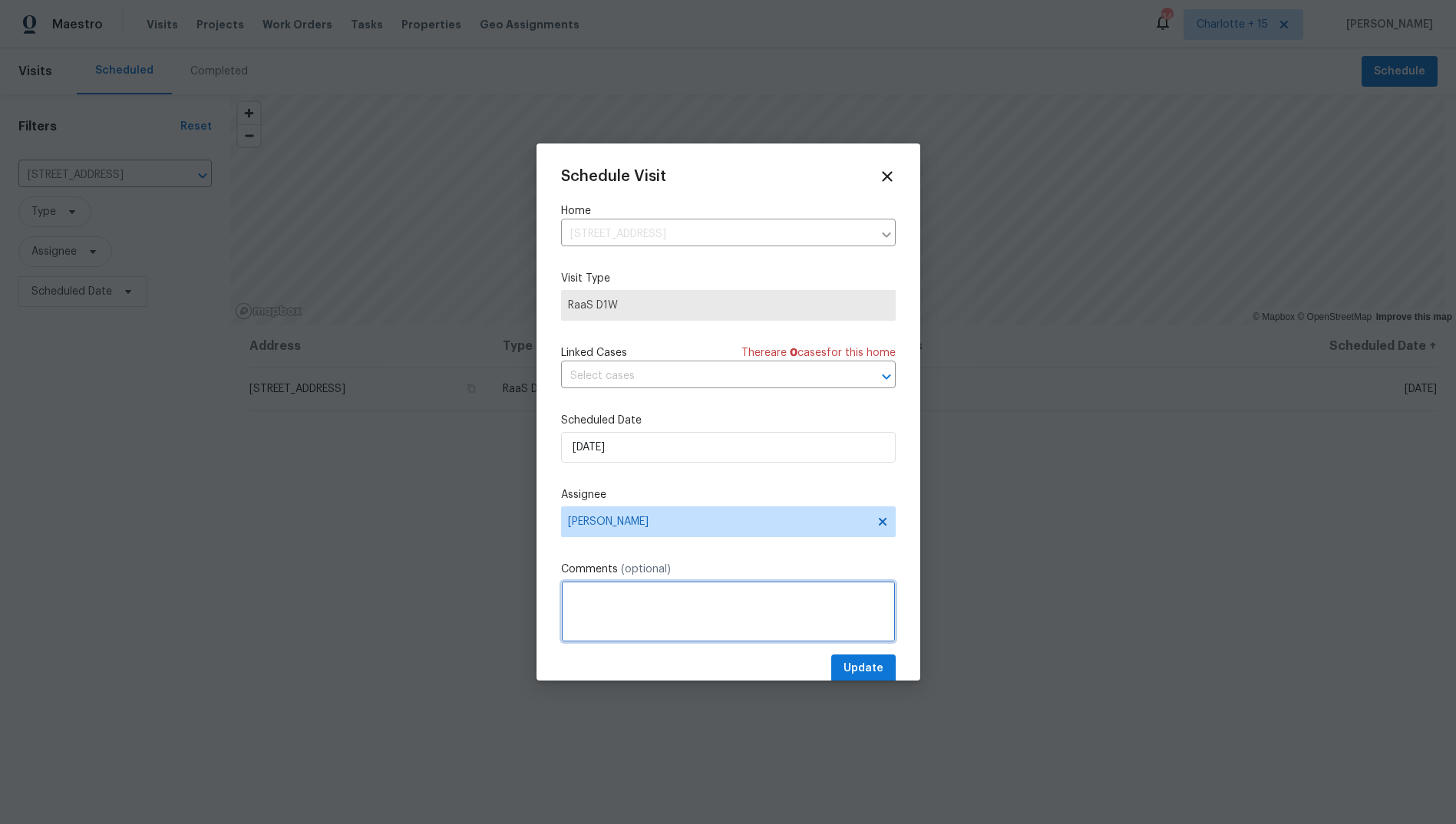
click at [595, 602] on textarea at bounding box center [728, 612] width 334 height 62
paste textarea "Address: [STREET_ADDRESS] Partner: IH Type of request: Prelist Renovation Scopi…"
type textarea "Address: [STREET_ADDRESS] Partner: IH Type of request: Prelist Renovation Scopi…"
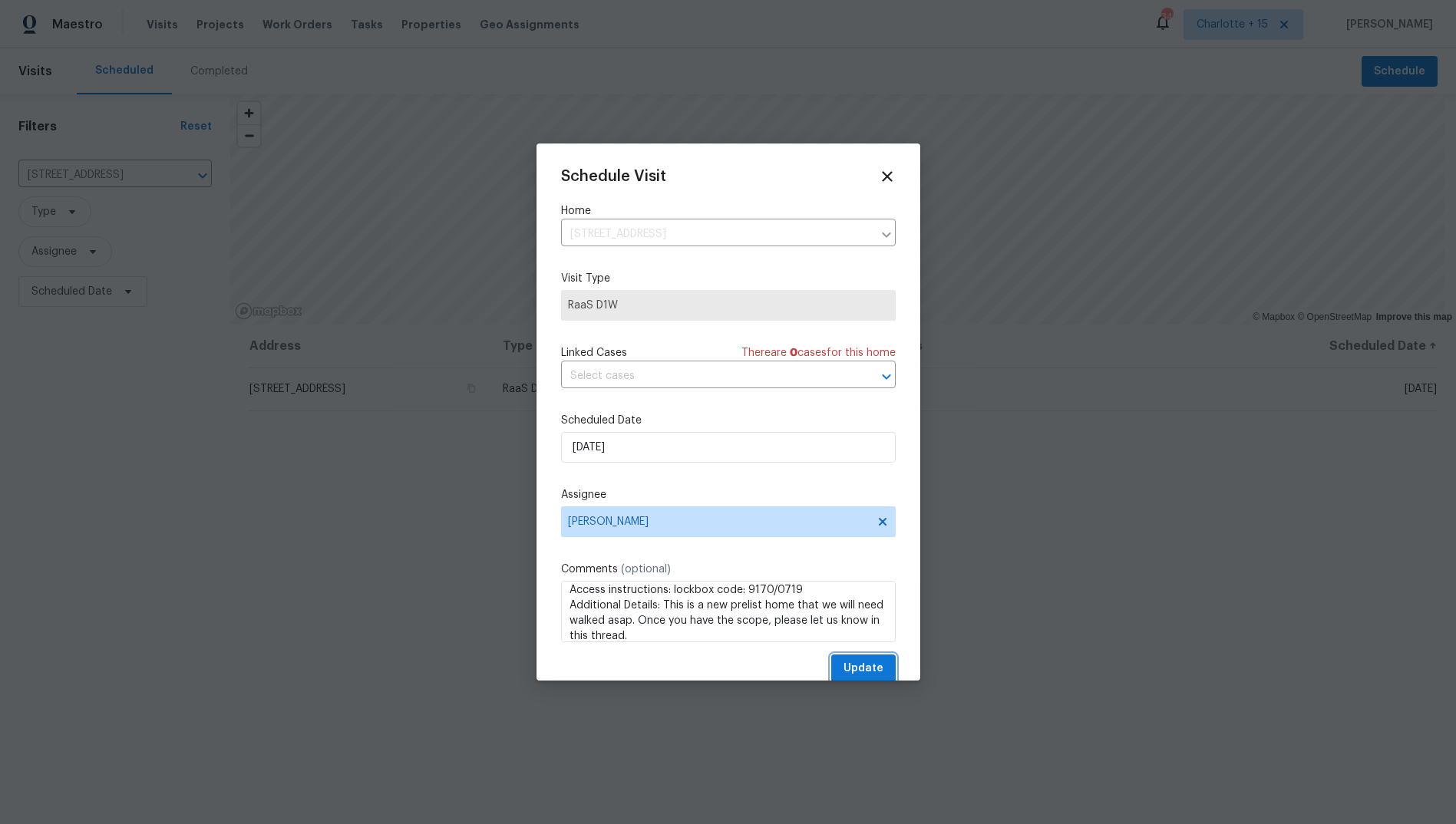
click at [844, 667] on span "Update" at bounding box center [864, 669] width 40 height 19
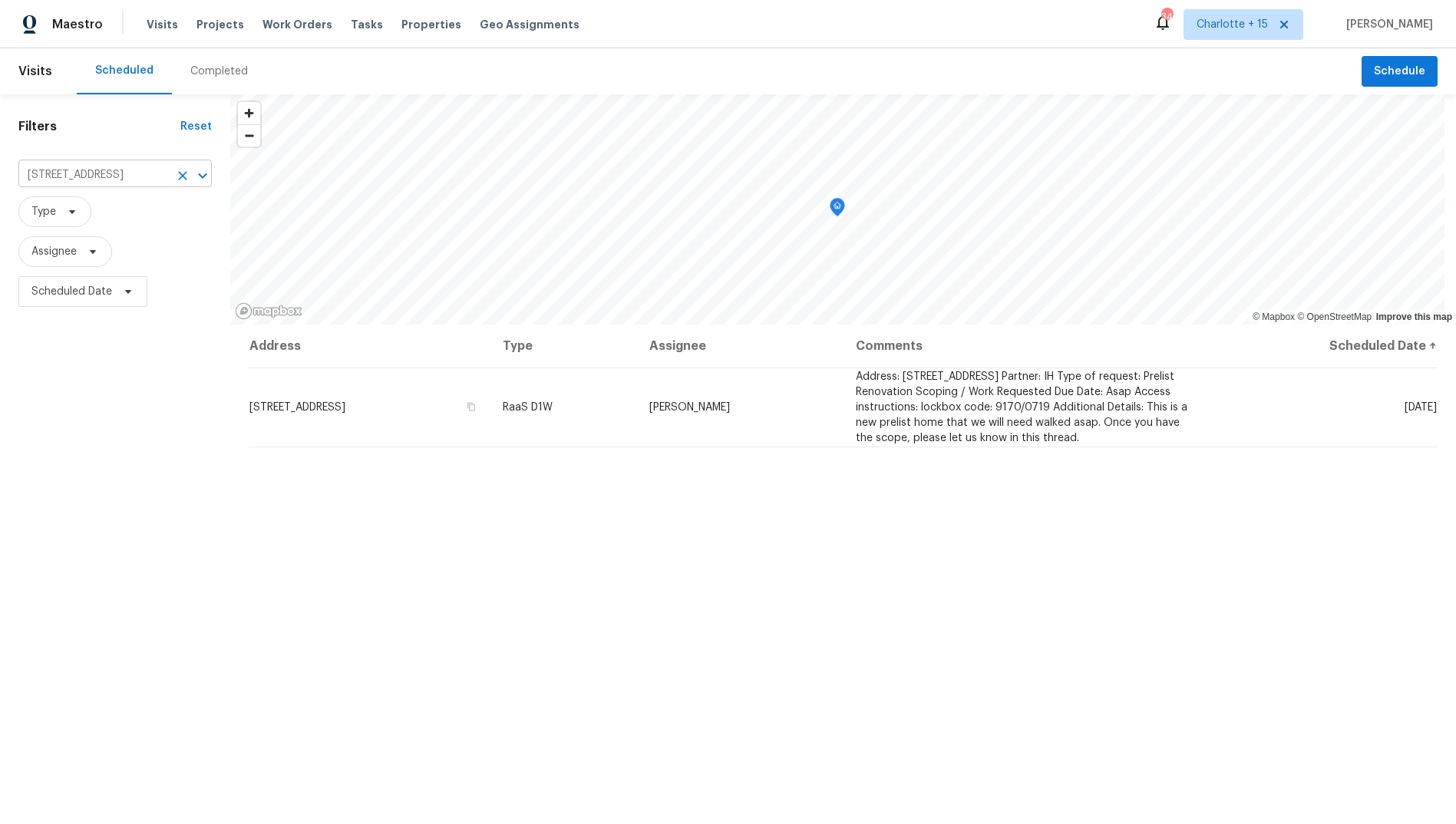
click at [92, 174] on input "[STREET_ADDRESS]" at bounding box center [94, 175] width 151 height 24
click at [91, 174] on input "[STREET_ADDRESS]" at bounding box center [94, 175] width 151 height 24
paste input "[STREET_ADDRESS],"
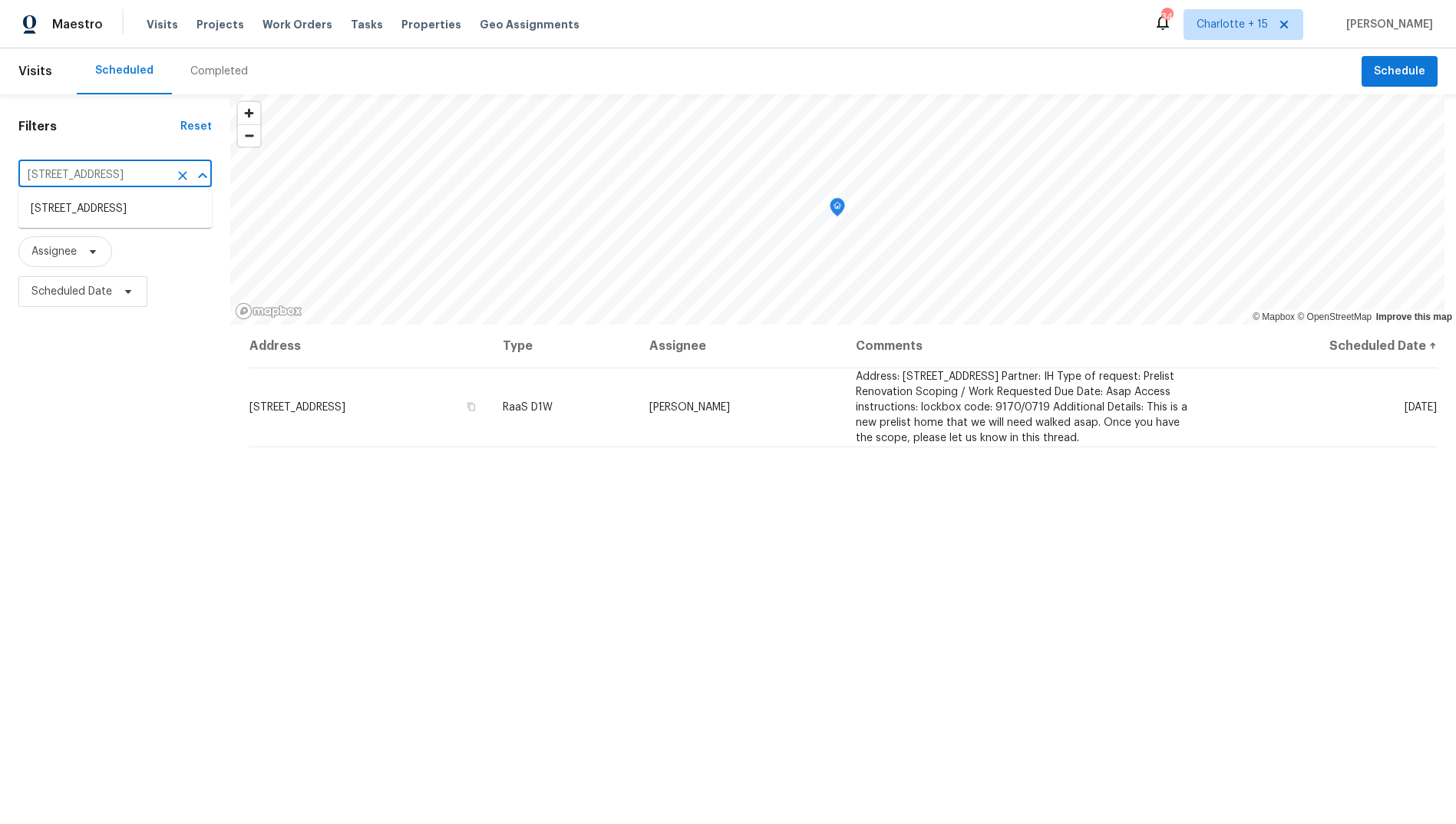
type input "[STREET_ADDRESS],"
click at [104, 213] on li "[STREET_ADDRESS]" at bounding box center [114, 209] width 193 height 25
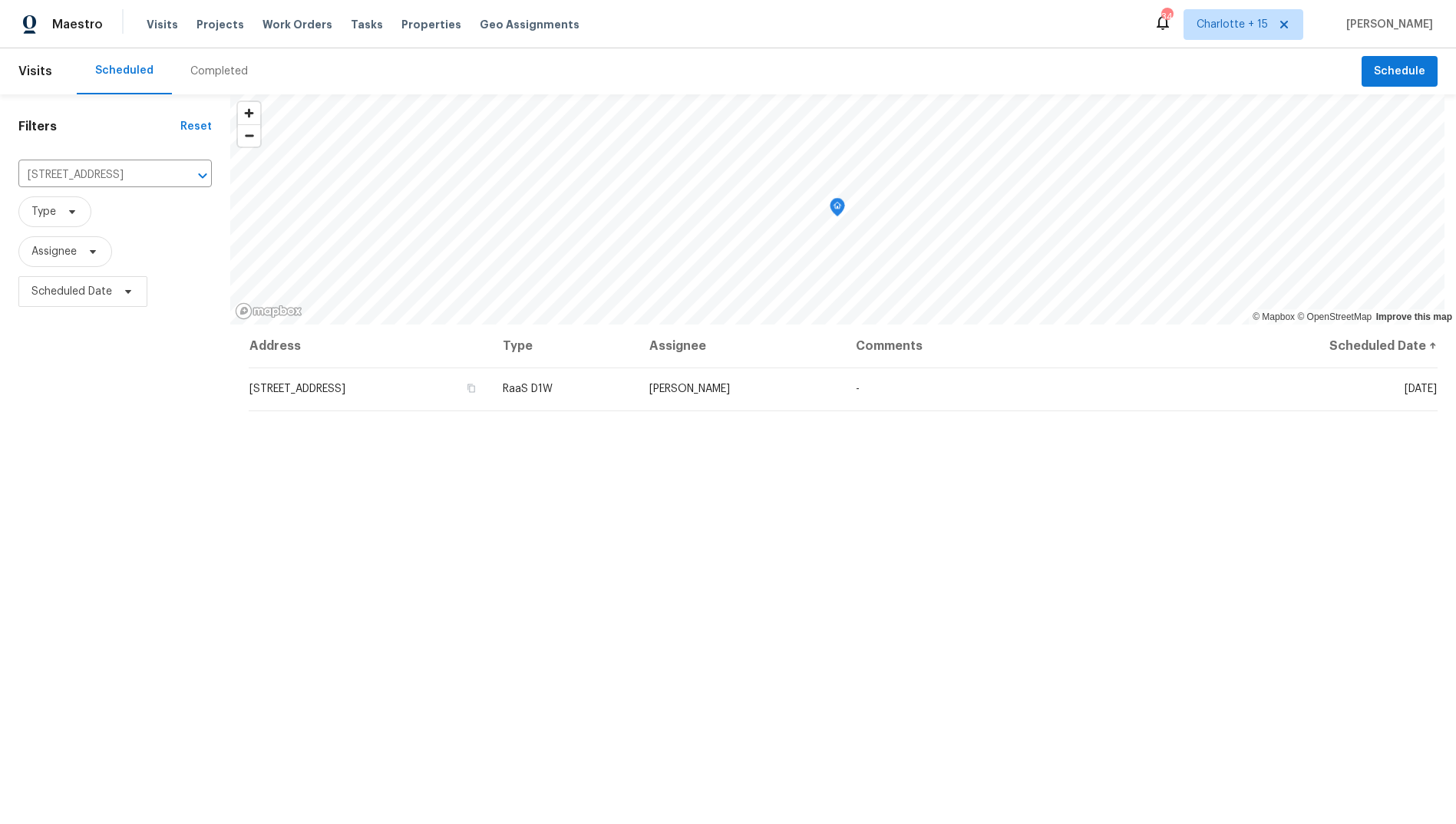
click at [104, 213] on span "Type" at bounding box center [114, 212] width 193 height 31
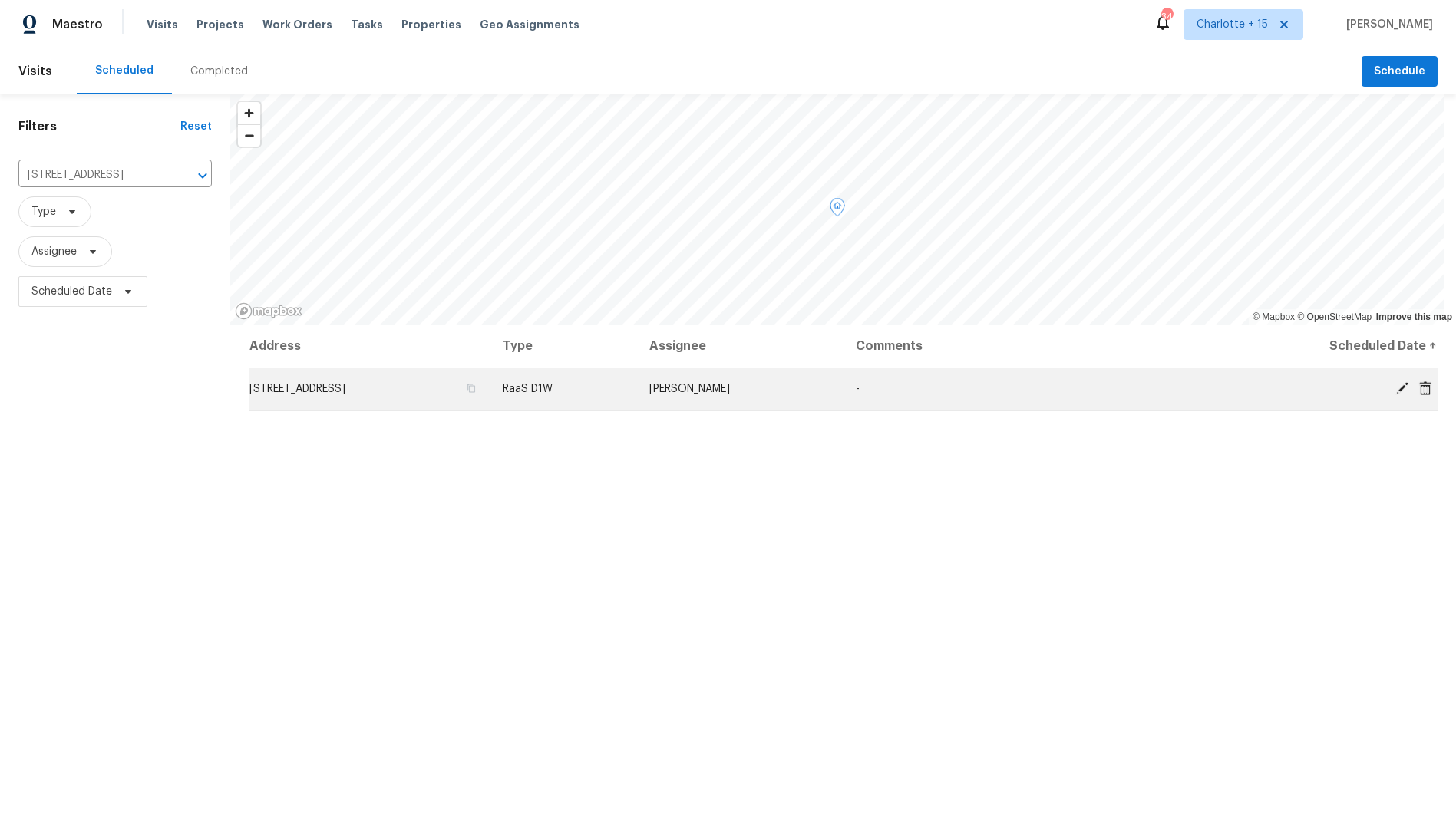
click at [1395, 393] on icon at bounding box center [1402, 388] width 14 height 14
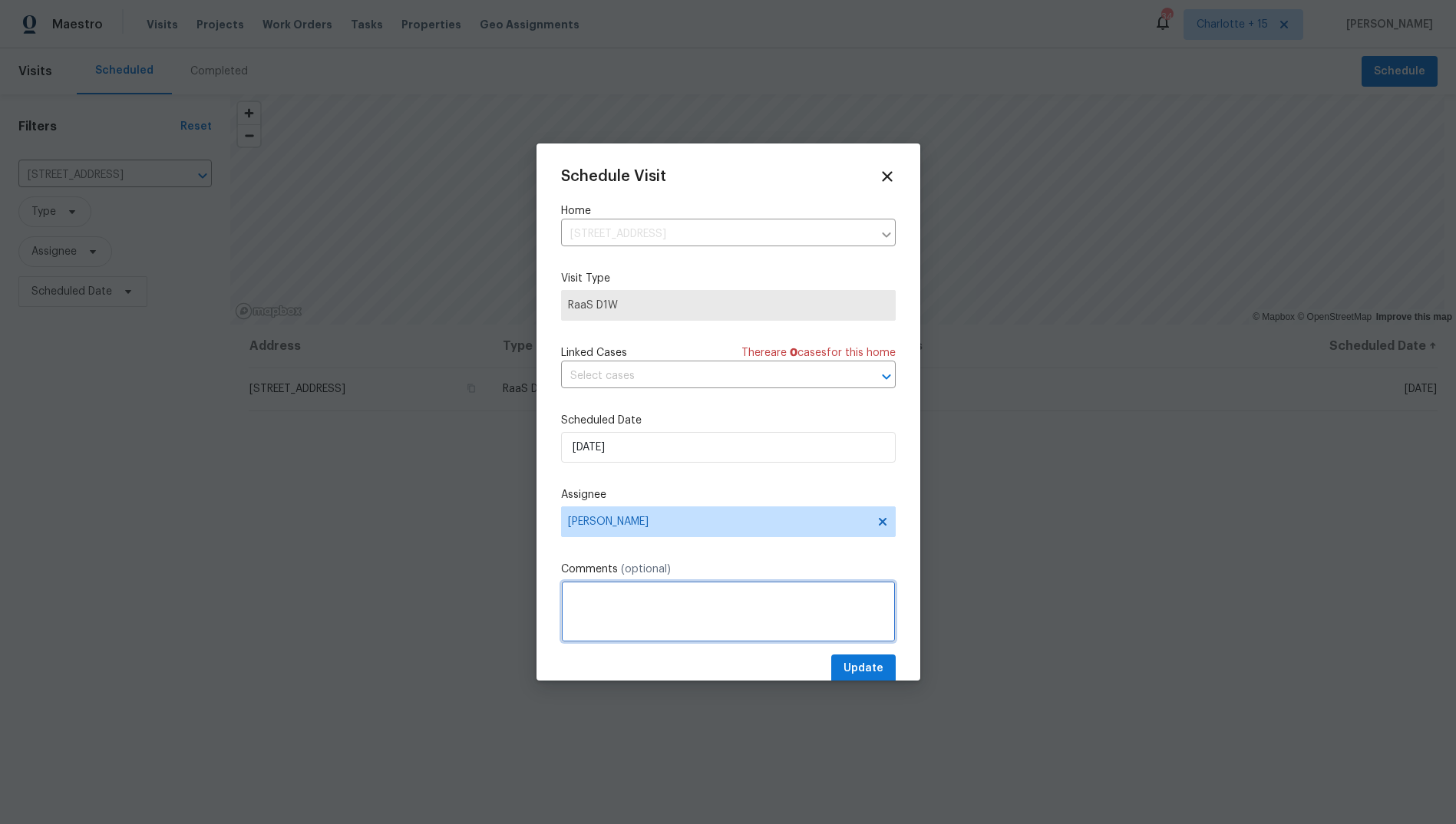
click at [581, 601] on textarea at bounding box center [728, 612] width 334 height 62
paste textarea "Access instructions: Lockbox code: 1765/5671 Additional Details: This is a new …"
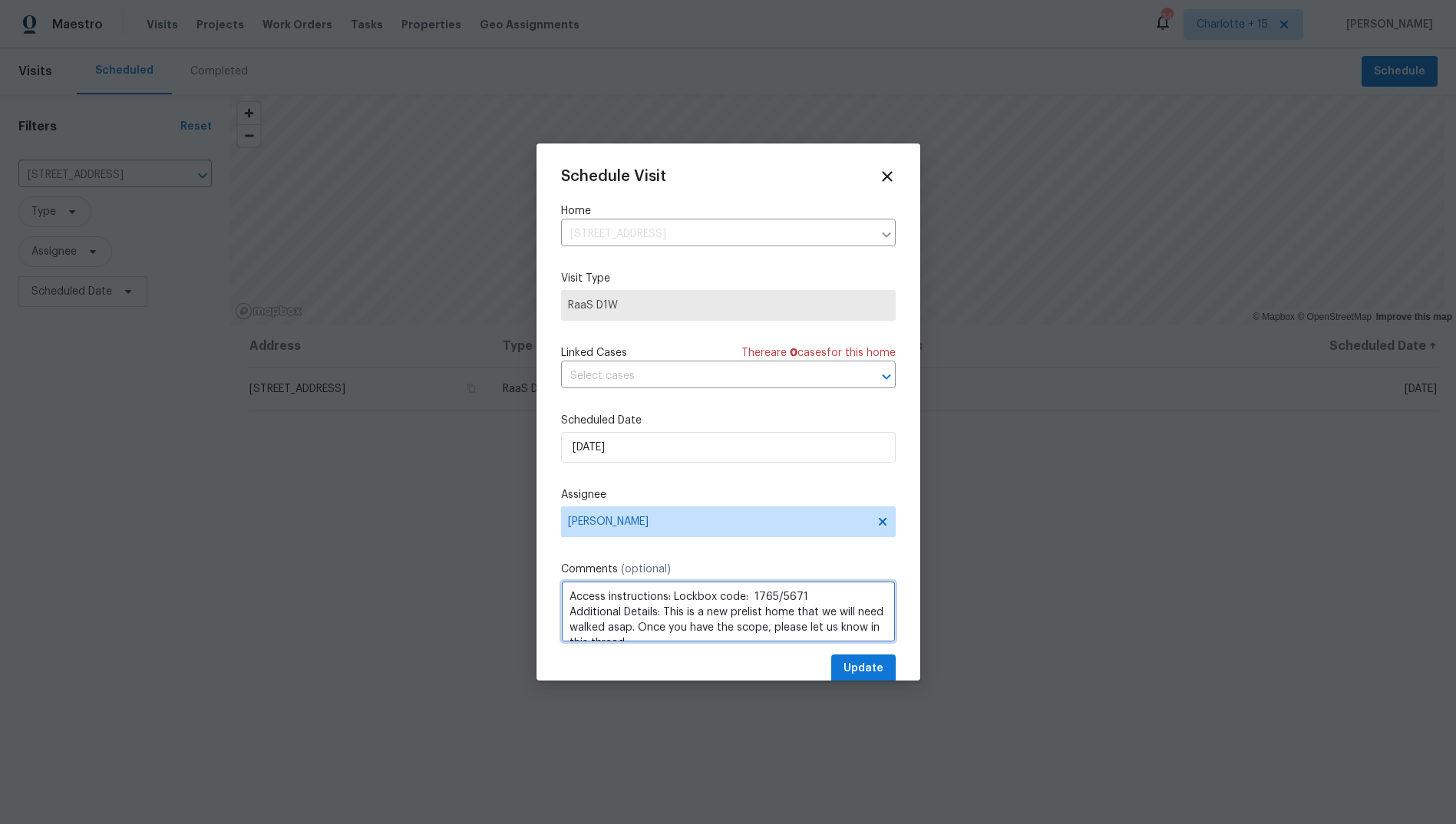
scroll to position [7, 0]
type textarea "Access instructions: Lockbox code: 1765/5671 Additional Details: This is a new …"
click at [859, 666] on span "Update" at bounding box center [864, 669] width 40 height 19
